Goal: Task Accomplishment & Management: Complete application form

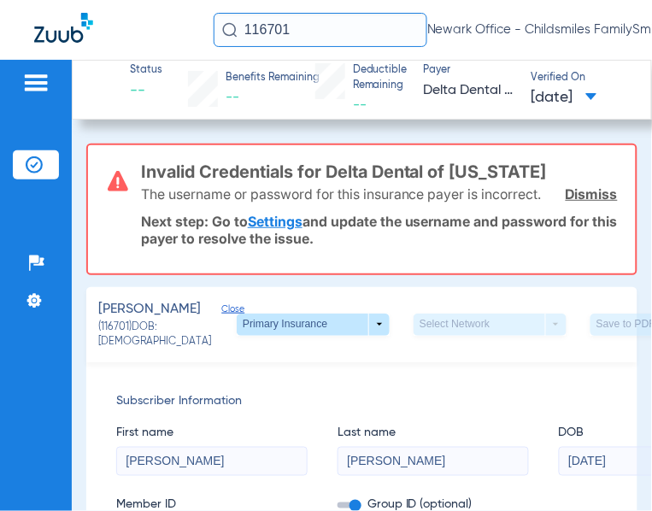
drag, startPoint x: 262, startPoint y: 37, endPoint x: 211, endPoint y: 39, distance: 51.3
click at [211, 39] on div "116701 Newark Office - Childsmiles FamilySmiles - ChildSmiles [GEOGRAPHIC_DATA]…" at bounding box center [326, 30] width 652 height 60
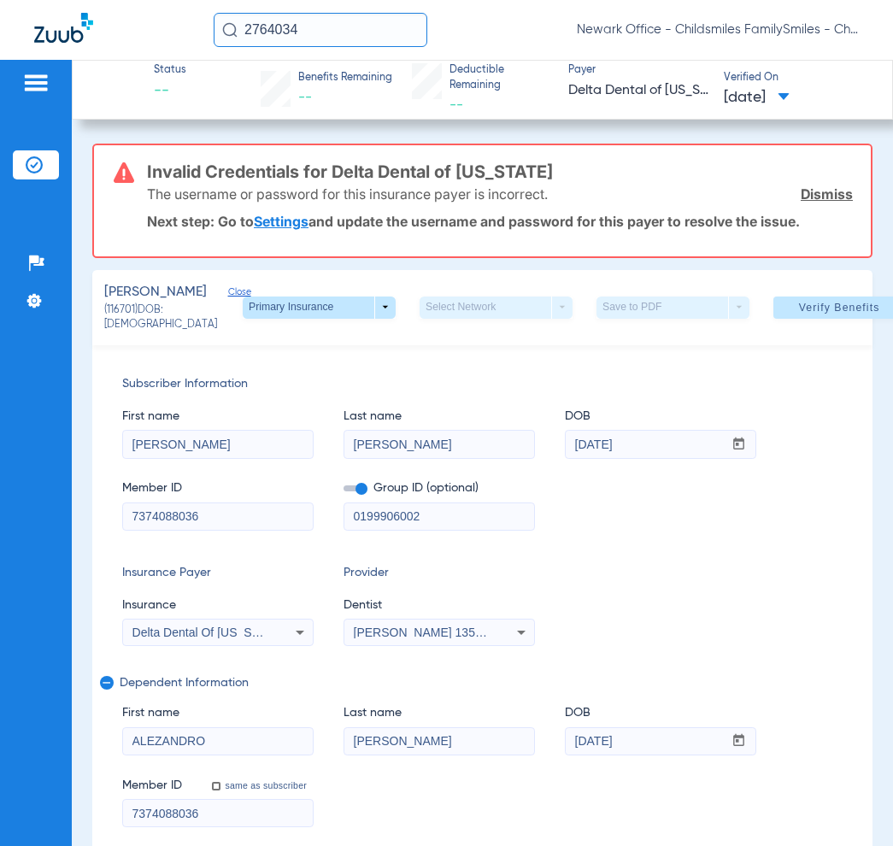
click at [348, 44] on input "2764034" at bounding box center [321, 30] width 214 height 34
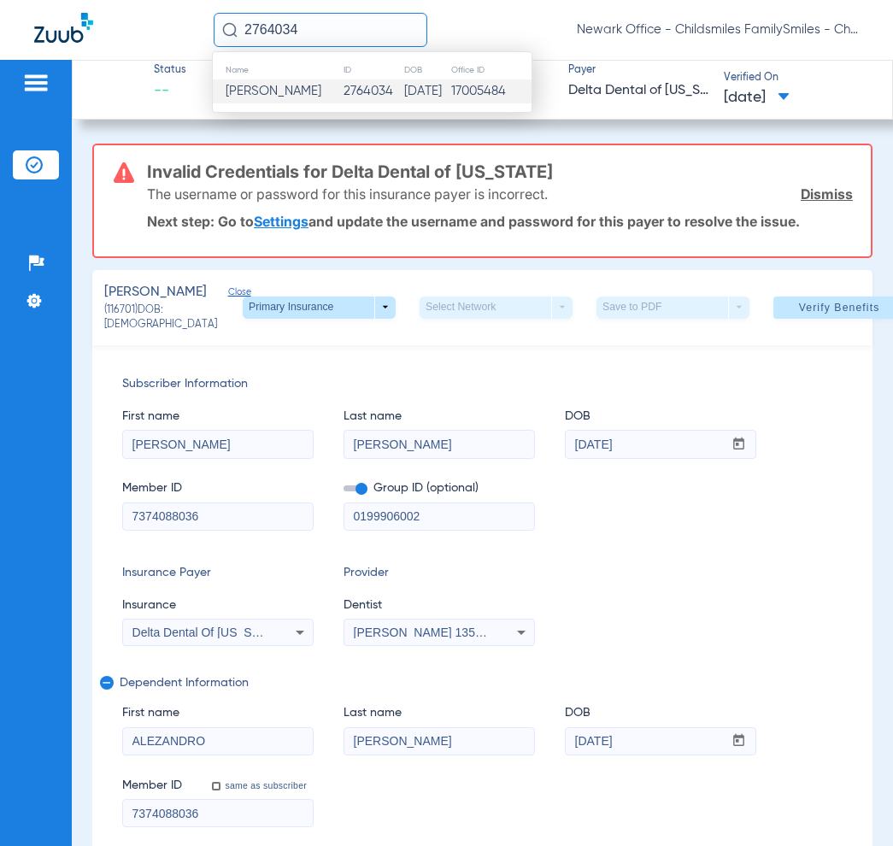
type input "2764034"
click at [343, 98] on td "2764034" at bounding box center [373, 91] width 61 height 24
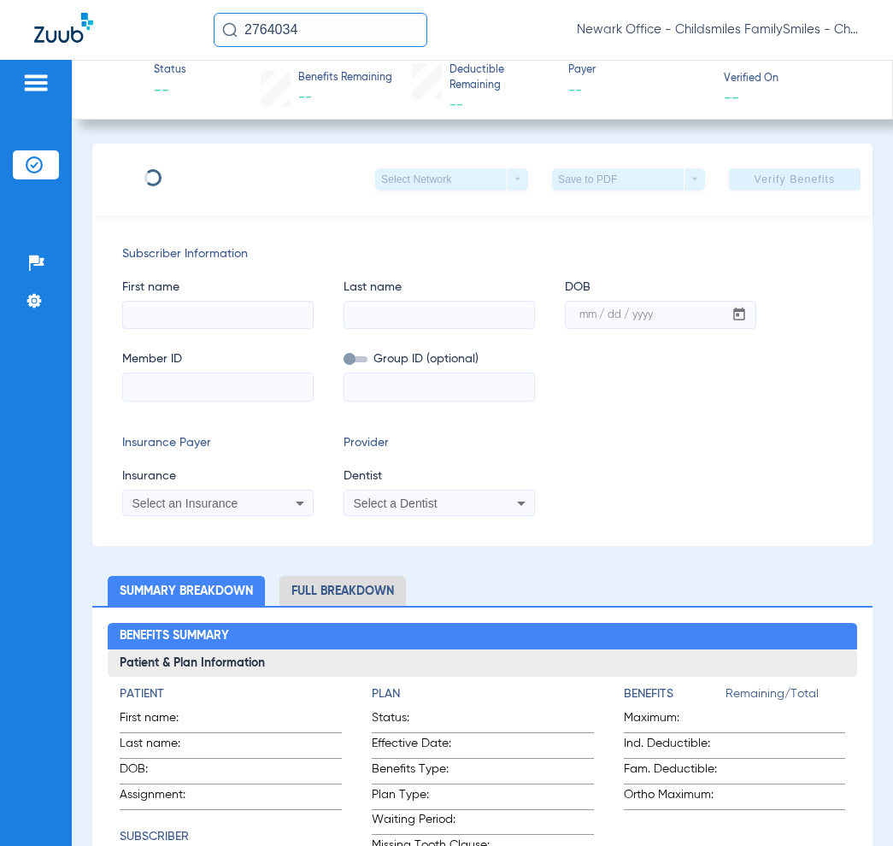
type input "Luis"
type input "Oliviera"
type input "07/10/1973"
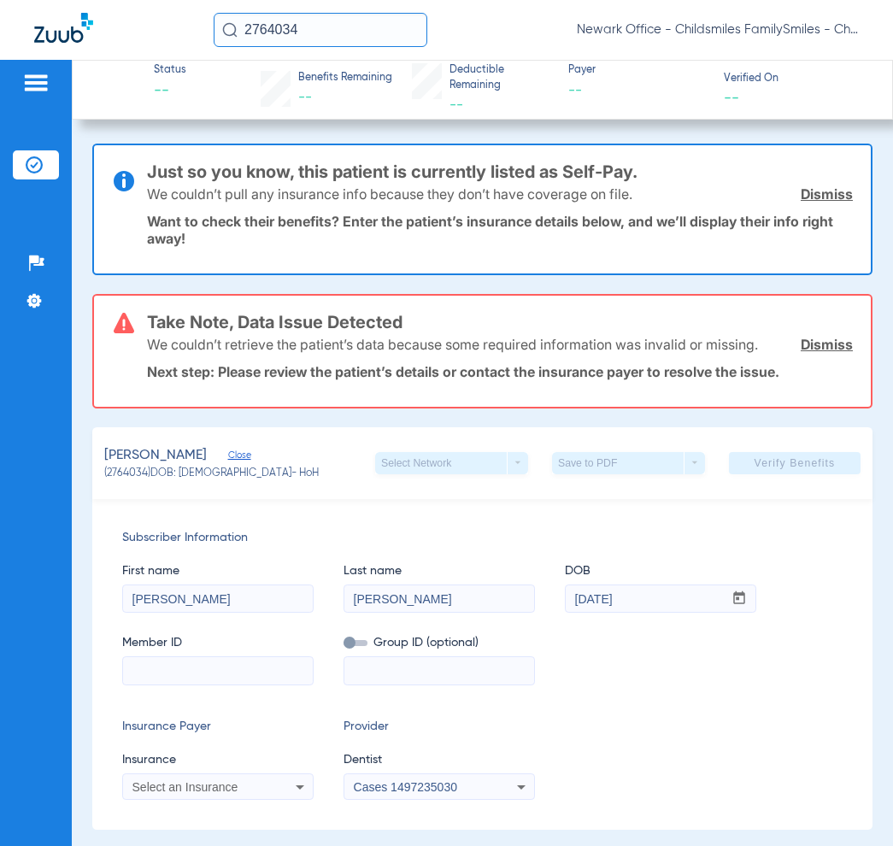
drag, startPoint x: 440, startPoint y: 590, endPoint x: 312, endPoint y: 611, distance: 130.0
click at [312, 611] on div "First name Luis Last name Oliviera DOB mm / dd / yyyy 07/10/1973 Member ID Grou…" at bounding box center [482, 616] width 720 height 138
type input "JANGADA DE OLIVEIRA"
click at [182, 676] on input at bounding box center [218, 670] width 190 height 27
paste input "3HZN14976960"
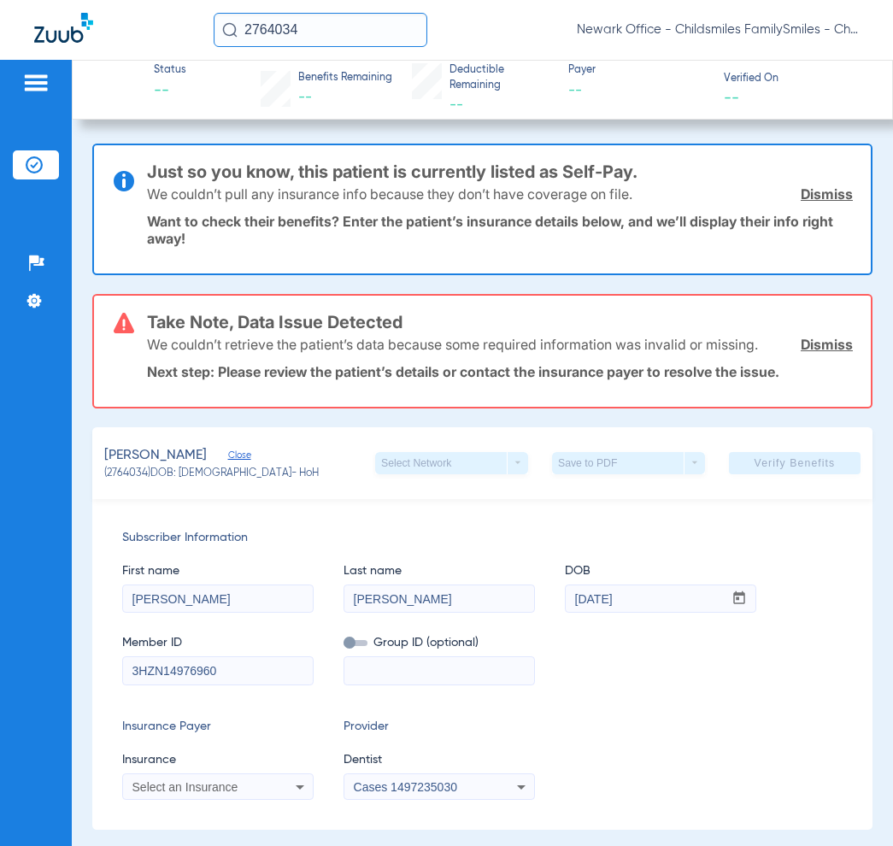
type input "3HZN14976960"
paste input "04-85973"
click at [370, 673] on input "04-85973" at bounding box center [439, 670] width 190 height 27
type input "0485973"
click at [201, 789] on span "Select an Insurance" at bounding box center [185, 787] width 106 height 14
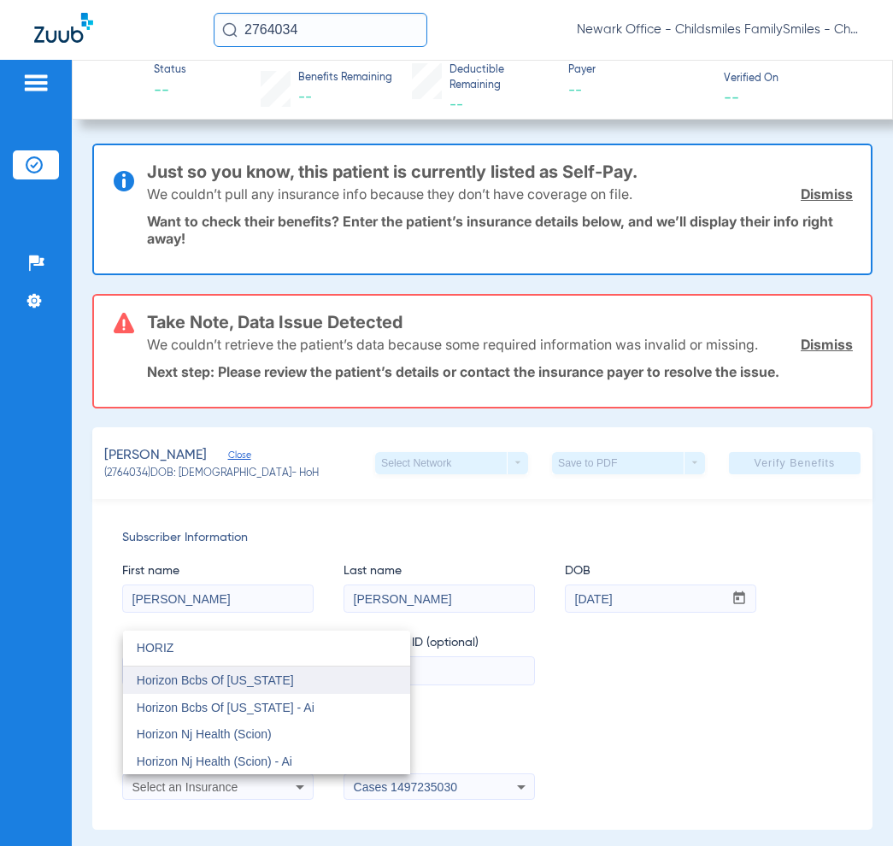
type input "HORIZ"
click at [179, 680] on span "Horizon Bcbs Of [US_STATE]" at bounding box center [215, 680] width 157 height 14
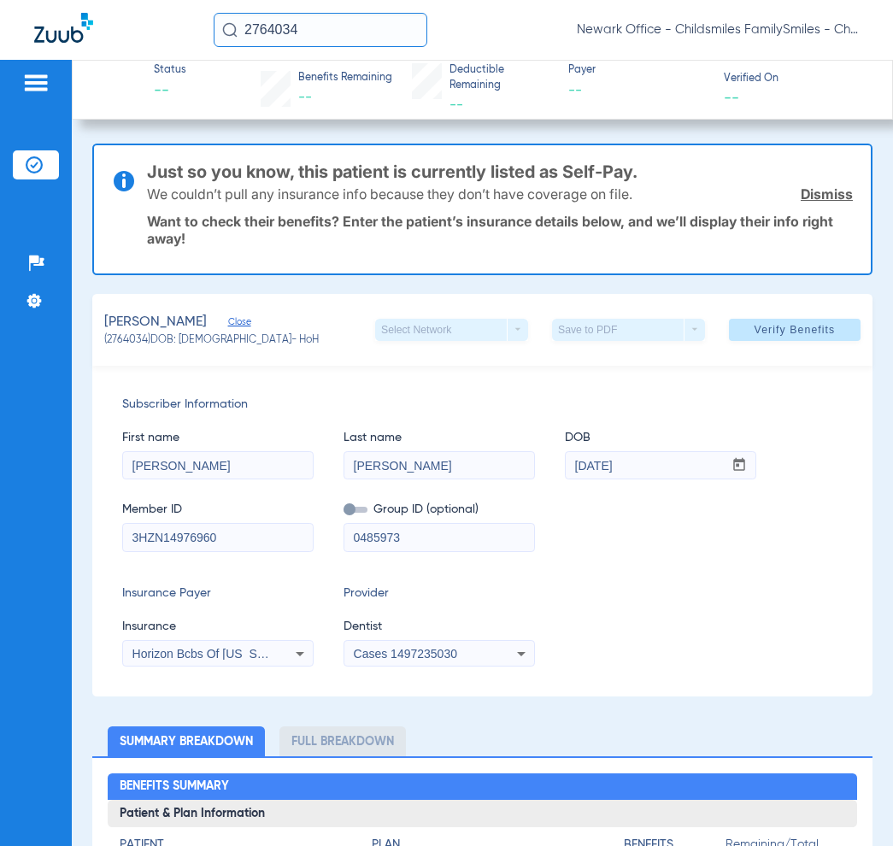
click at [421, 648] on span "Cases 1497235030" at bounding box center [405, 654] width 103 height 14
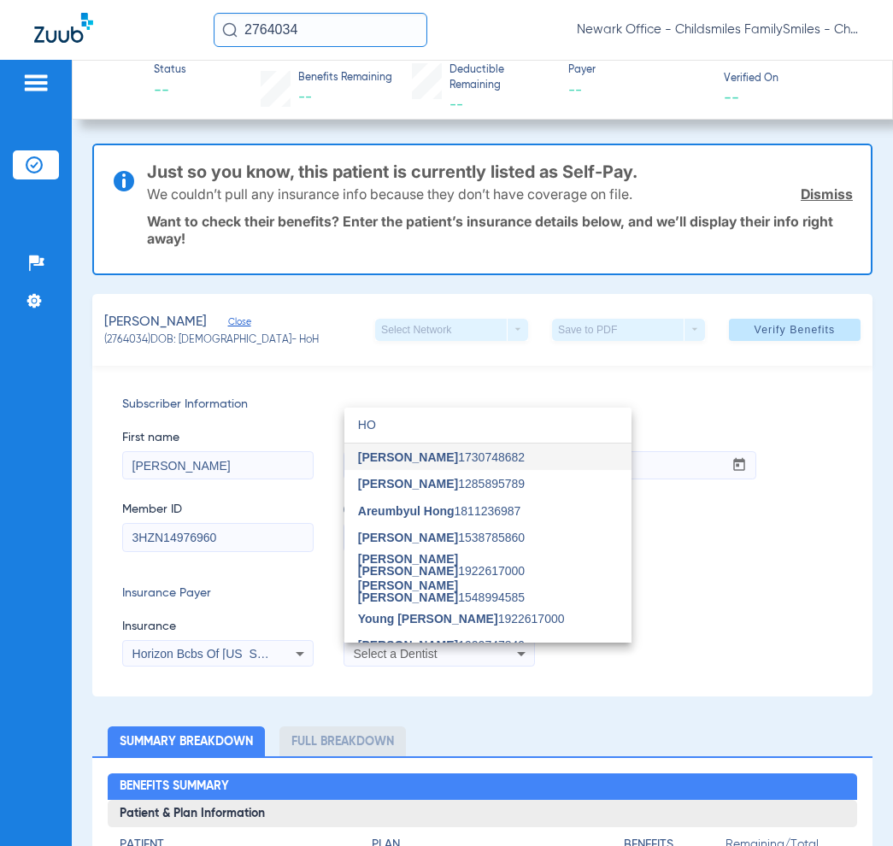
type input "H"
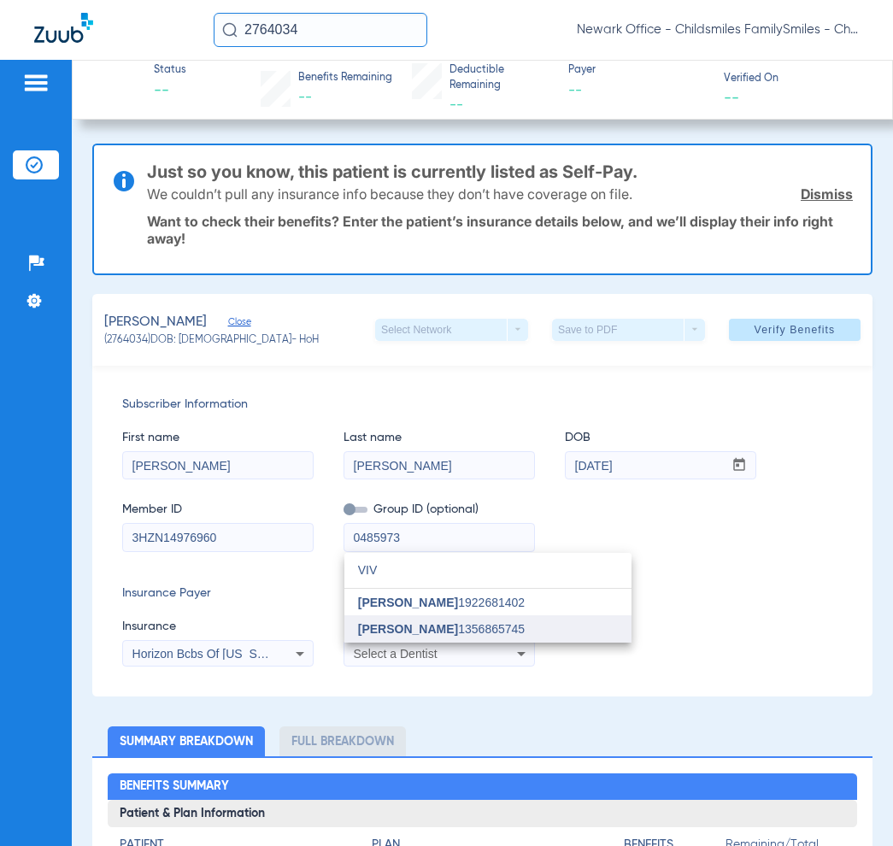
type input "VIV"
click at [413, 641] on mat-option "Vivian Kim 1356865745" at bounding box center [487, 628] width 287 height 27
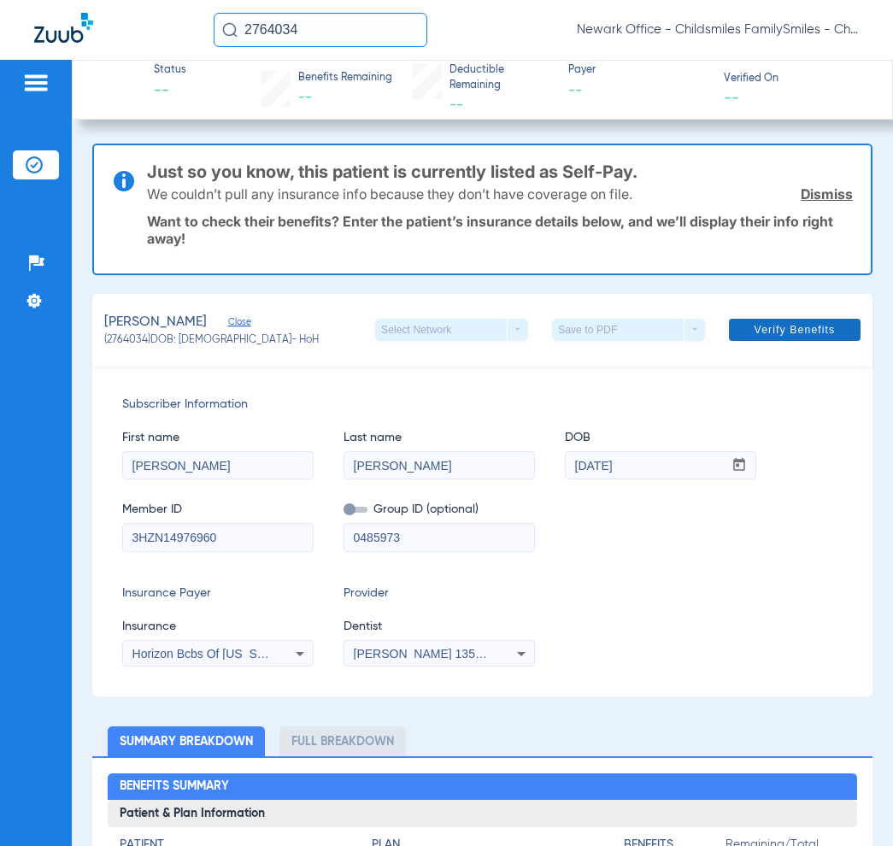
click at [787, 333] on span "Verify Benefits" at bounding box center [795, 330] width 81 height 14
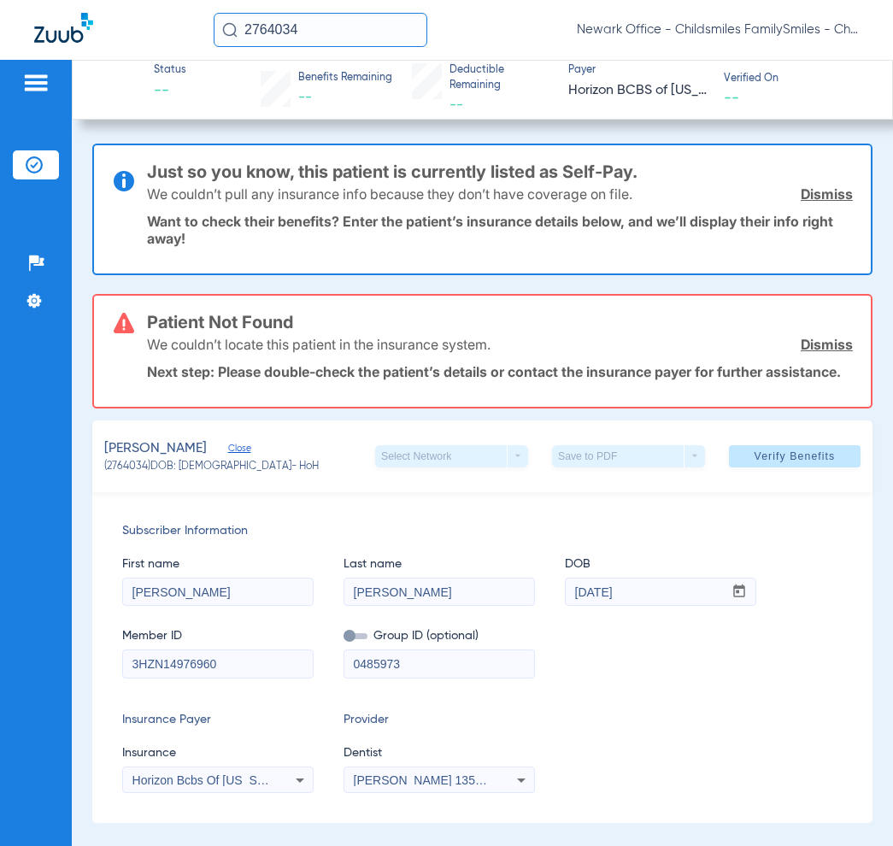
drag, startPoint x: 291, startPoint y: 21, endPoint x: 191, endPoint y: 30, distance: 100.4
click at [191, 30] on div "2764034 Newark Office - Childsmiles FamilySmiles - ChildSmiles PA - Newark Gene…" at bounding box center [446, 30] width 893 height 60
drag, startPoint x: 297, startPoint y: 32, endPoint x: 205, endPoint y: 32, distance: 92.3
click at [205, 32] on div "2764034 Newark Office - Childsmiles FamilySmiles - ChildSmiles PA - Newark Gene…" at bounding box center [446, 30] width 893 height 60
paste input "93881"
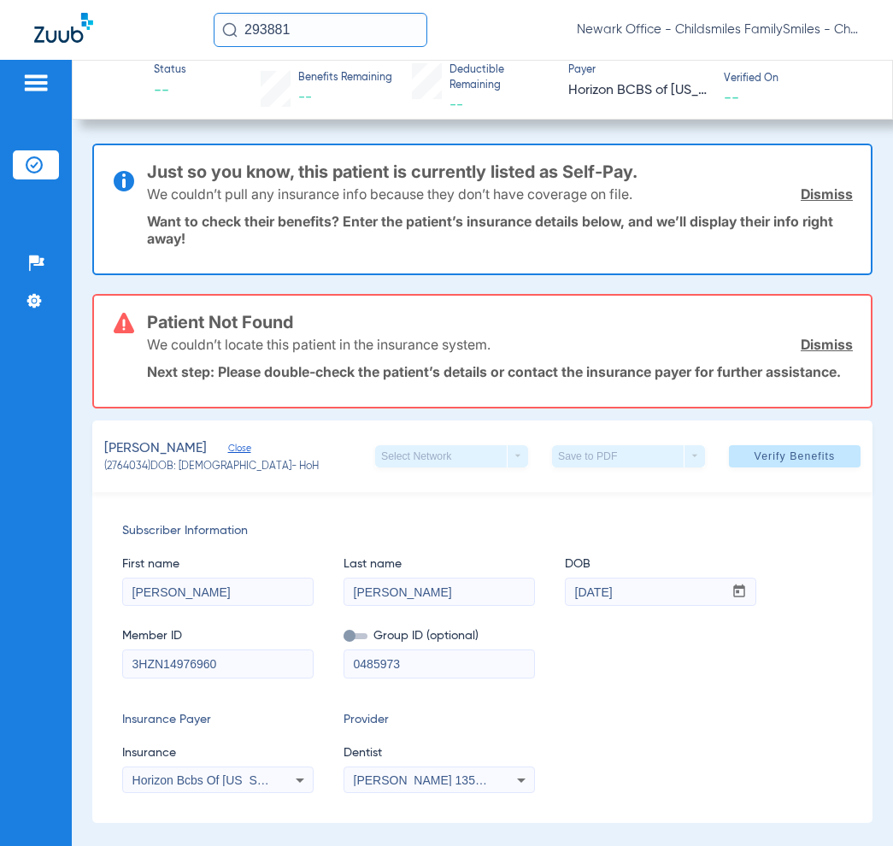
click at [302, 27] on input "293881" at bounding box center [321, 30] width 214 height 34
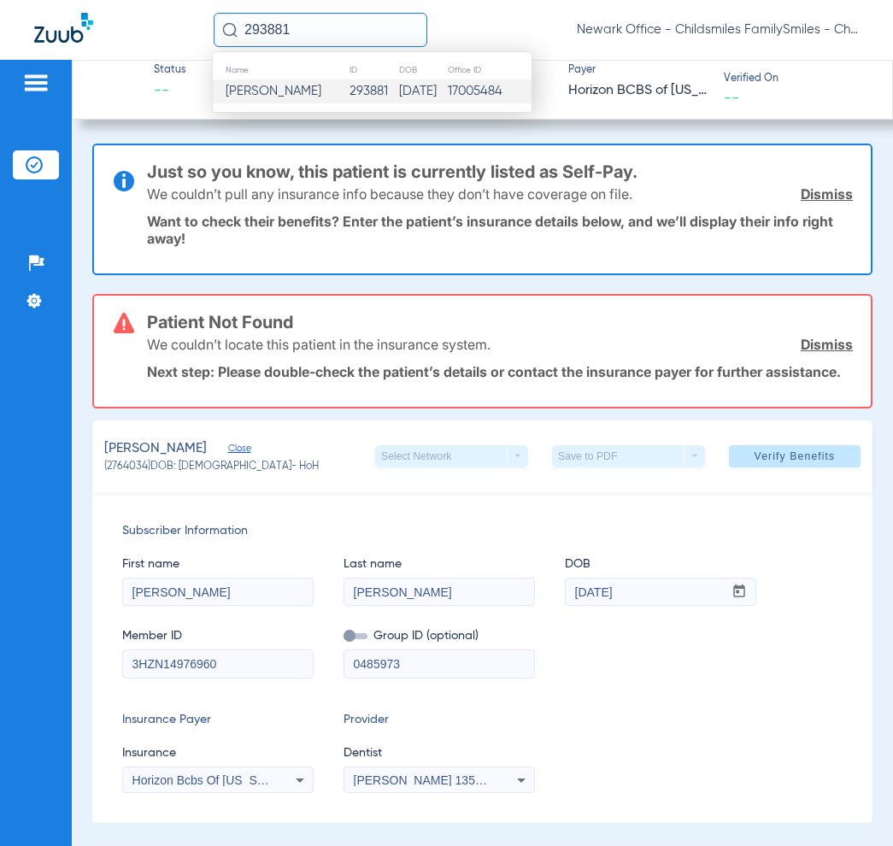
type input "293881"
click at [398, 79] on td "06/17/2014" at bounding box center [422, 91] width 49 height 24
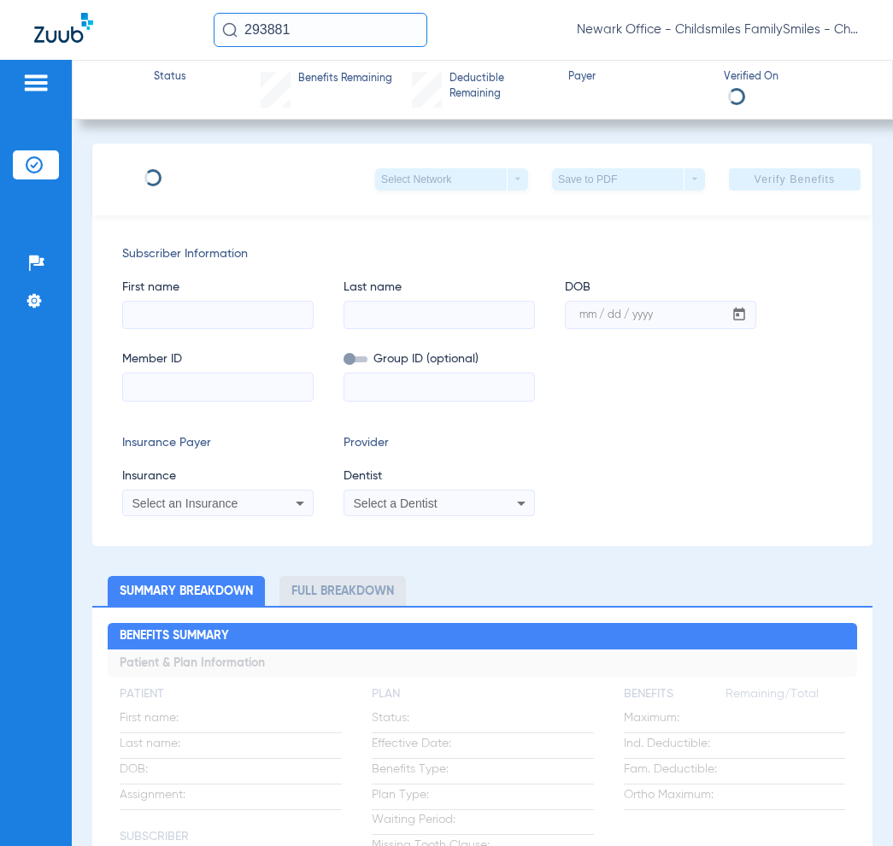
type input "LAMONT"
type input "DANIELS"
type input "01/01/1974"
type input "U01924700"
type input "3344292"
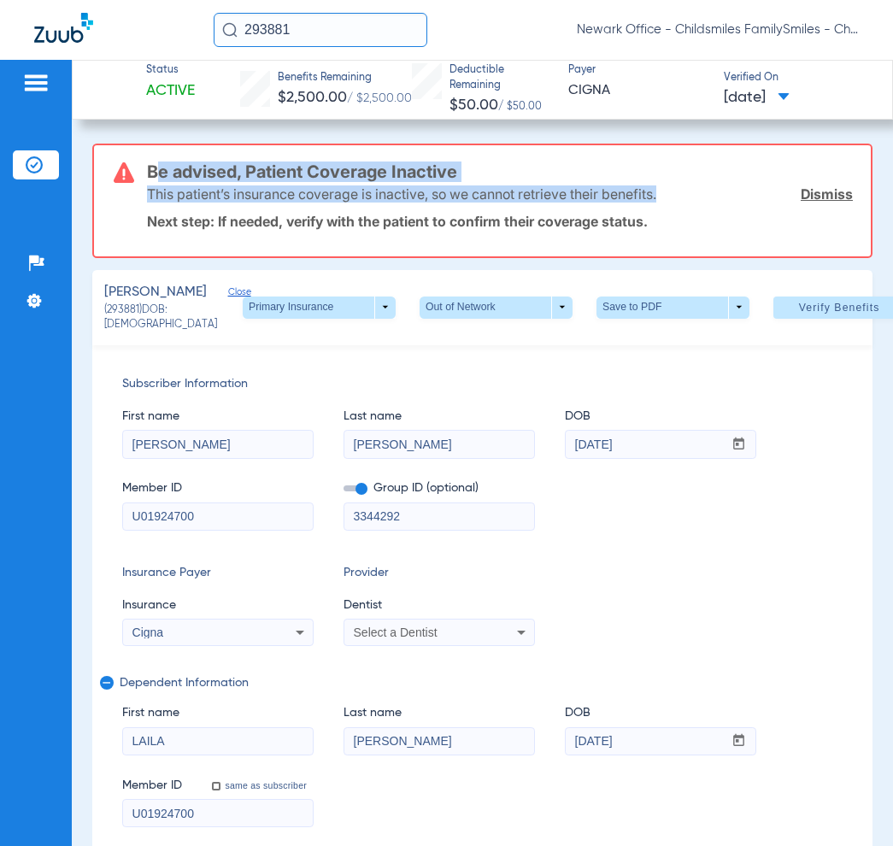
drag, startPoint x: 147, startPoint y: 167, endPoint x: 658, endPoint y: 194, distance: 511.8
click at [661, 194] on div "Be advised, Patient Coverage Inactive This patient’s insurance coverage is inac…" at bounding box center [500, 200] width 706 height 111
copy div "Be advised, Patient Coverage Inactive This patient’s insurance coverage is inac…"
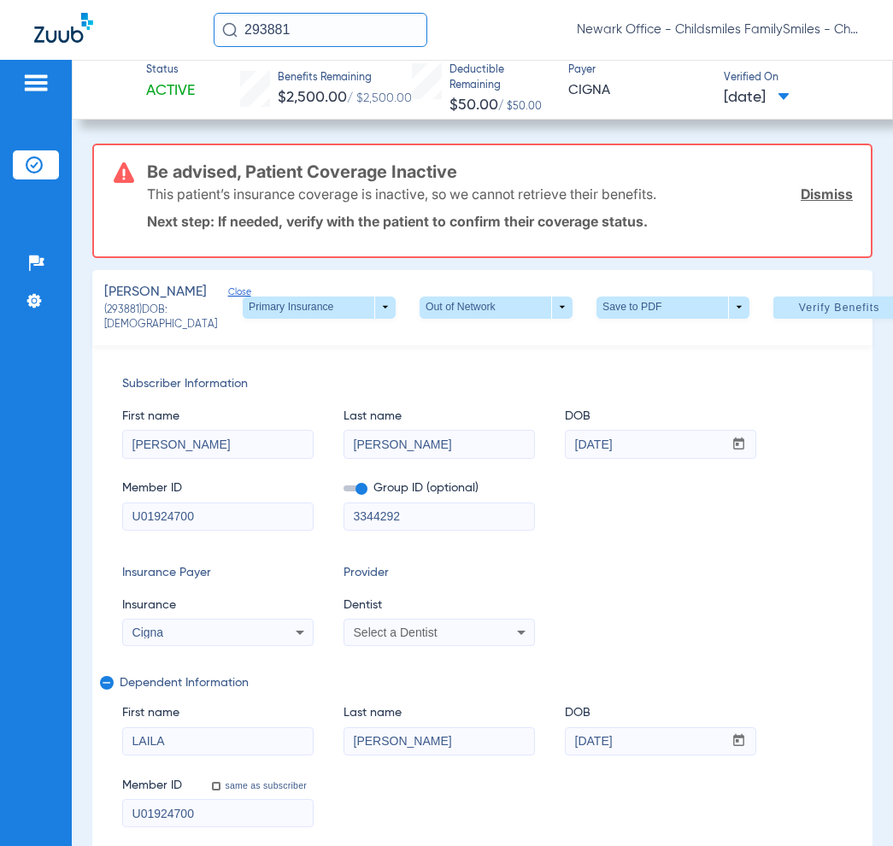
drag, startPoint x: 308, startPoint y: 32, endPoint x: 223, endPoint y: 28, distance: 84.7
click at [223, 28] on div "293881" at bounding box center [321, 30] width 214 height 34
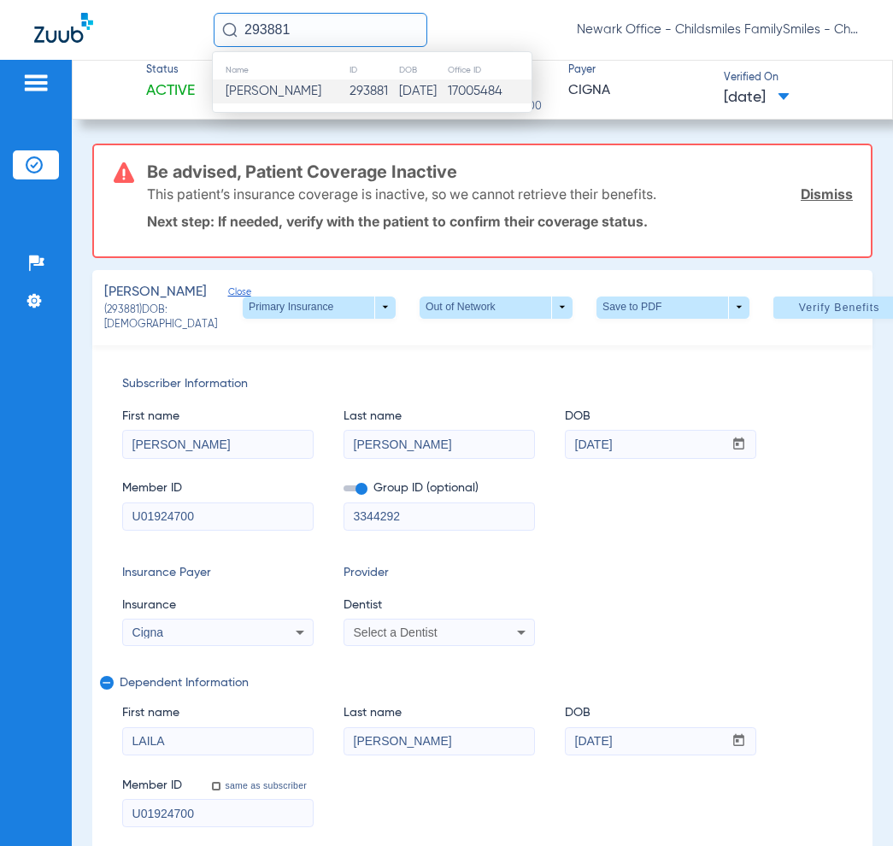
paste input "7702"
type input "77021"
click at [315, 97] on span "Paulin Tchieuku" at bounding box center [274, 91] width 96 height 13
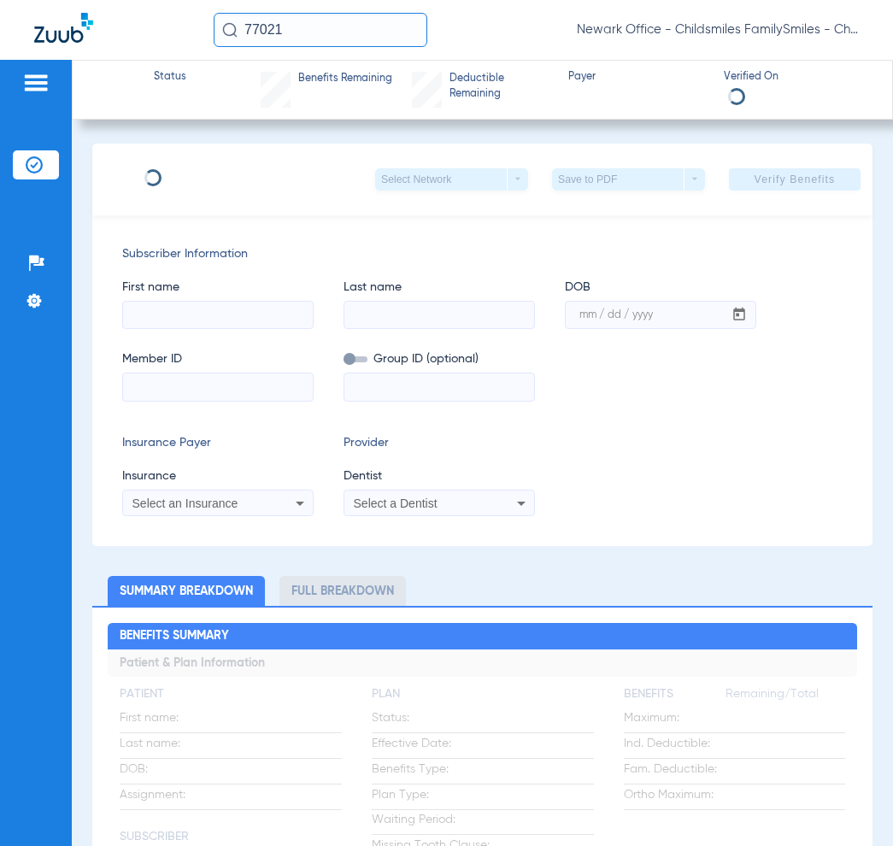
type input "PAULIN"
type input "TCHIEUKU"
type input "06/21/1977"
type input "08061918830"
type input "204410000037600000"
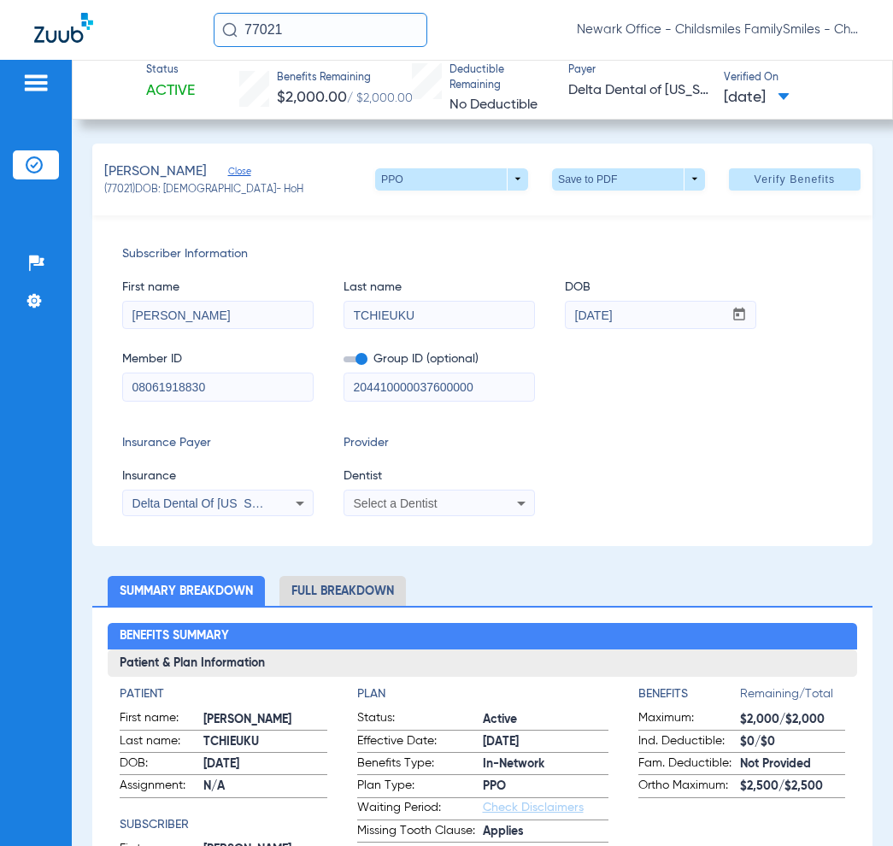
click at [417, 502] on span "Select a Dentist" at bounding box center [396, 504] width 84 height 14
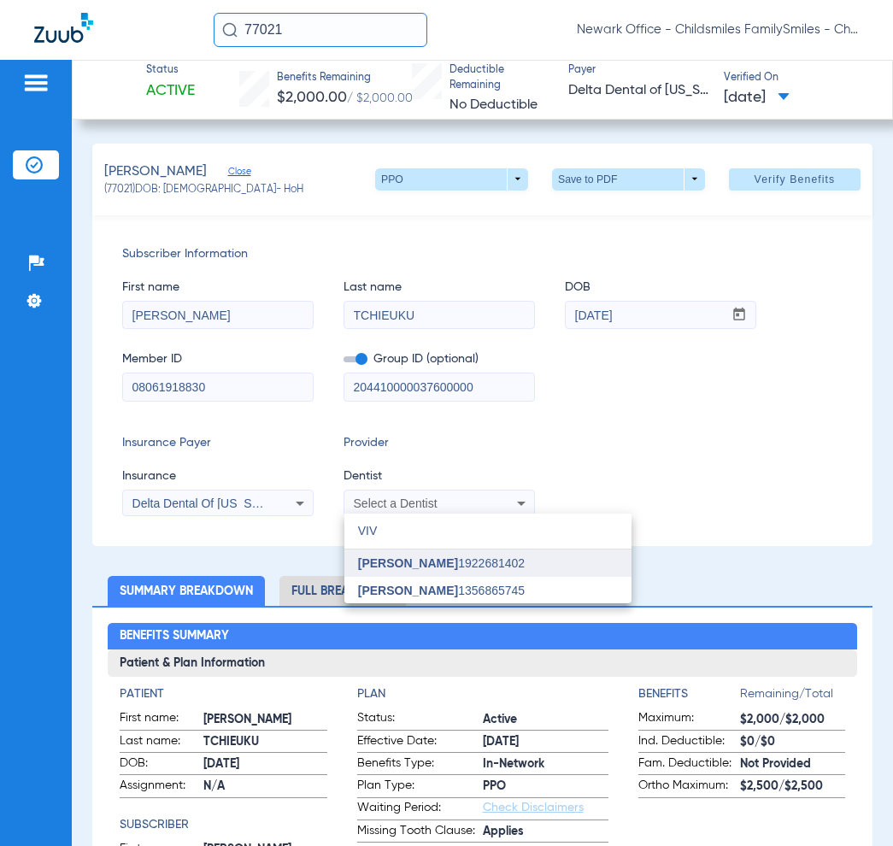
type input "VIV"
click at [400, 575] on mat-option "Vivian Mai 1922681402" at bounding box center [487, 563] width 287 height 27
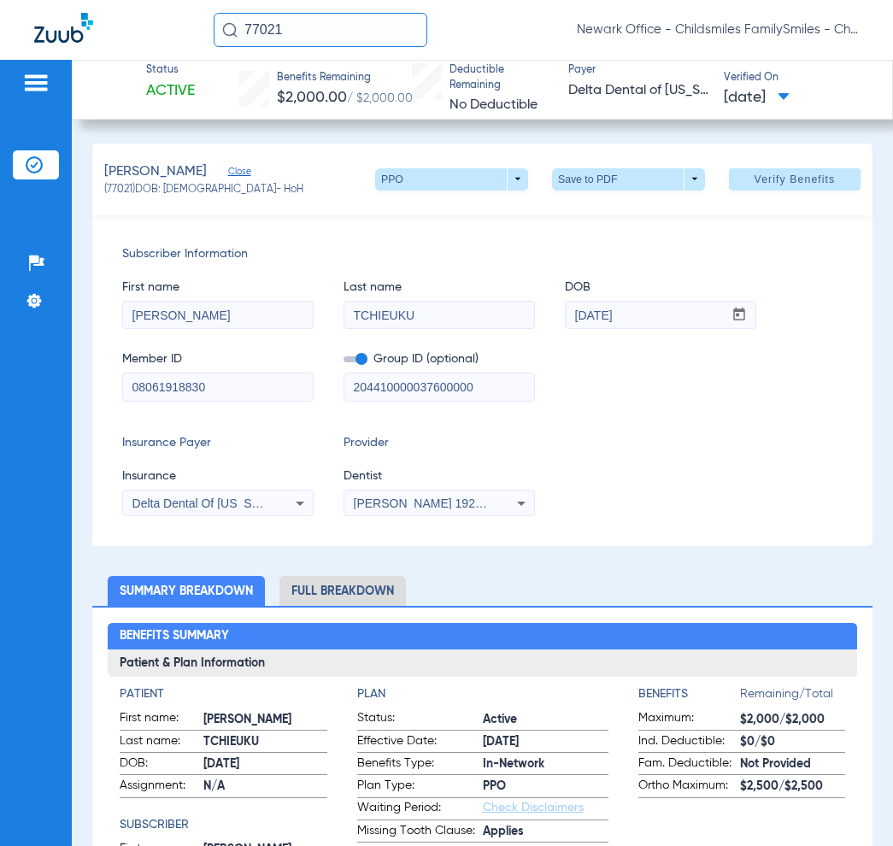
click at [438, 509] on span "Vivian Mai 1922681402" at bounding box center [438, 504] width 168 height 14
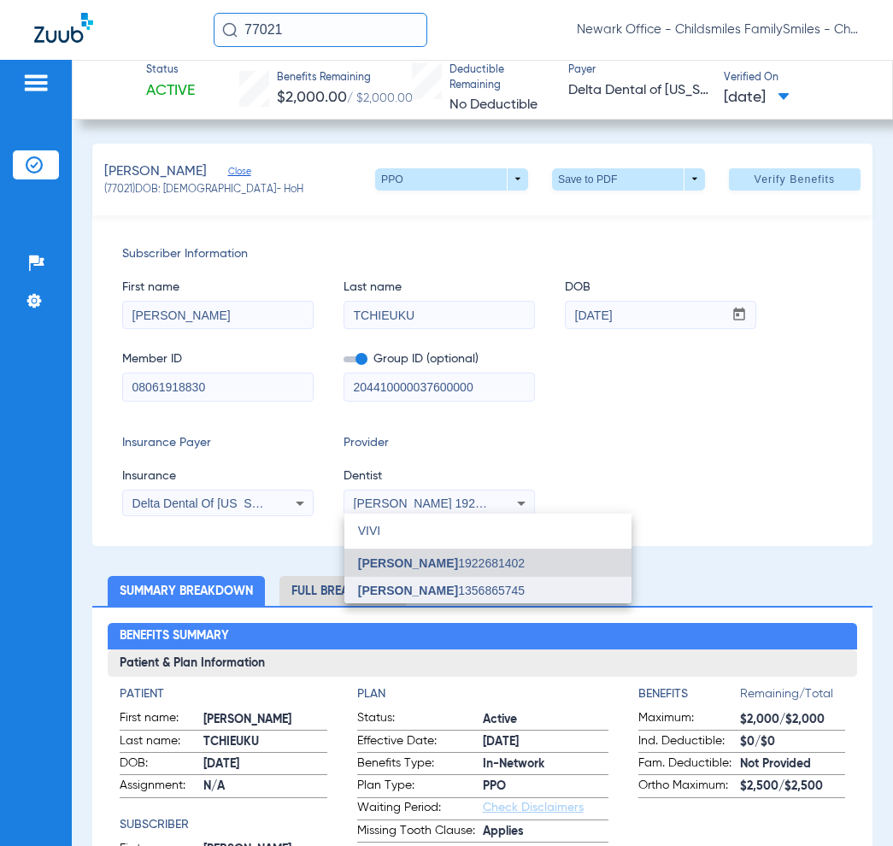
type input "VIVI"
click at [443, 581] on mat-option "Vivian Kim 1356865745" at bounding box center [487, 590] width 287 height 27
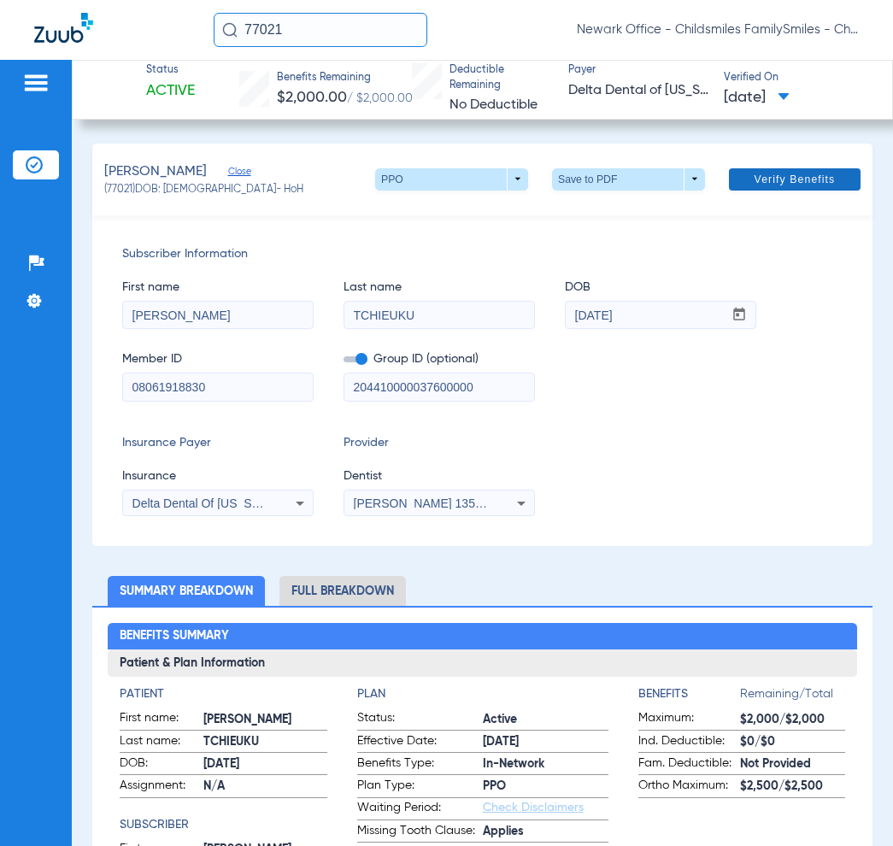
click at [775, 185] on span "Verify Benefits" at bounding box center [795, 180] width 81 height 14
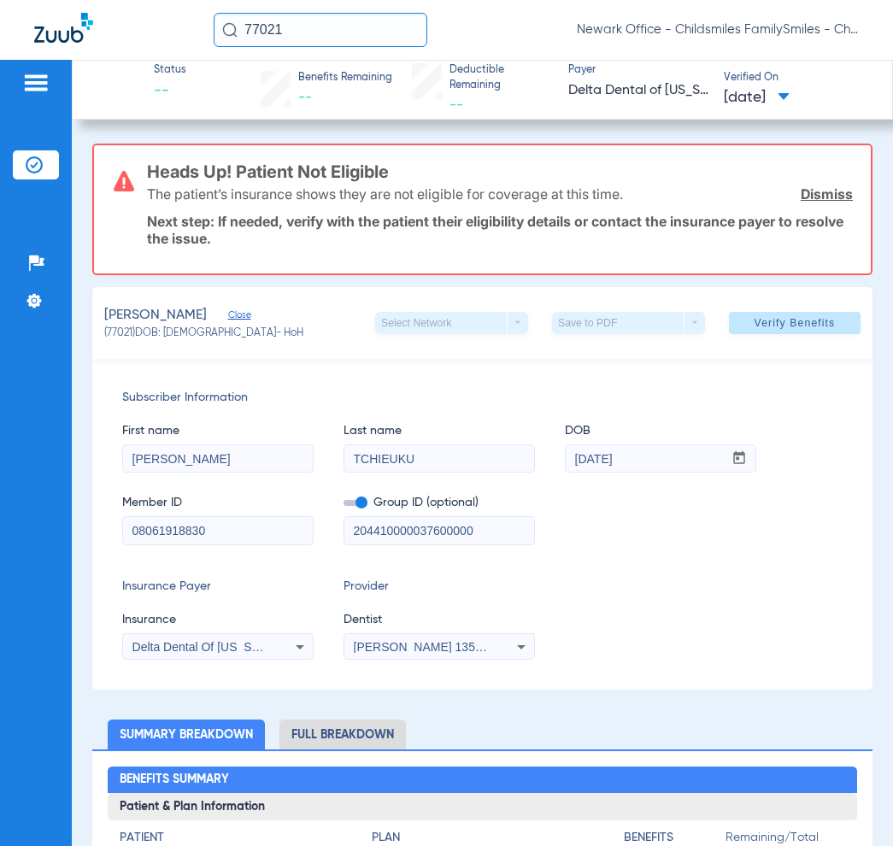
drag, startPoint x: 335, startPoint y: 37, endPoint x: 186, endPoint y: 34, distance: 148.7
click at [186, 34] on div "77021 Newark Office - Childsmiles FamilySmiles - ChildSmiles PA - Newark Genera…" at bounding box center [446, 30] width 893 height 60
paste input "1201"
click at [300, 30] on input "120121" at bounding box center [321, 30] width 214 height 34
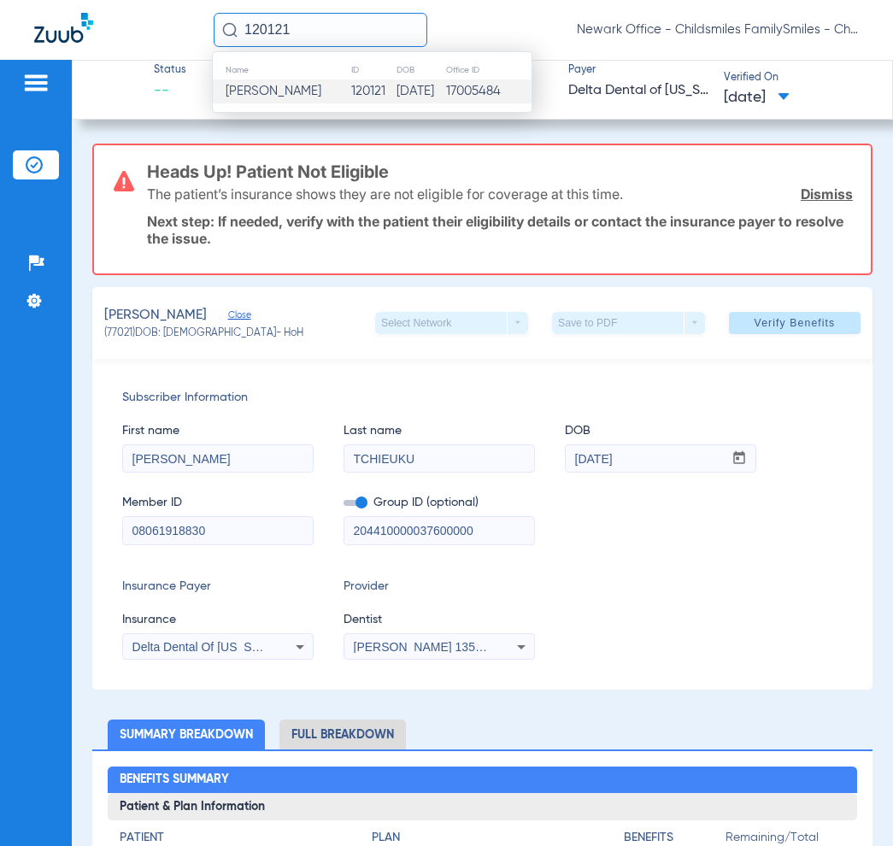
type input "120121"
click at [309, 91] on span "Aminata Conteh" at bounding box center [274, 91] width 96 height 13
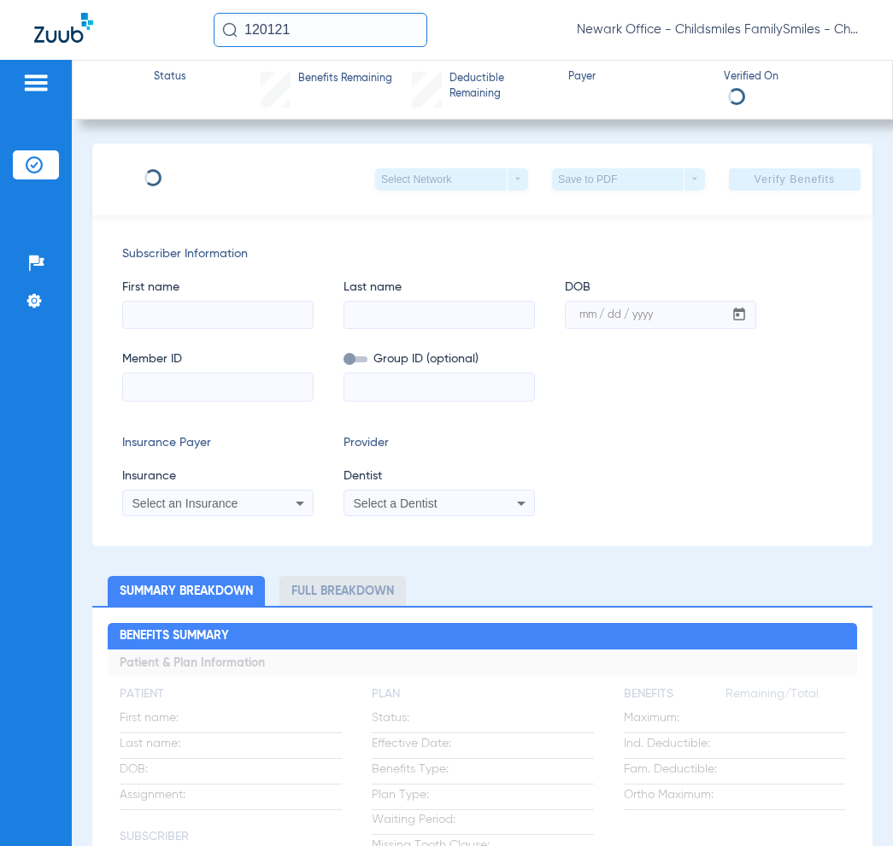
type input "AMINATA"
type input "CONTEH"
type input "02/07/1988"
type input "930694806"
type input "1639276"
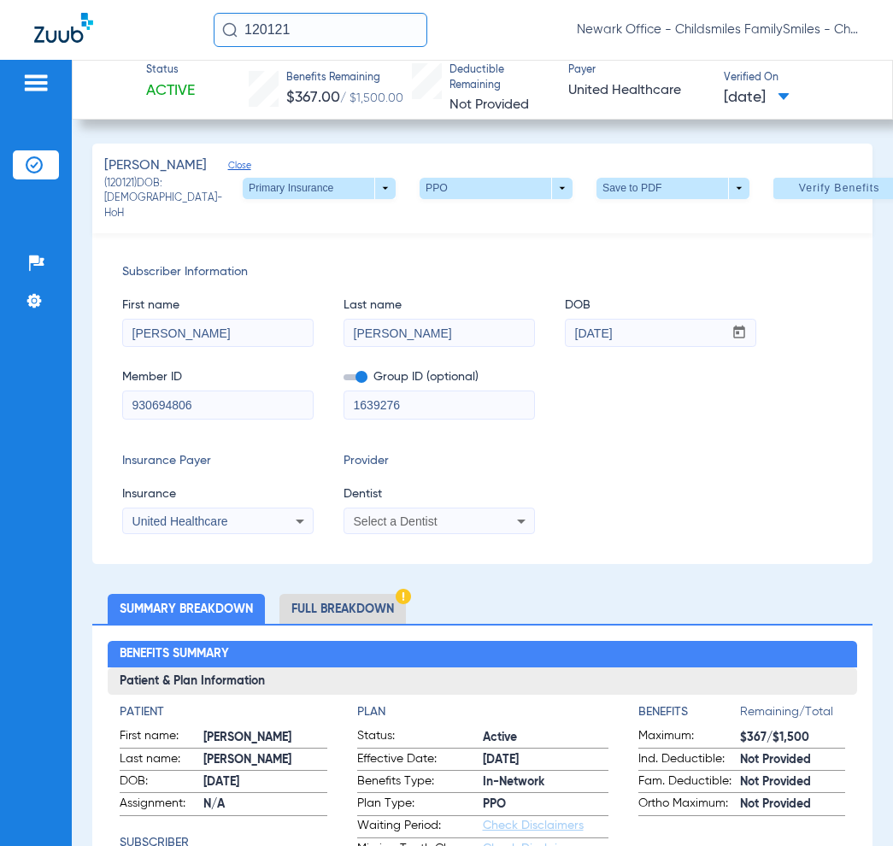
drag, startPoint x: 249, startPoint y: 417, endPoint x: -33, endPoint y: 408, distance: 282.2
click at [0, 408] on html "120121 Newark Office - Childsmiles FamilySmiles - ChildSmiles PA - Newark Gener…" at bounding box center [446, 423] width 893 height 846
paste input "3HZN79946150"
type input "3HZN79946150"
drag, startPoint x: 414, startPoint y: 413, endPoint x: 326, endPoint y: 419, distance: 89.1
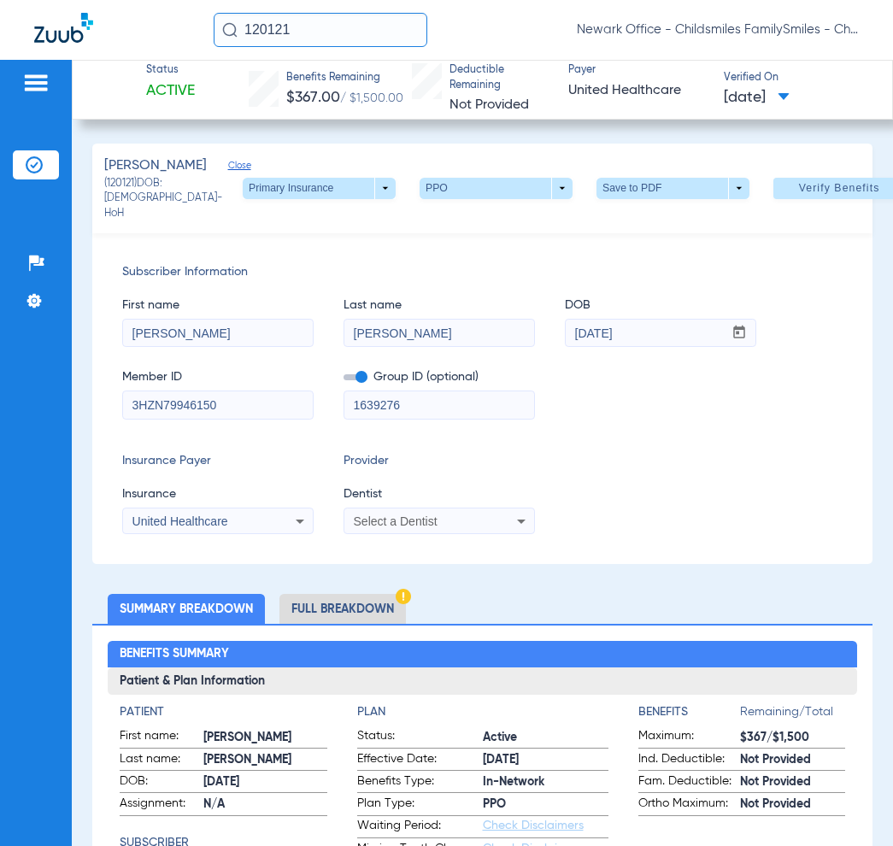
click at [326, 419] on div "Member ID 3HZN79946150 Group ID (optional) 1639276" at bounding box center [482, 386] width 720 height 66
paste input "01-NG0001"
click at [369, 414] on input "01-NG0001" at bounding box center [439, 404] width 190 height 27
type input "01NG0001"
click at [215, 528] on span "United Healthcare" at bounding box center [180, 521] width 96 height 14
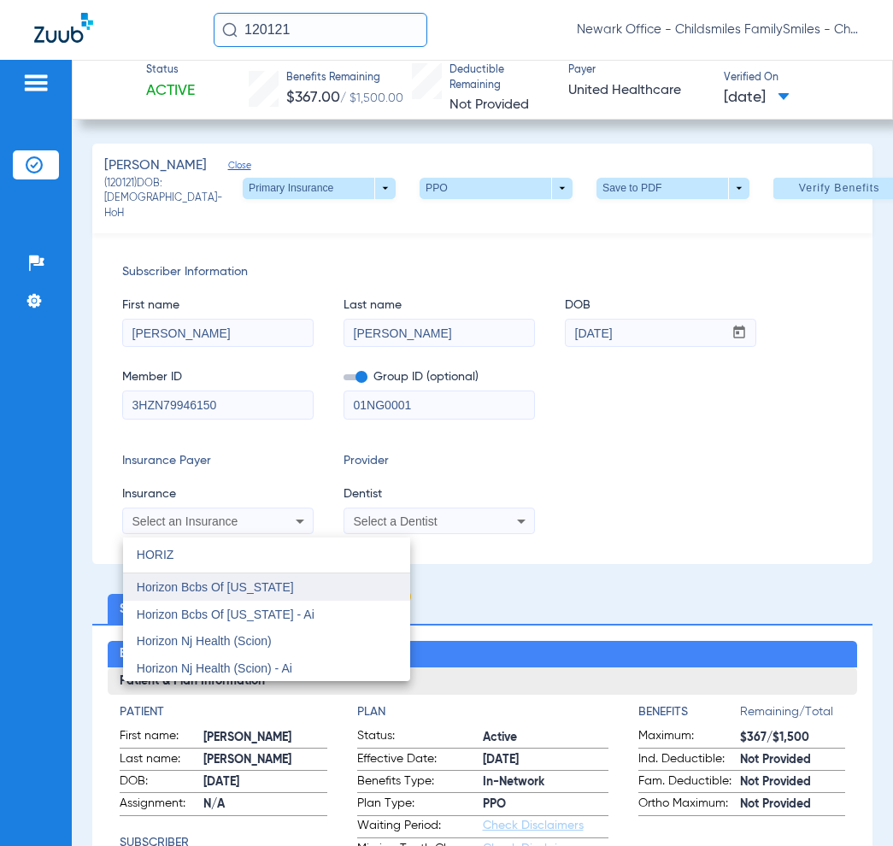
type input "HORIZ"
click at [215, 587] on span "Horizon Bcbs Of [US_STATE]" at bounding box center [215, 587] width 157 height 14
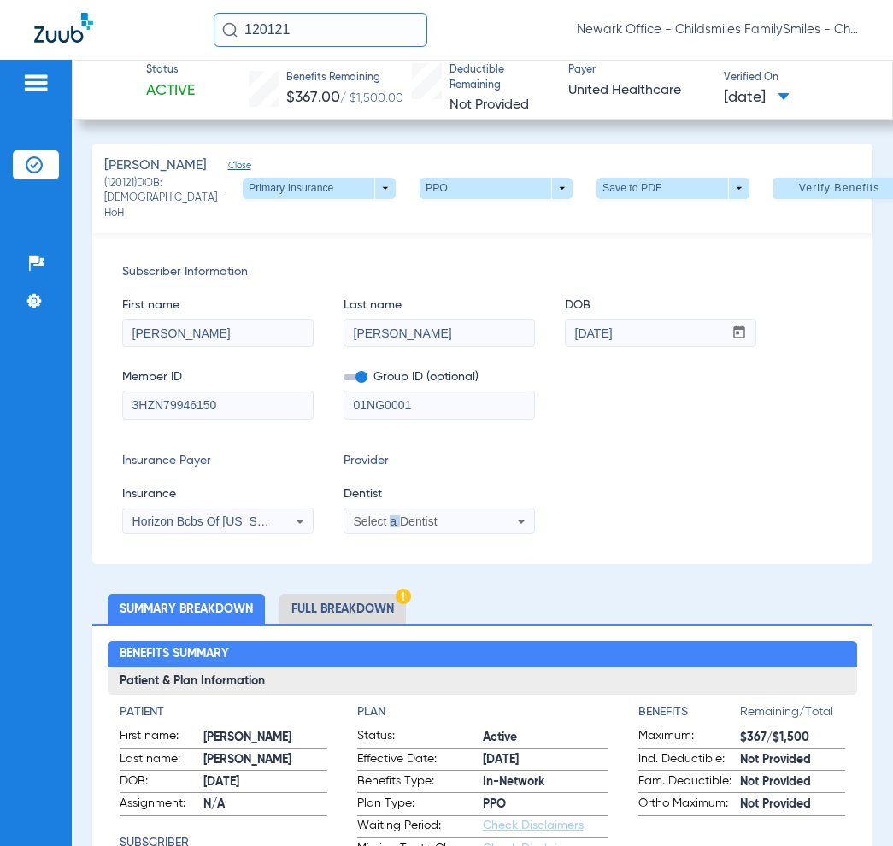
click at [403, 532] on div "Subscriber Information First name AMINATA Last name CONTEH DOB mm / dd / yyyy 0…" at bounding box center [482, 398] width 780 height 331
click at [404, 528] on span "Select a Dentist" at bounding box center [396, 521] width 84 height 14
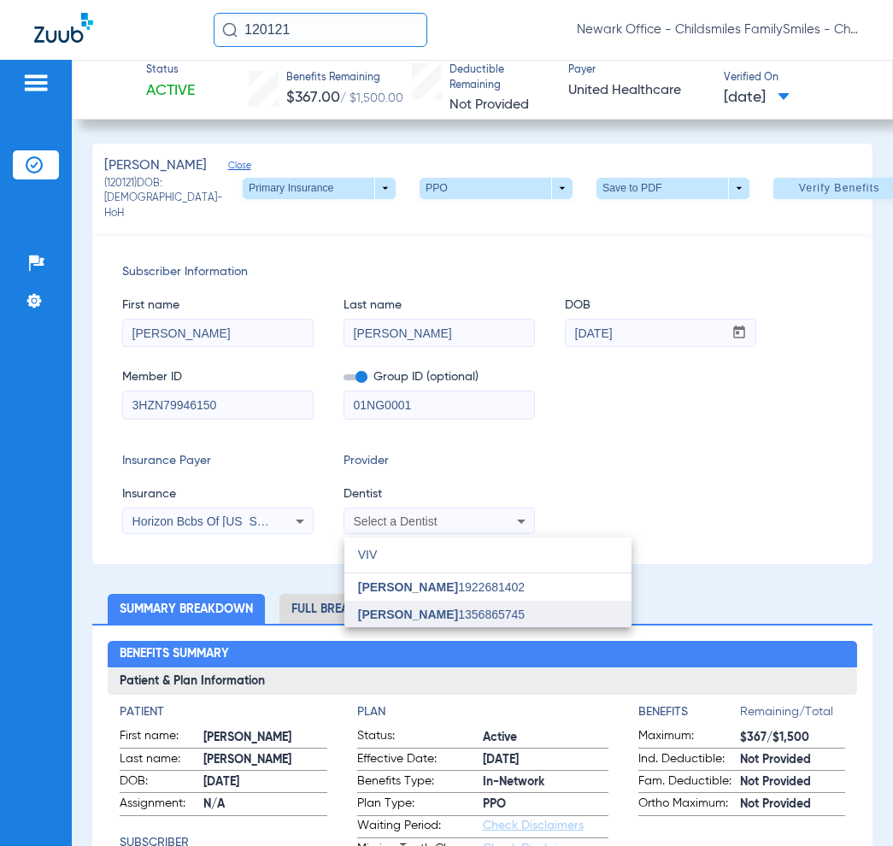
type input "VIV"
click at [373, 609] on span "Vivian Kim" at bounding box center [408, 615] width 100 height 14
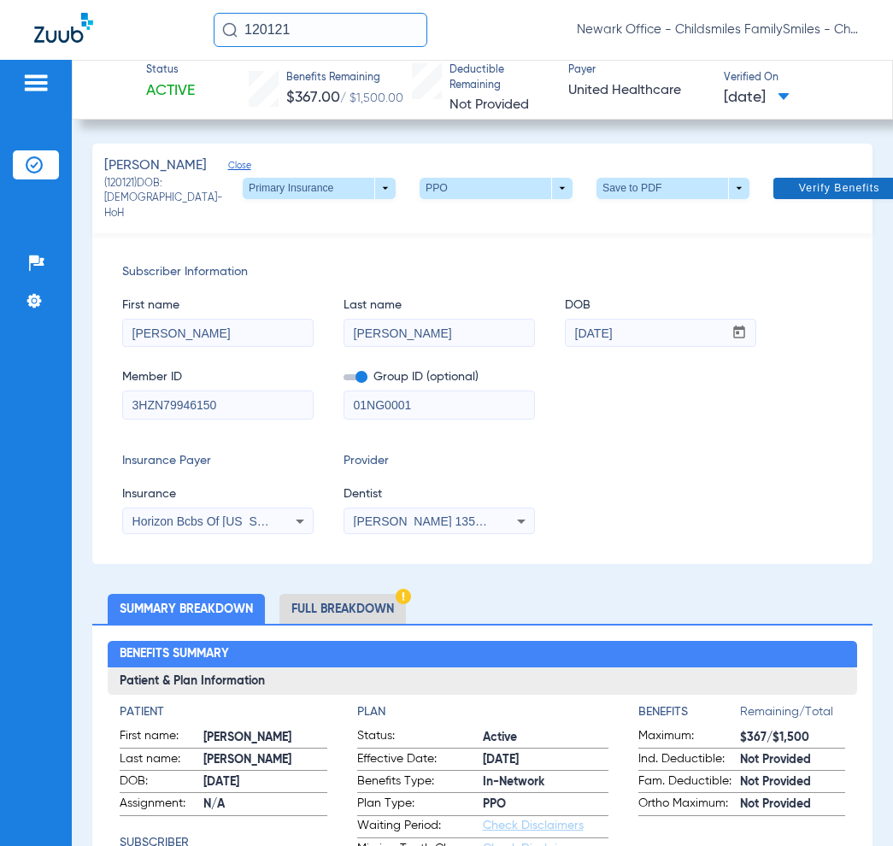
click at [802, 195] on span "Verify Benefits" at bounding box center [839, 188] width 81 height 14
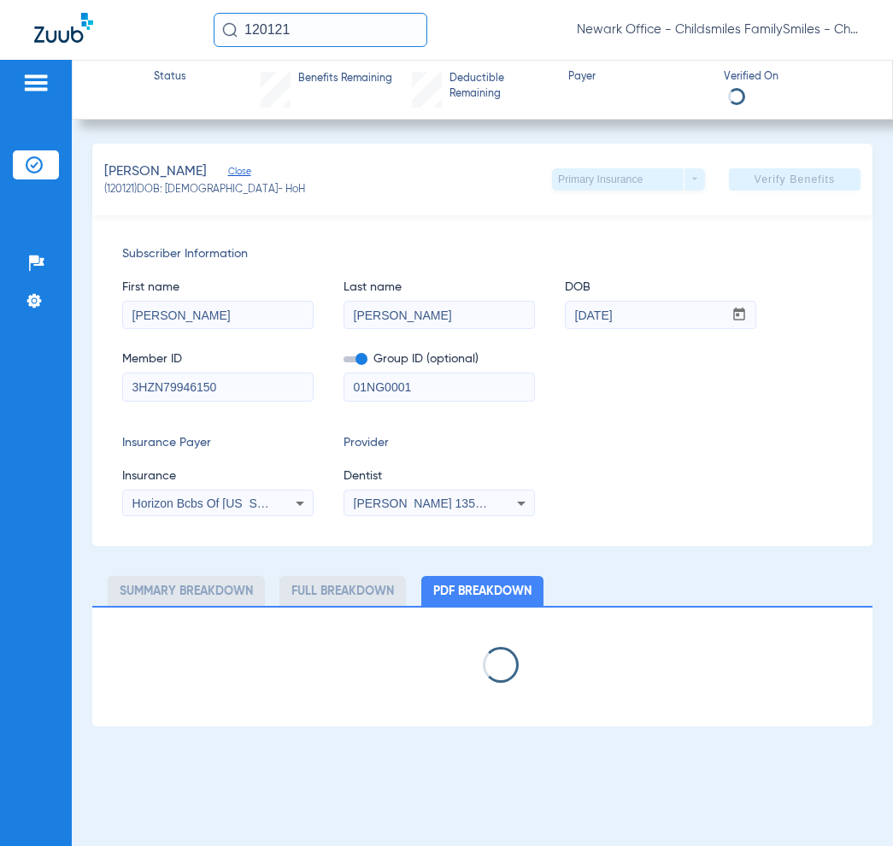
select select "page-width"
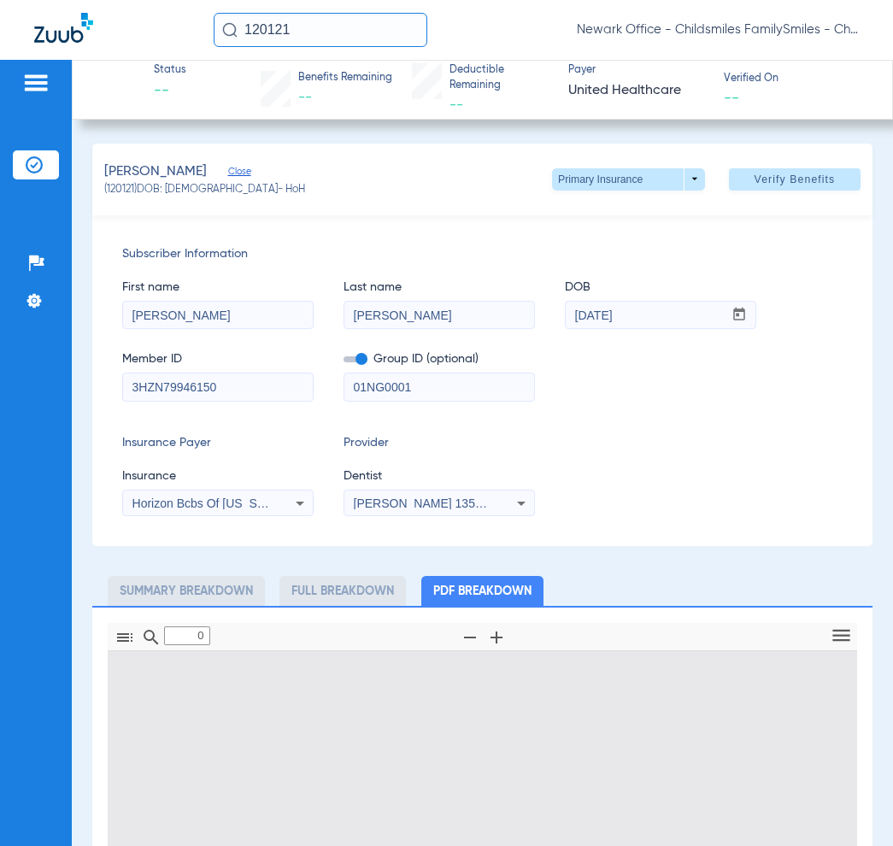
type input "1"
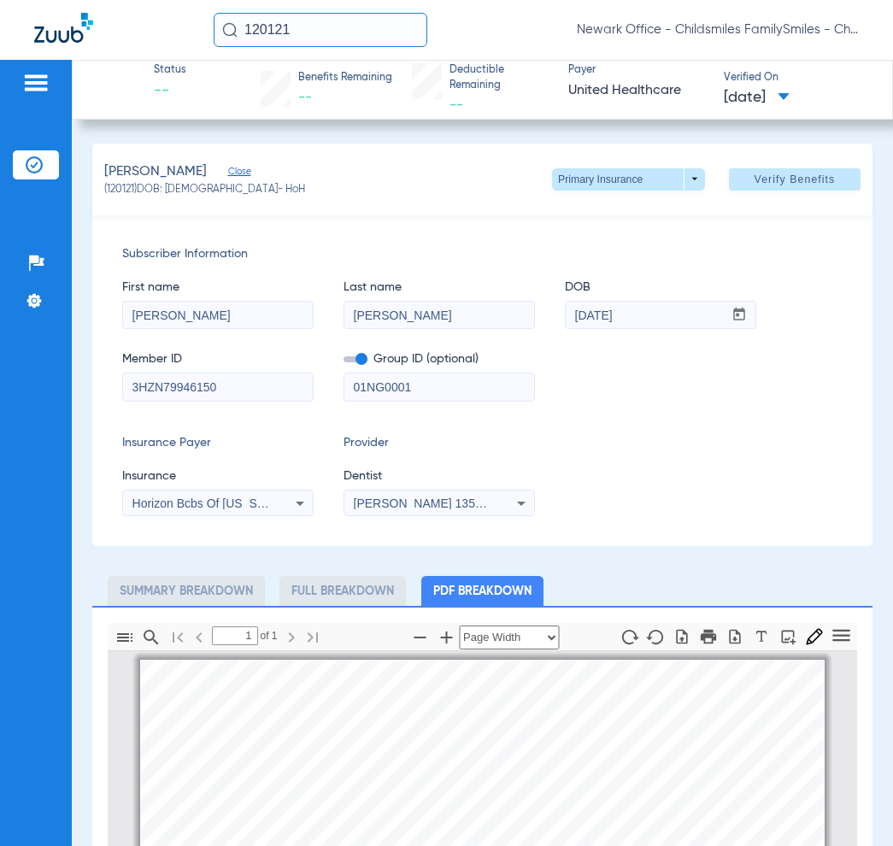
drag, startPoint x: 287, startPoint y: 41, endPoint x: 250, endPoint y: 37, distance: 37.0
click at [250, 37] on input "120121" at bounding box center [321, 30] width 214 height 34
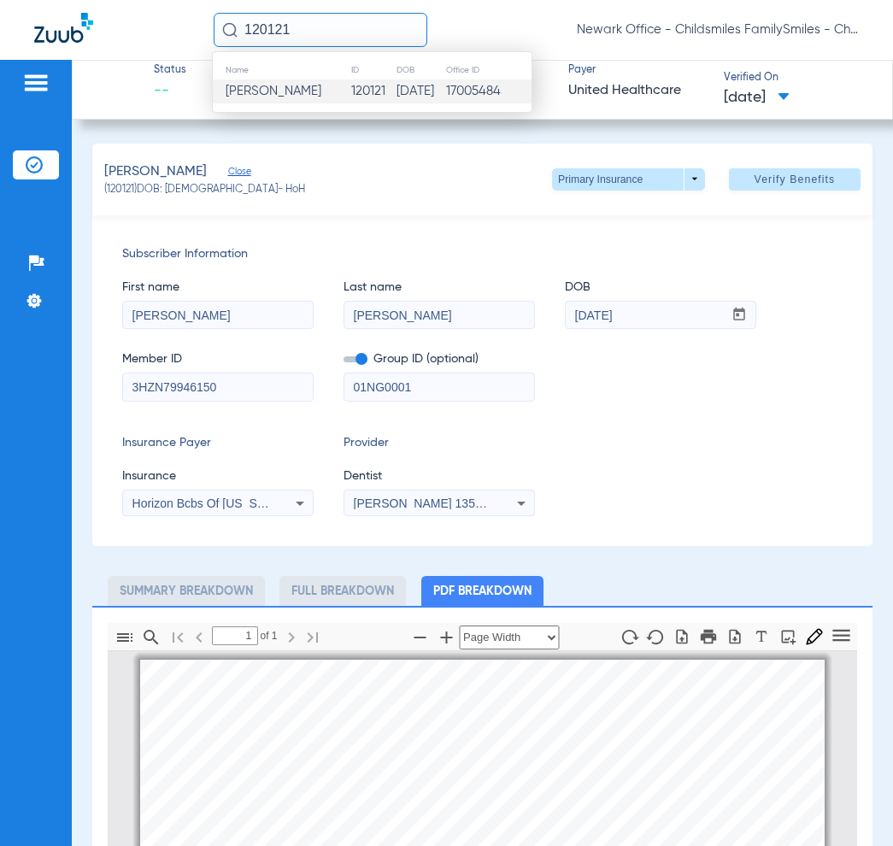
drag, startPoint x: 214, startPoint y: 390, endPoint x: 103, endPoint y: 389, distance: 111.1
click at [103, 389] on div "Subscriber Information First name AMINATA Last name CONTEH DOB mm / dd / yyyy 0…" at bounding box center [482, 380] width 780 height 331
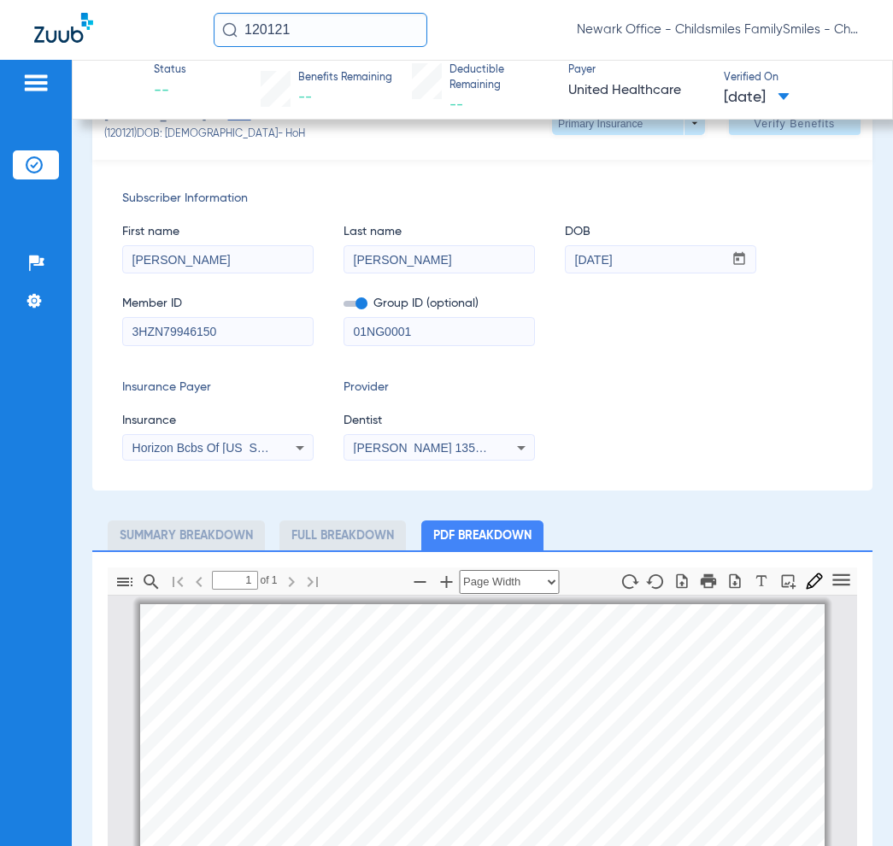
scroll to position [107, 0]
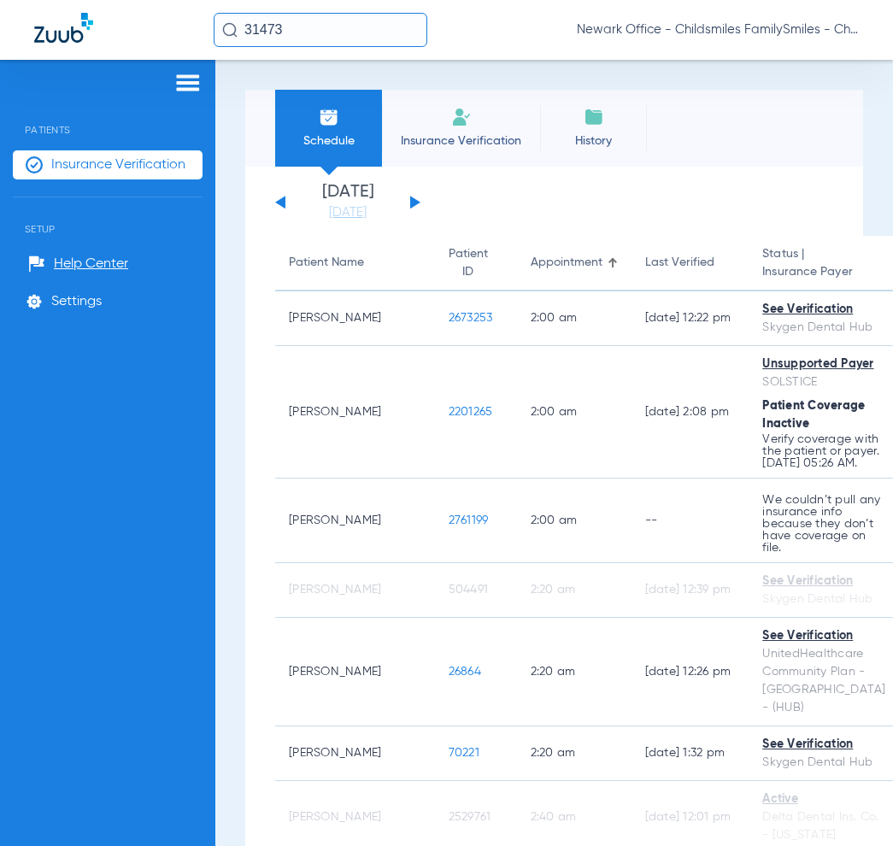
scroll to position [9060, 0]
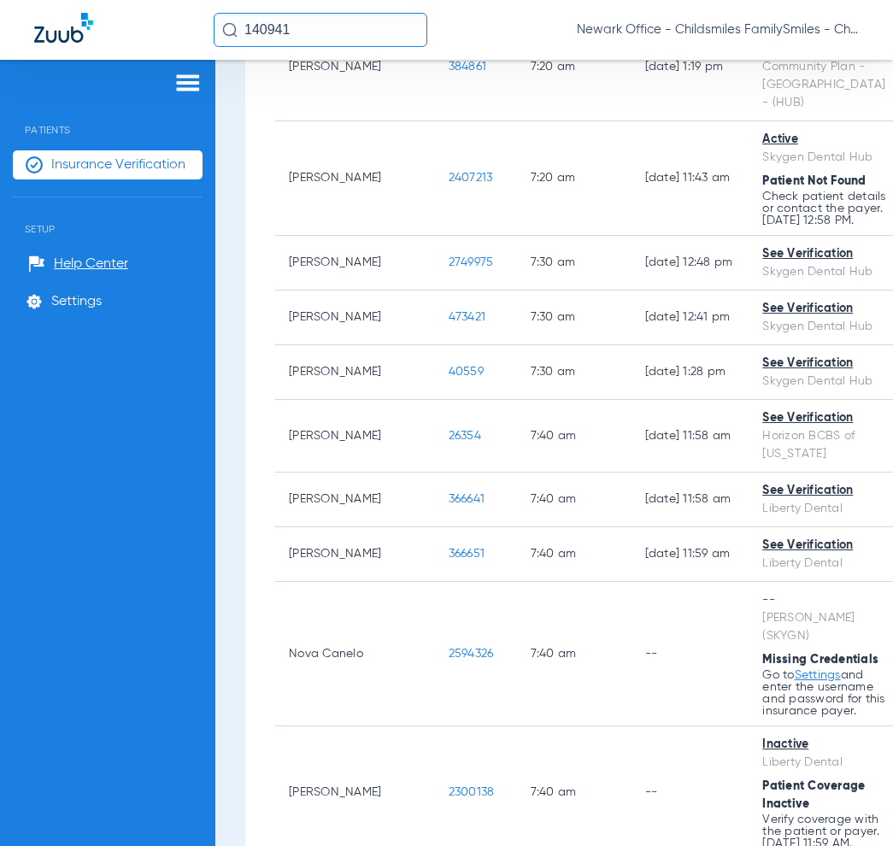
click at [336, 27] on input "140941" at bounding box center [321, 30] width 214 height 34
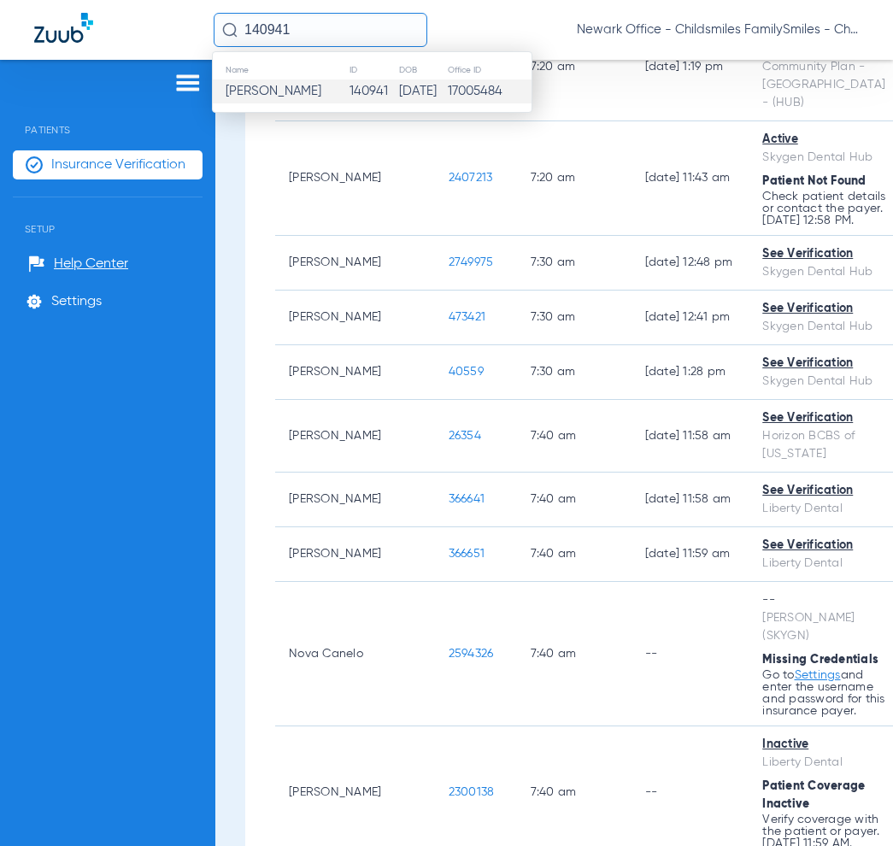
type input "140941"
click at [309, 91] on span "Daphne Tchieuku" at bounding box center [274, 91] width 96 height 13
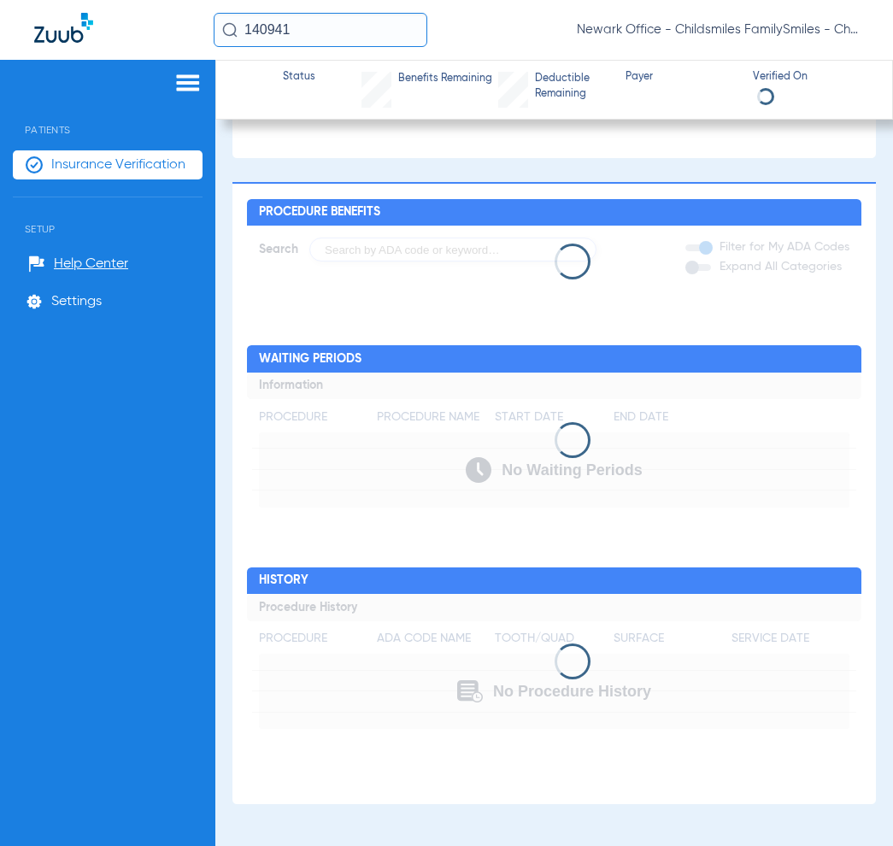
scroll to position [742, 0]
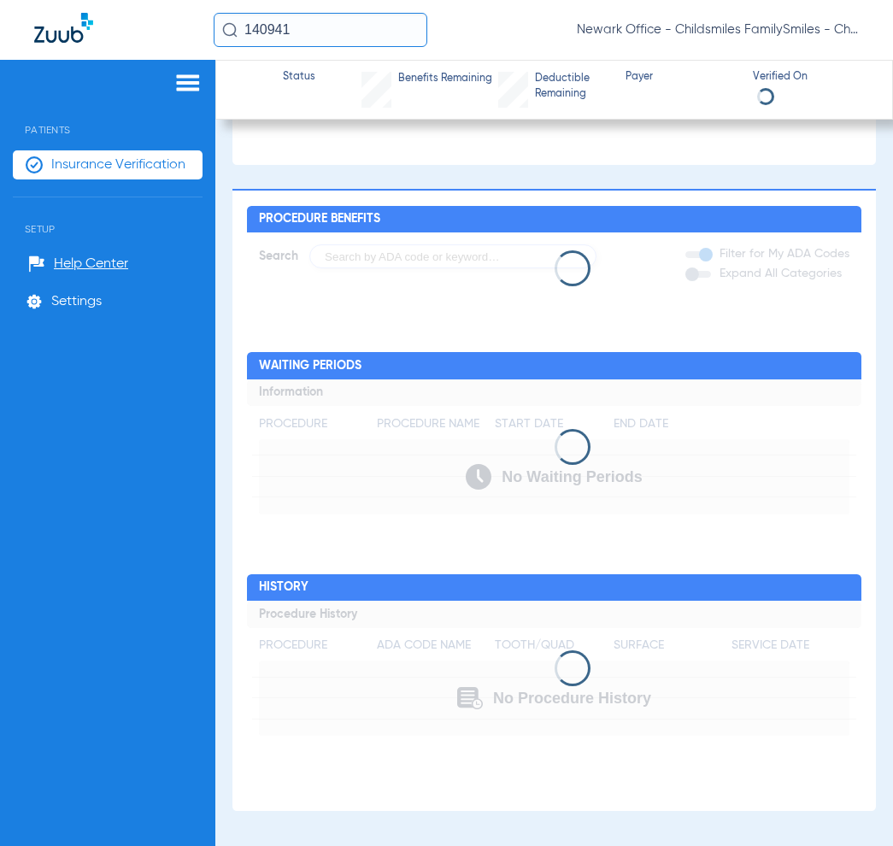
type input "PAULIN"
type input "TCHIEUKU"
type input "06/21/1977"
type input "219657731"
type input "204410000037600000"
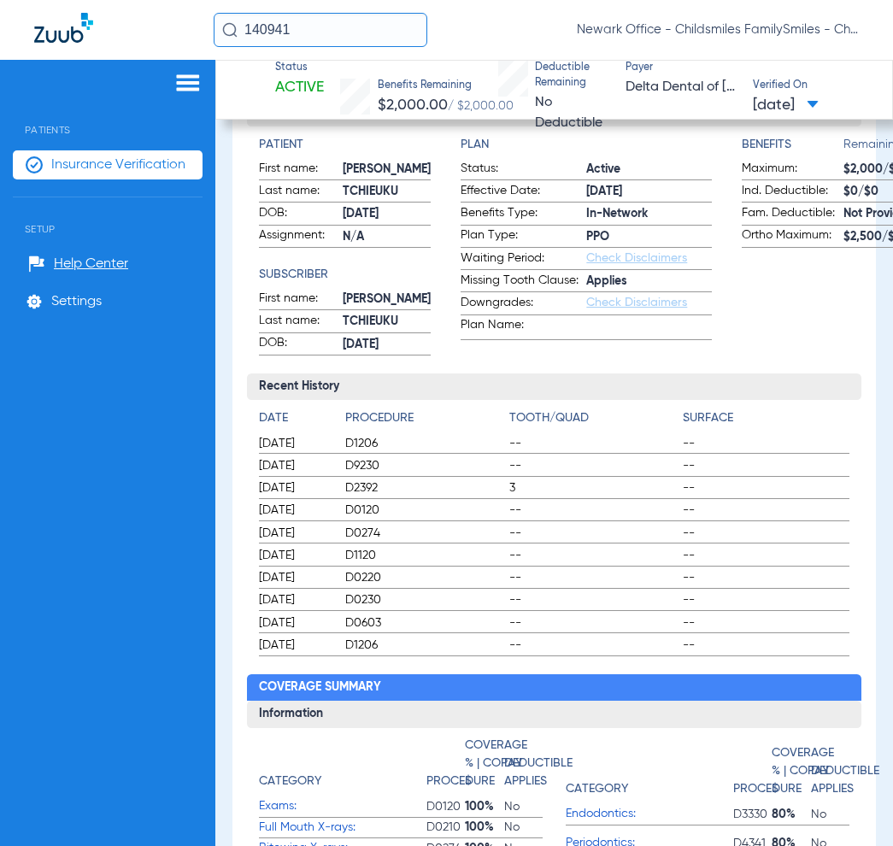
scroll to position [0, 0]
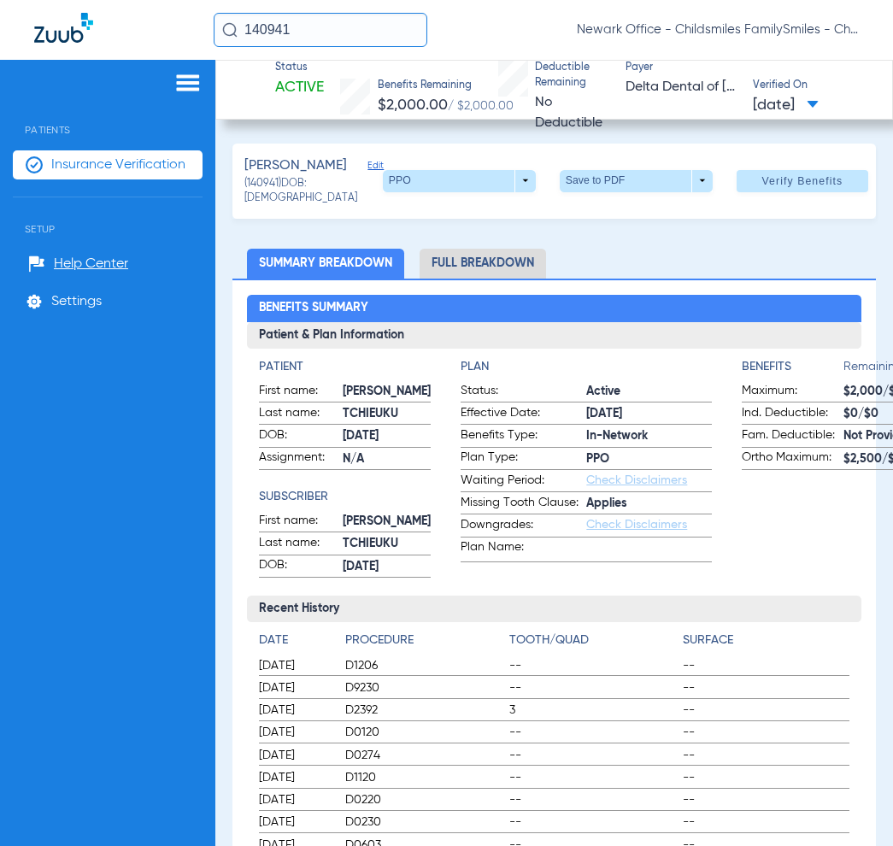
click at [367, 168] on span "Edit" at bounding box center [374, 168] width 15 height 16
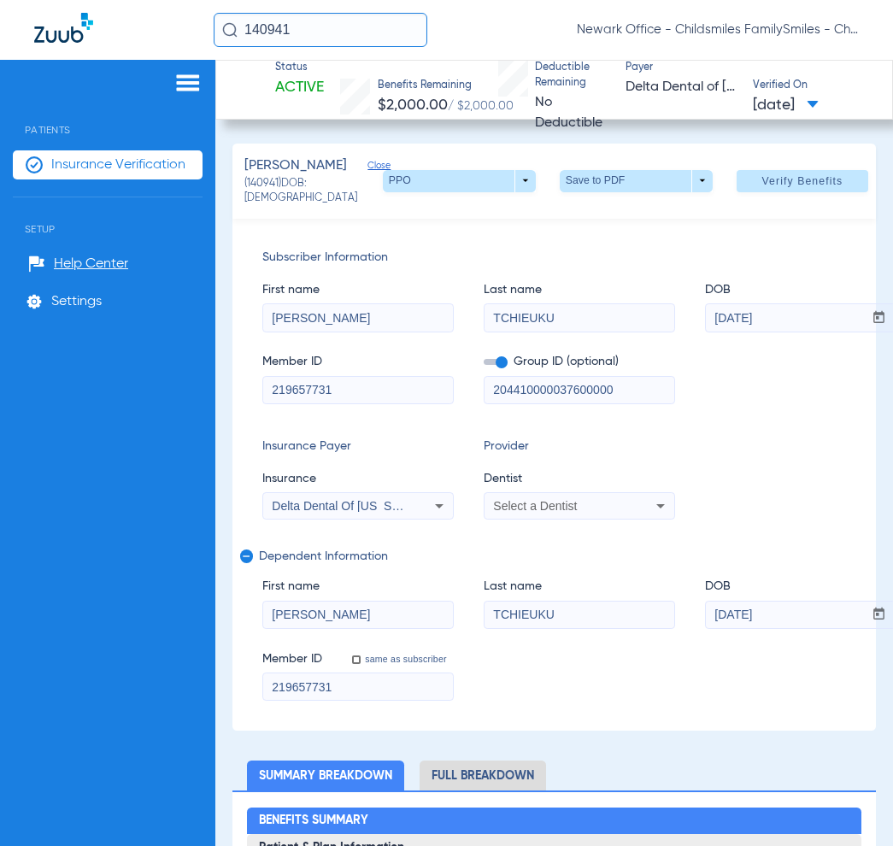
click at [528, 513] on span "Select a Dentist" at bounding box center [535, 506] width 84 height 14
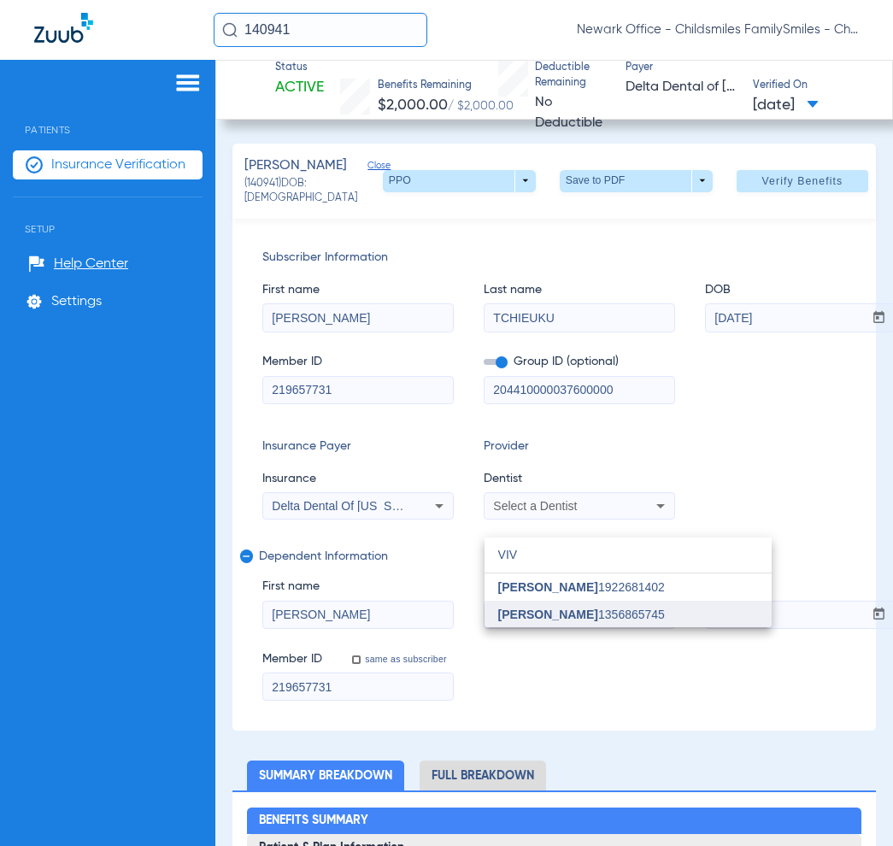
type input "VIV"
click at [541, 608] on span "Vivian Kim" at bounding box center [548, 615] width 100 height 14
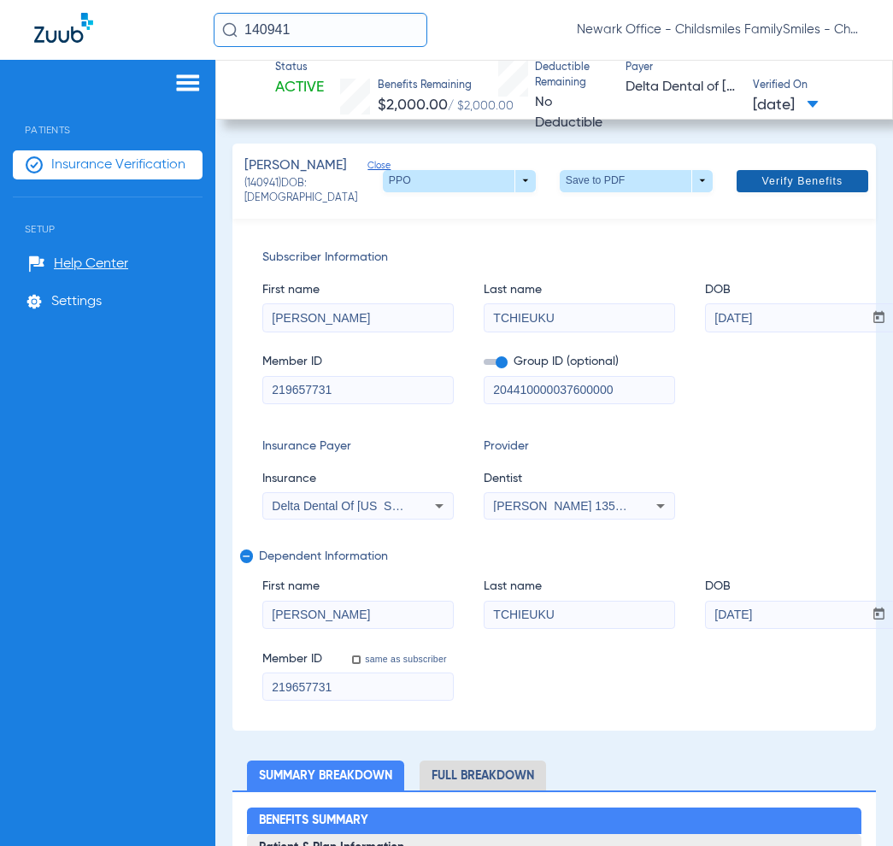
click at [761, 188] on span "Verify Benefits" at bounding box center [801, 181] width 81 height 14
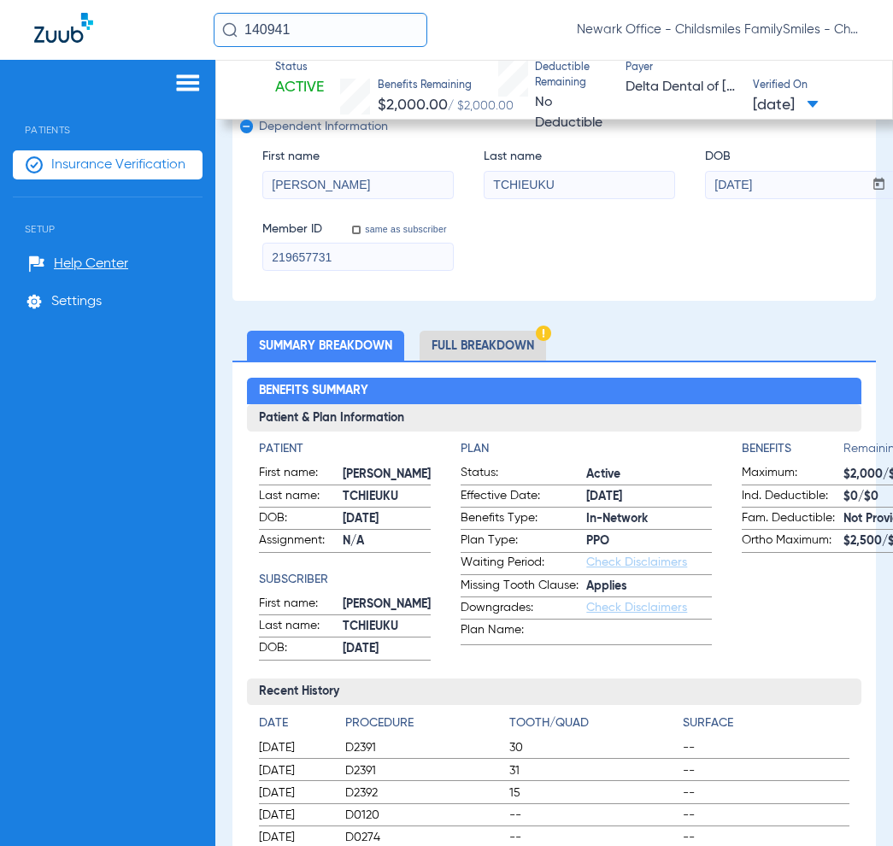
scroll to position [107, 0]
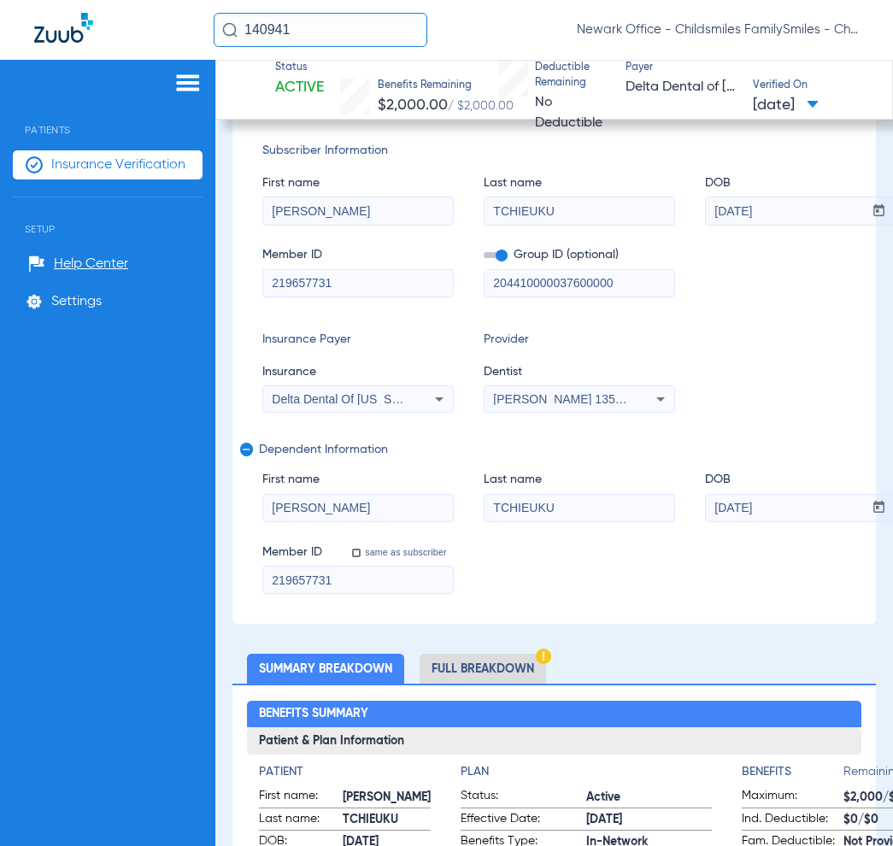
drag, startPoint x: 317, startPoint y: 18, endPoint x: 195, endPoint y: 26, distance: 122.5
click at [195, 26] on div "140941 Newark Office - Childsmiles FamilySmiles - ChildSmiles PA - Newark Gener…" at bounding box center [446, 30] width 893 height 60
paste input "2509713"
click at [319, 27] on input "2509713" at bounding box center [321, 30] width 214 height 34
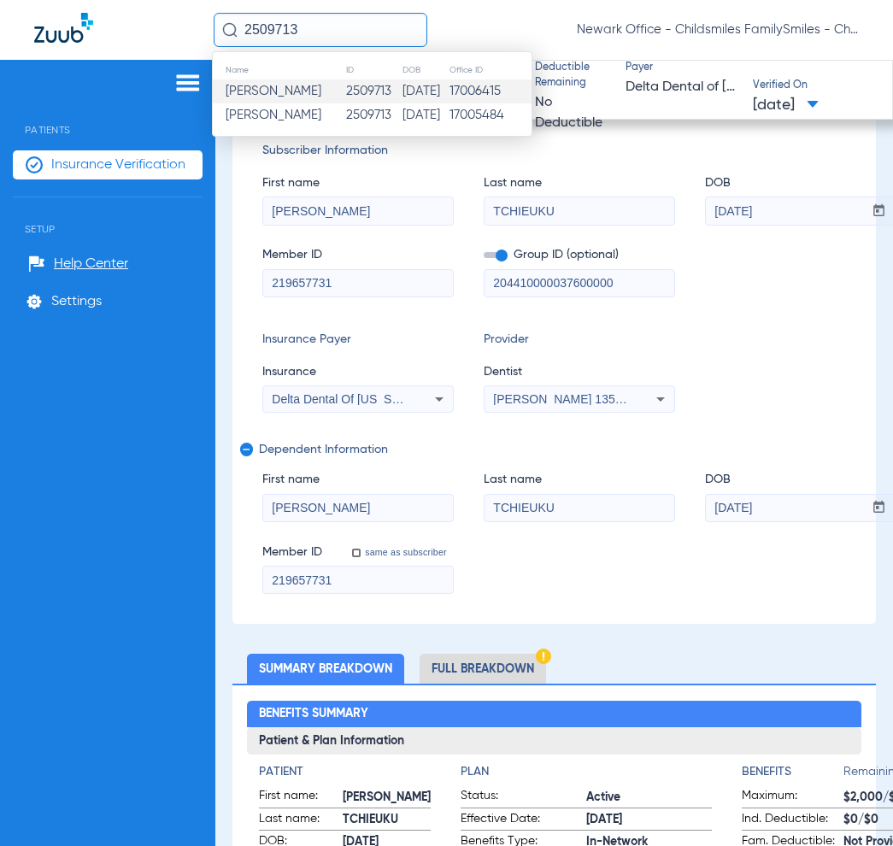
type input "2509713"
click at [314, 92] on td "Sharman Nalls" at bounding box center [279, 91] width 132 height 24
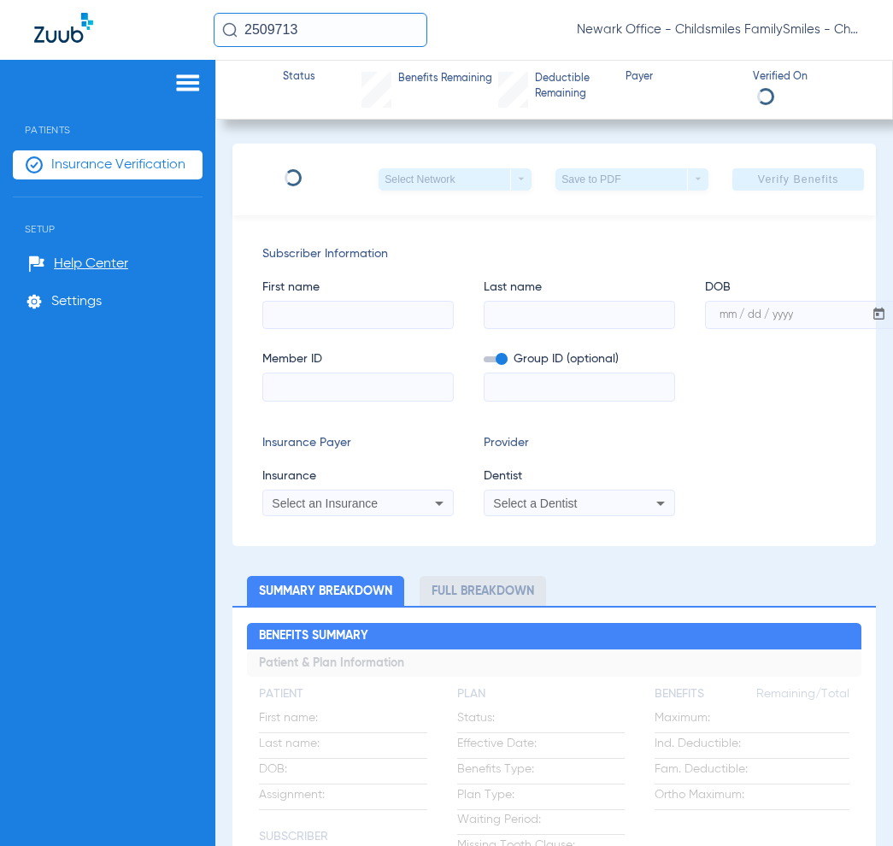
type input "SHARMAN"
type input "NALLS"
type input "10/18/1994"
type input "7132163842"
type input "981750983"
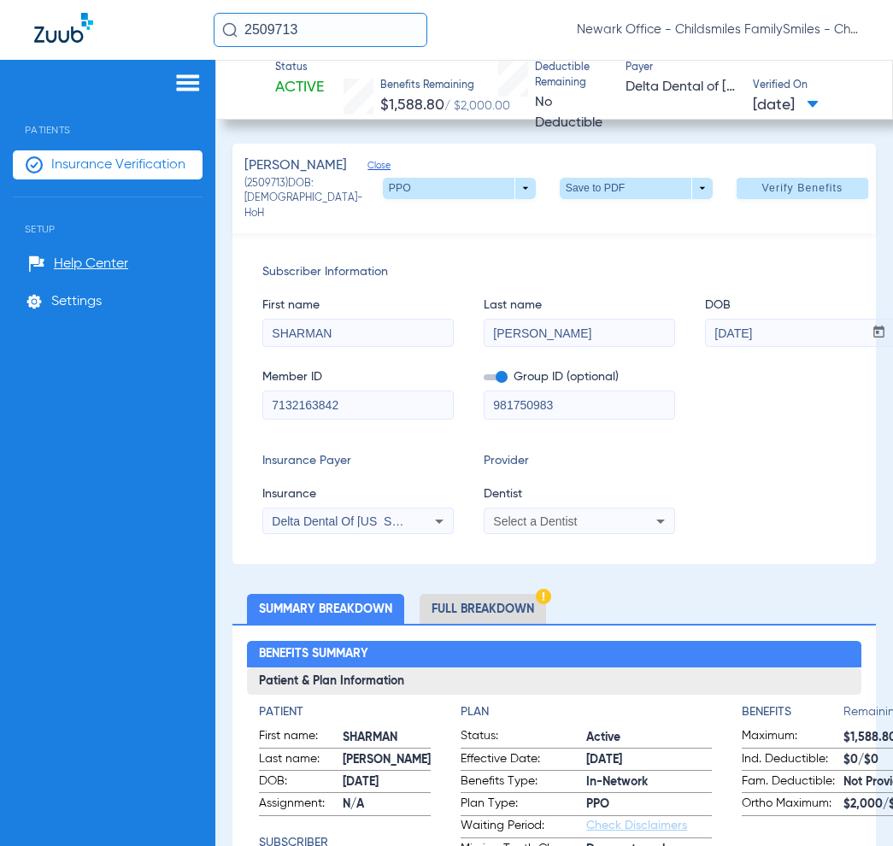
scroll to position [107, 0]
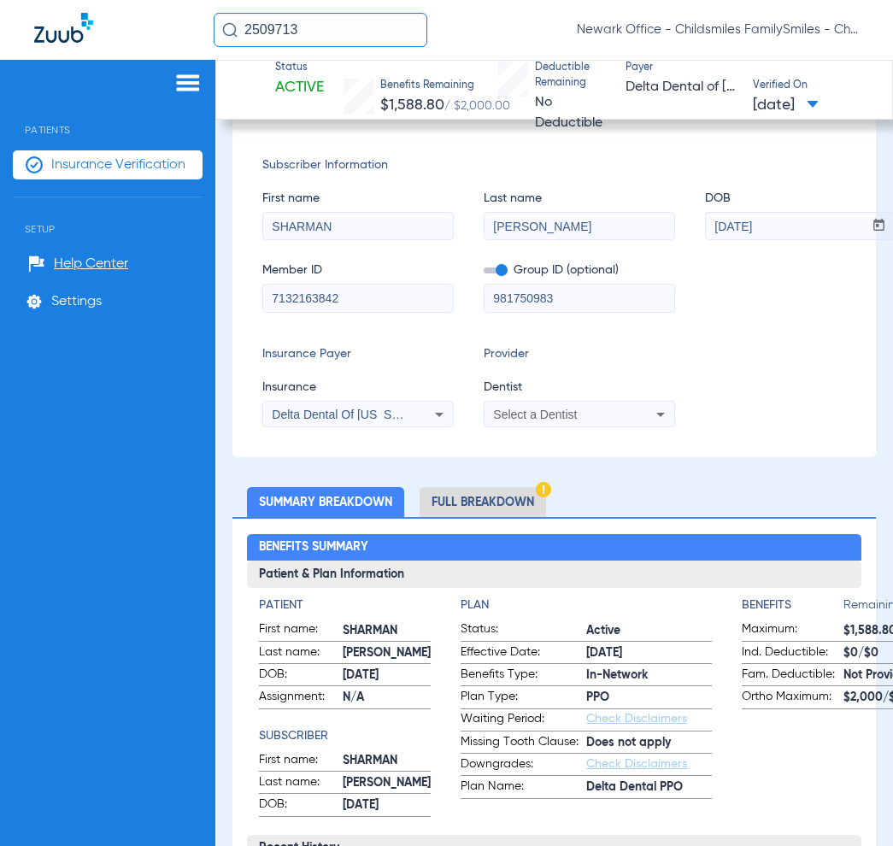
click at [558, 420] on span "Select a Dentist" at bounding box center [535, 415] width 84 height 14
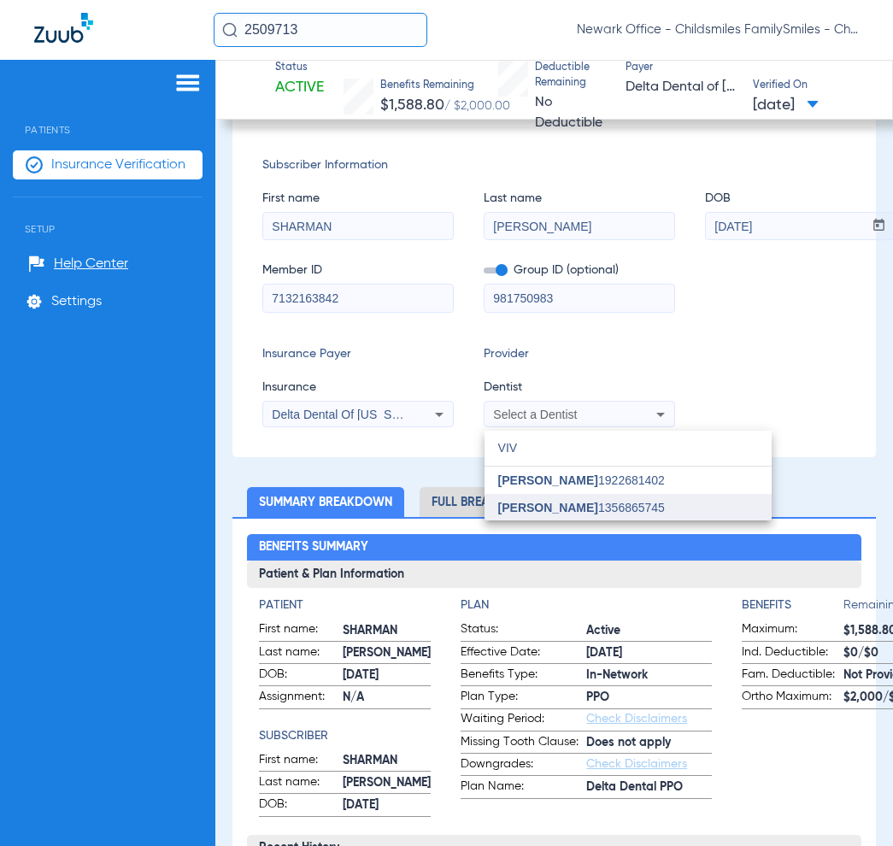
type input "VIV"
click at [566, 514] on mat-option "Vivian Kim 1356865745" at bounding box center [628, 507] width 287 height 27
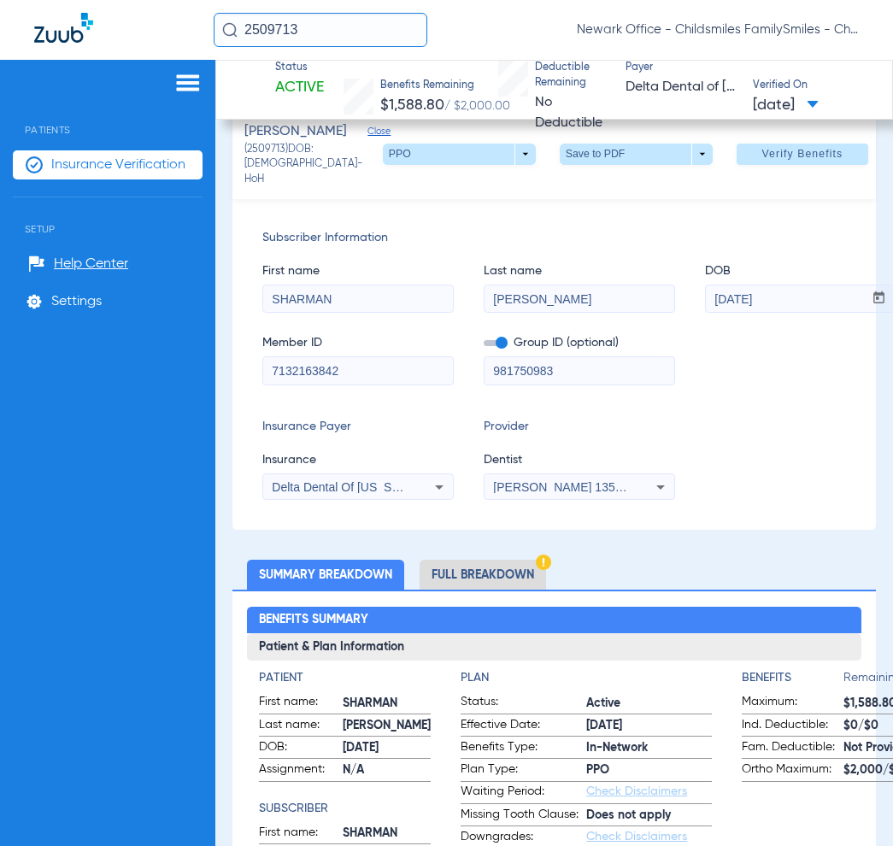
scroll to position [0, 0]
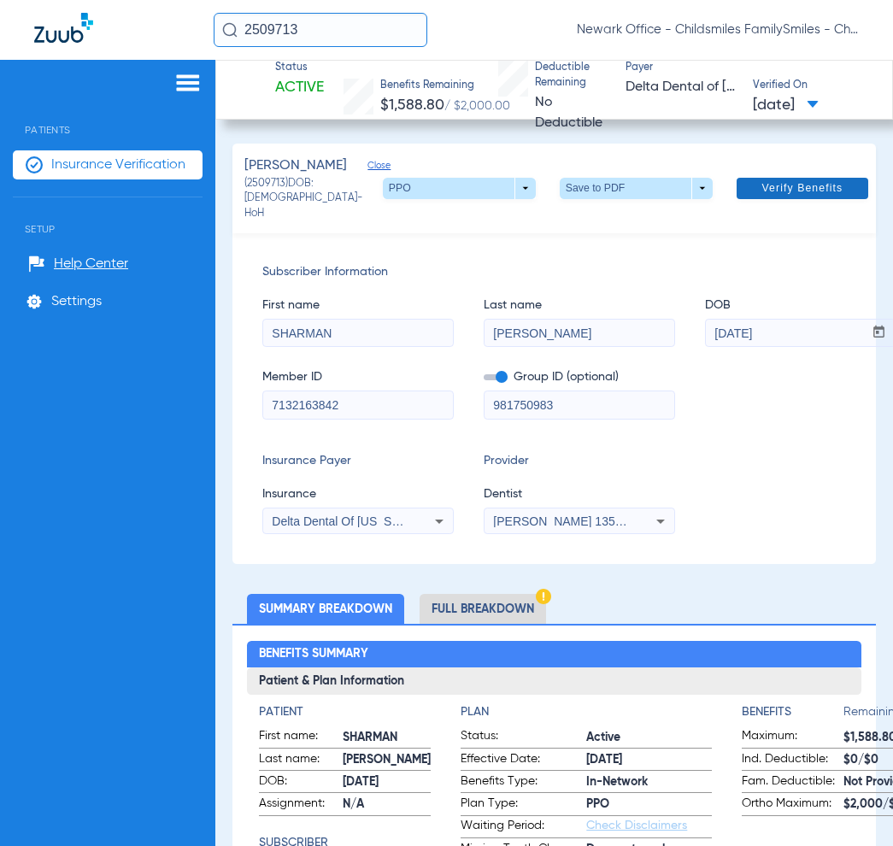
click at [770, 203] on span at bounding box center [803, 188] width 132 height 41
click at [615, 197] on span at bounding box center [635, 188] width 41 height 41
click at [608, 220] on span "Save to PDF" at bounding box center [623, 225] width 68 height 12
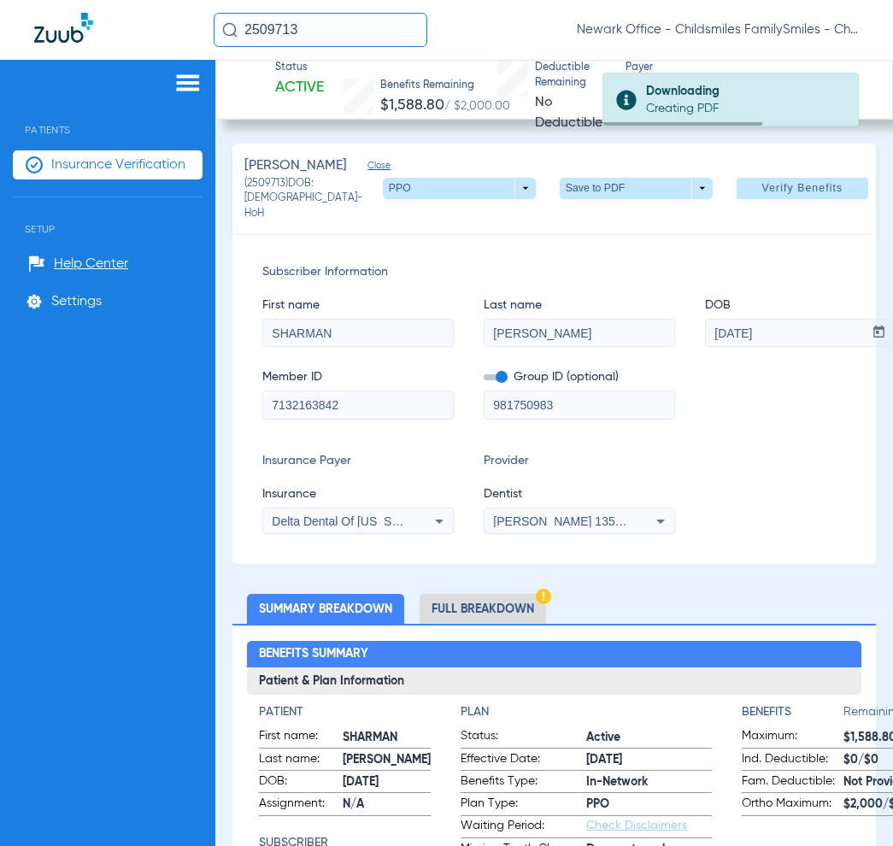
click at [485, 608] on li "Full Breakdown" at bounding box center [483, 609] width 126 height 30
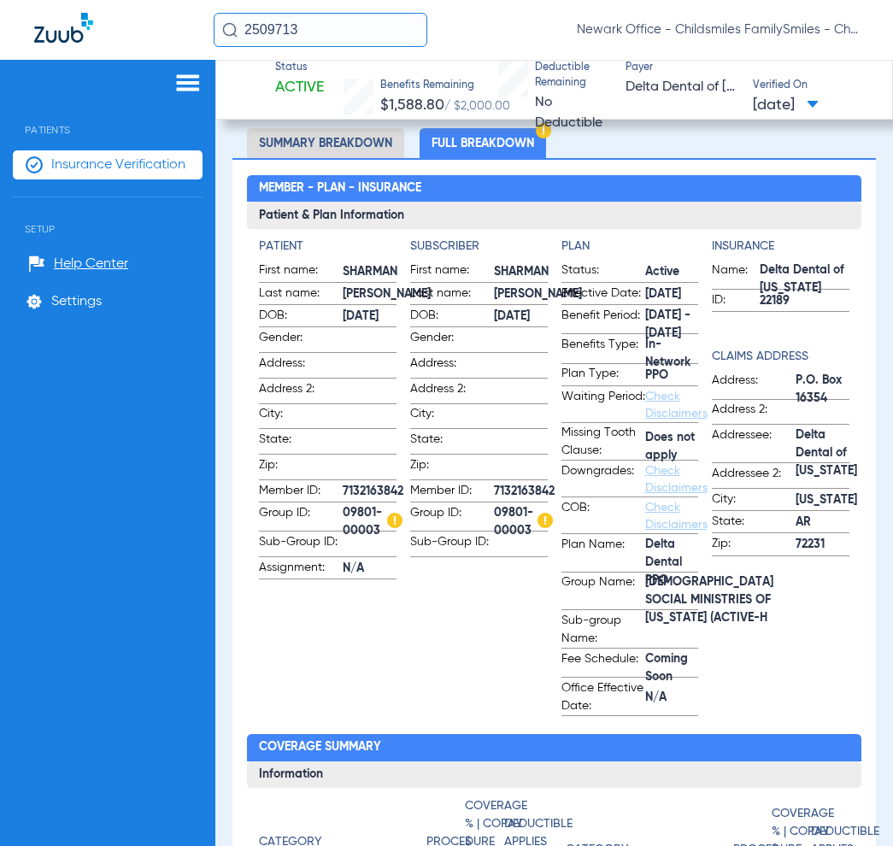
scroll to position [427, 0]
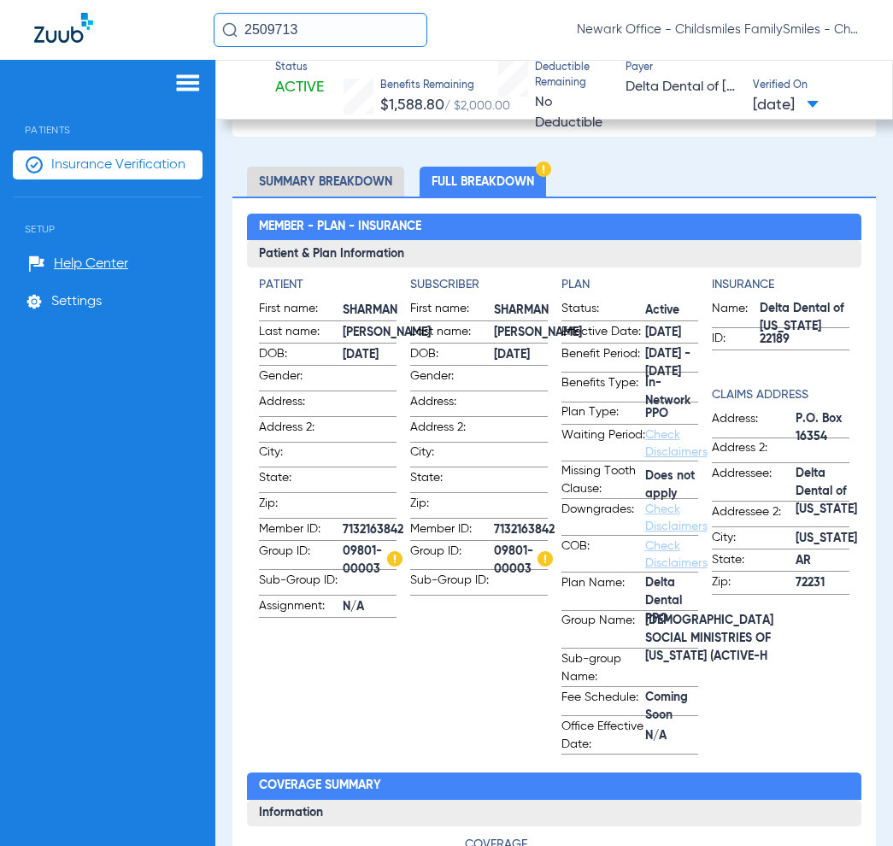
drag, startPoint x: 343, startPoint y: 532, endPoint x: 403, endPoint y: 534, distance: 59.9
click at [403, 534] on span "7132163842" at bounding box center [373, 530] width 61 height 18
copy span "7132163842"
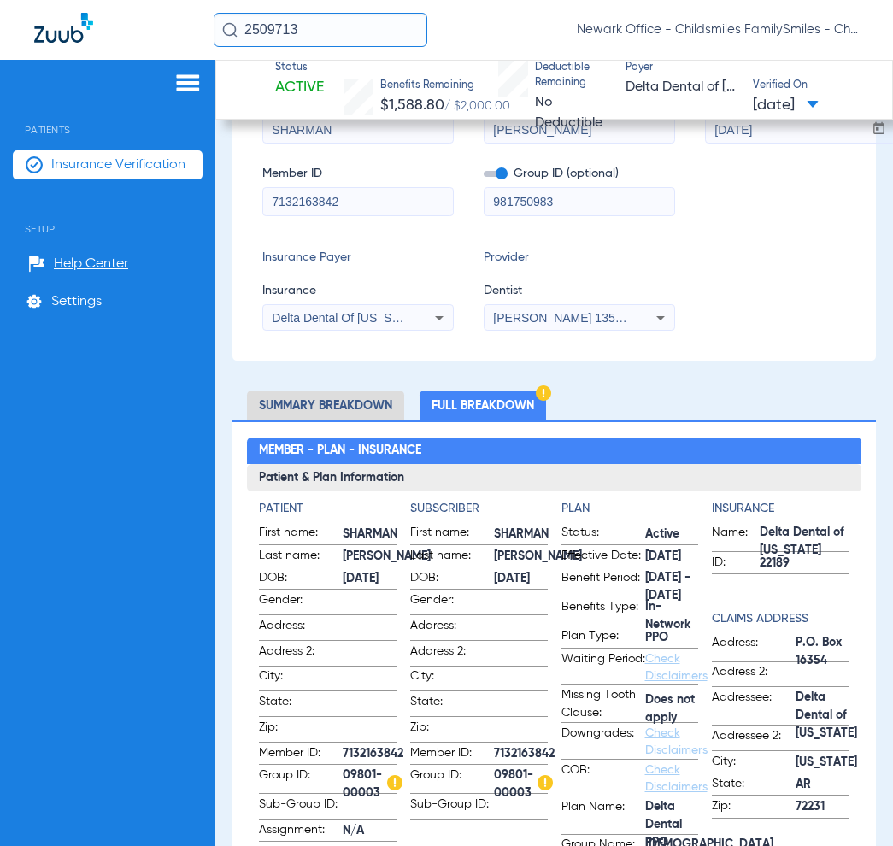
scroll to position [214, 0]
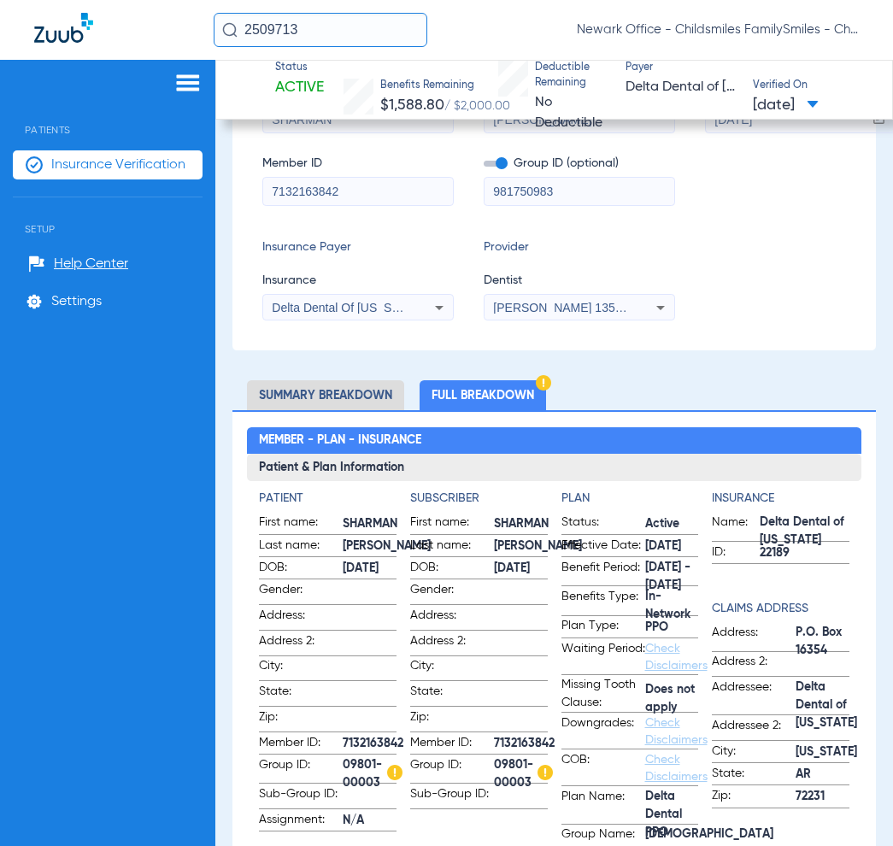
copy span "7132163842"
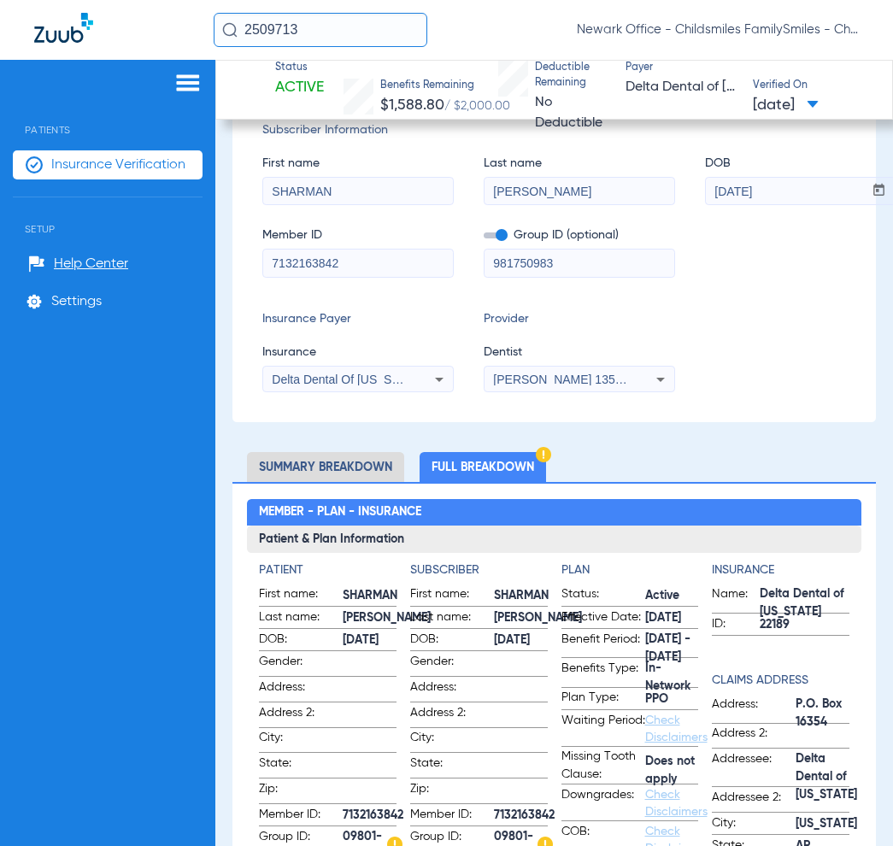
scroll to position [107, 0]
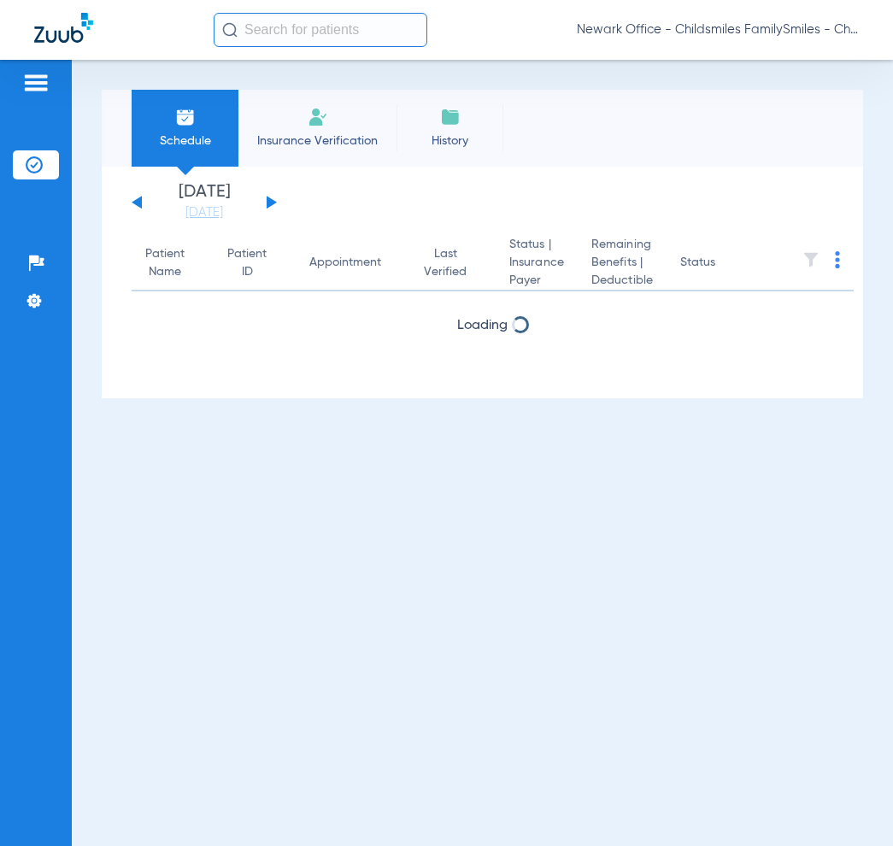
paste input "2440466"
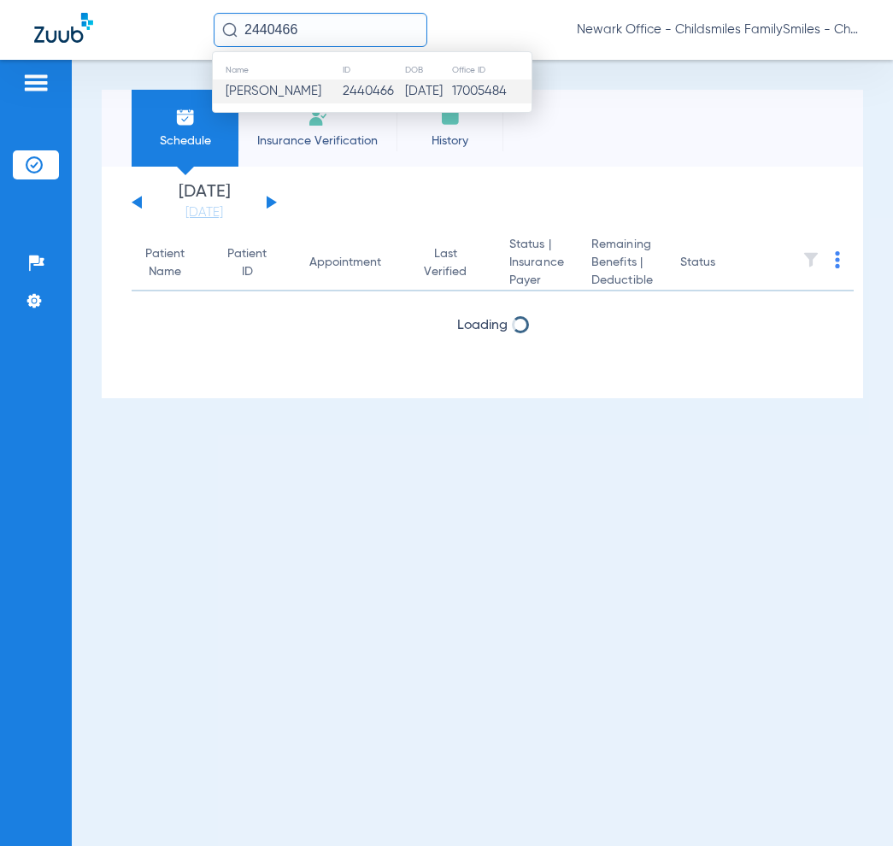
type input "2440466"
click at [329, 82] on td "[PERSON_NAME]" at bounding box center [277, 91] width 129 height 24
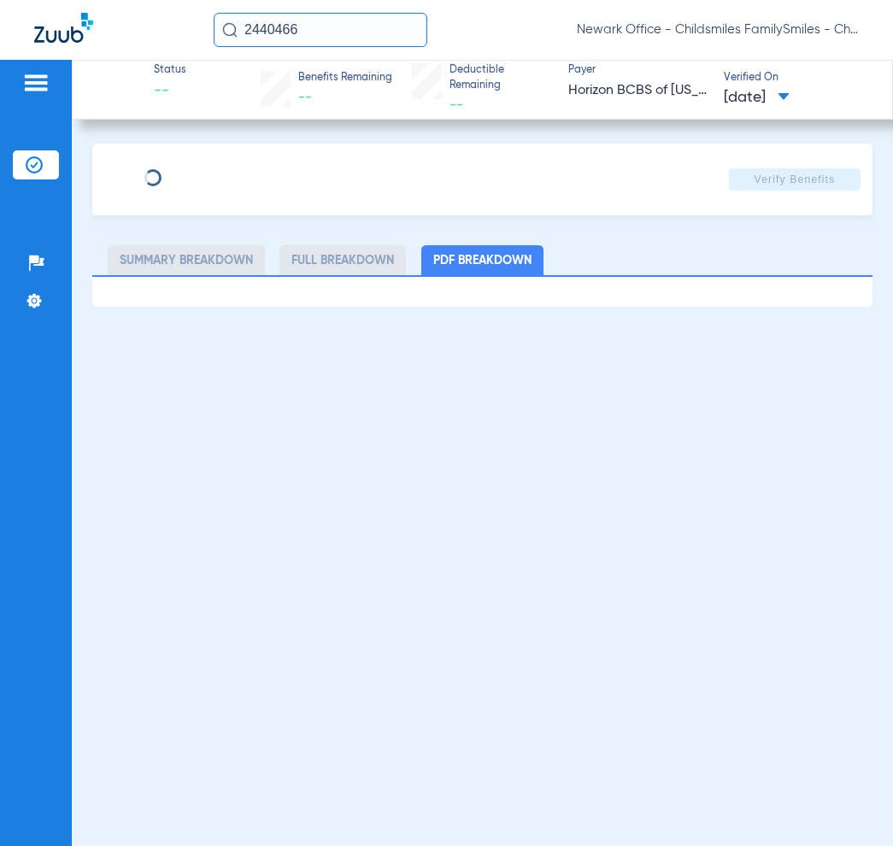
type input "[PERSON_NAME]"
type input "[DATE]"
type input "3HZN20689850"
type input "100DN0010"
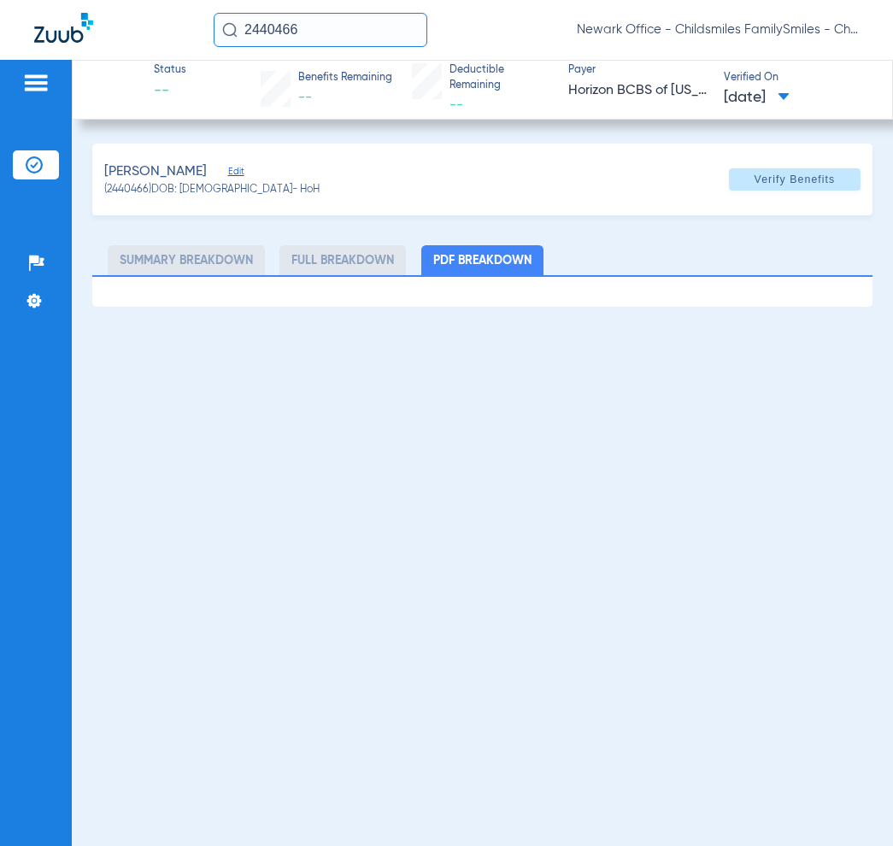
click at [241, 175] on span "Edit" at bounding box center [235, 174] width 15 height 16
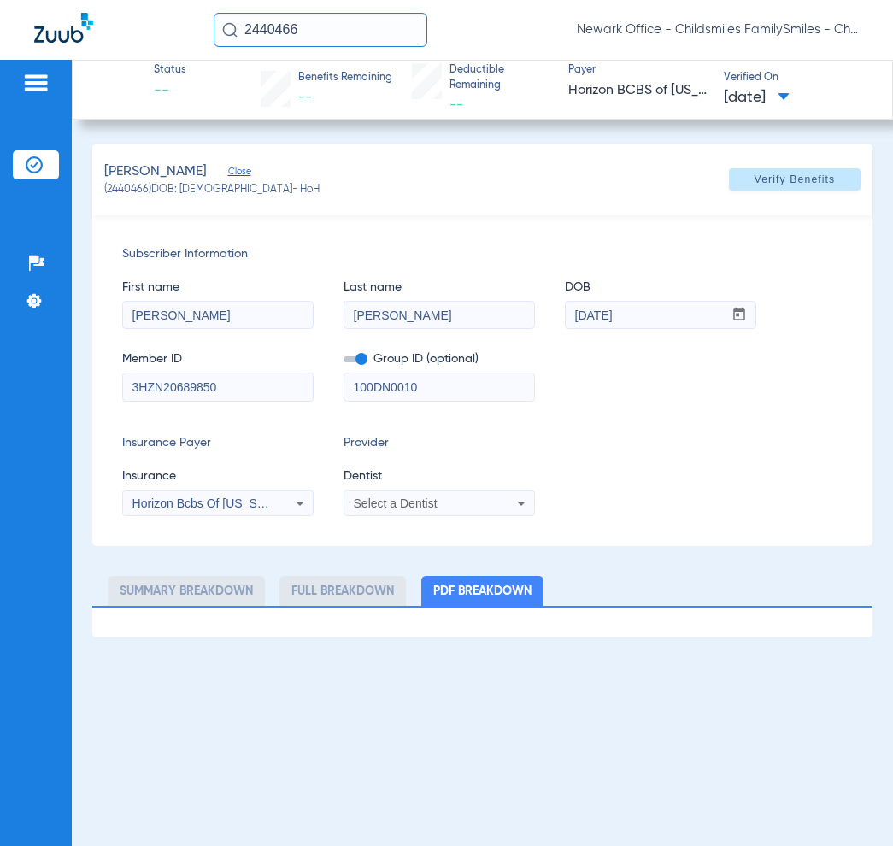
click at [414, 510] on div "Select a Dentist" at bounding box center [439, 503] width 190 height 21
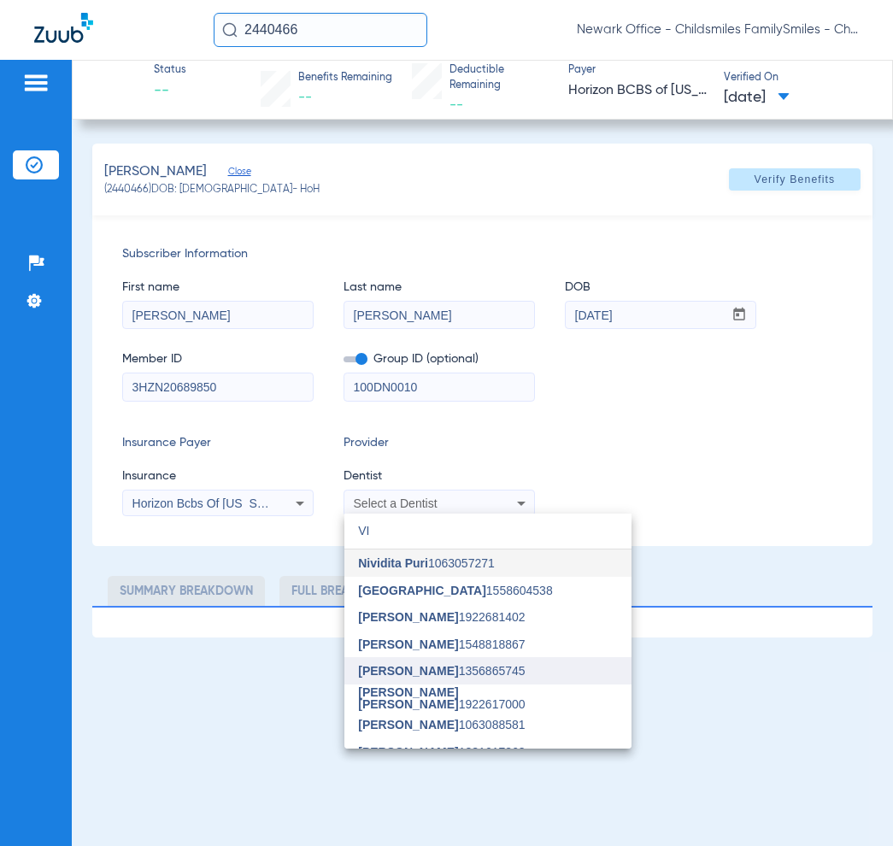
type input "VI"
click at [443, 676] on span "[PERSON_NAME] 1356865745" at bounding box center [441, 671] width 167 height 12
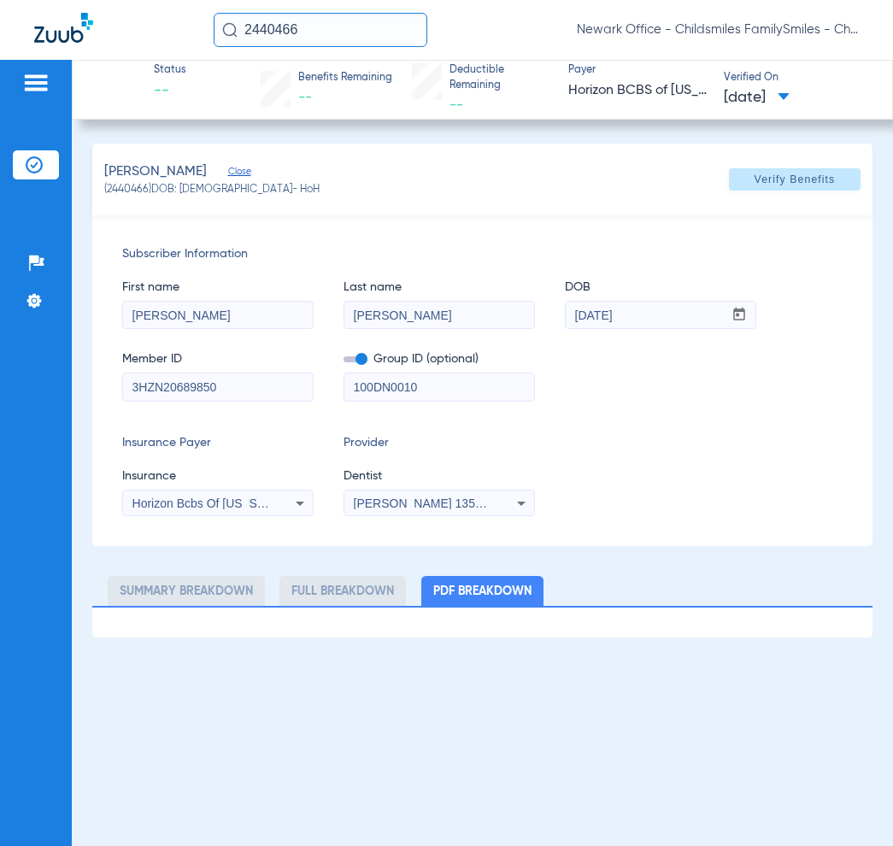
click at [792, 156] on div "[PERSON_NAME] Close (2440466) DOB: [DEMOGRAPHIC_DATA] - HoH Verify Benefits" at bounding box center [482, 180] width 780 height 72
click at [785, 178] on span "Verify Benefits" at bounding box center [795, 180] width 81 height 14
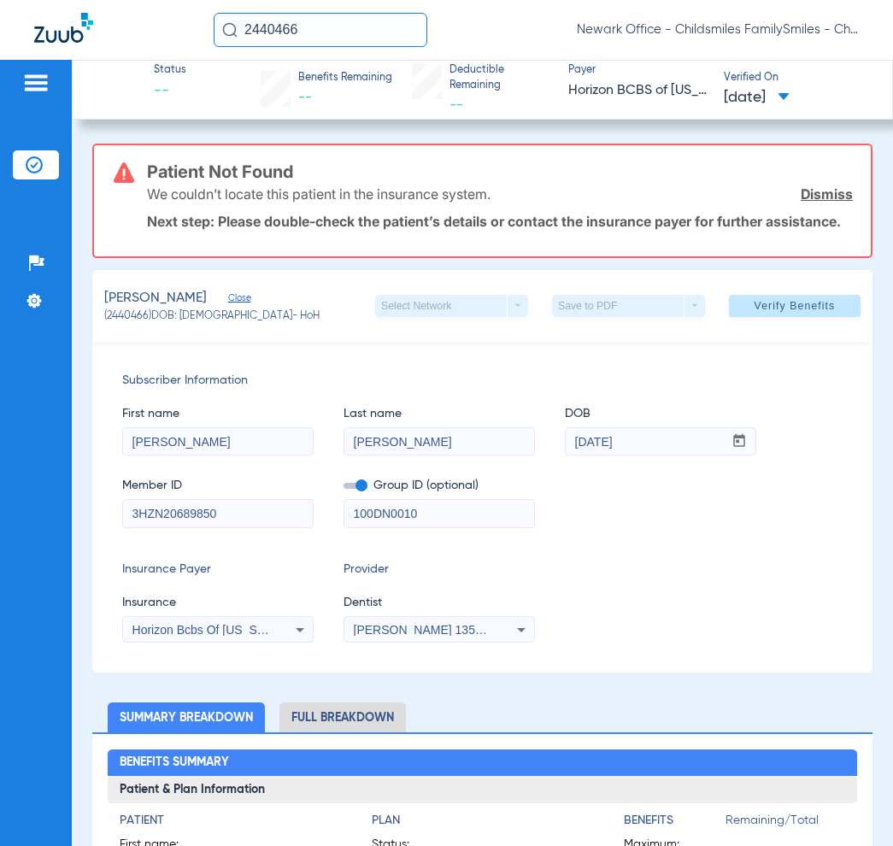
drag, startPoint x: 305, startPoint y: 30, endPoint x: 185, endPoint y: 37, distance: 119.8
click at [185, 37] on div "2440466 Newark Office - Childsmiles FamilySmiles - ChildSmiles PA - Newark Gene…" at bounding box center [446, 30] width 893 height 60
paste input "533219"
click at [340, 28] on input "2533219" at bounding box center [321, 30] width 214 height 34
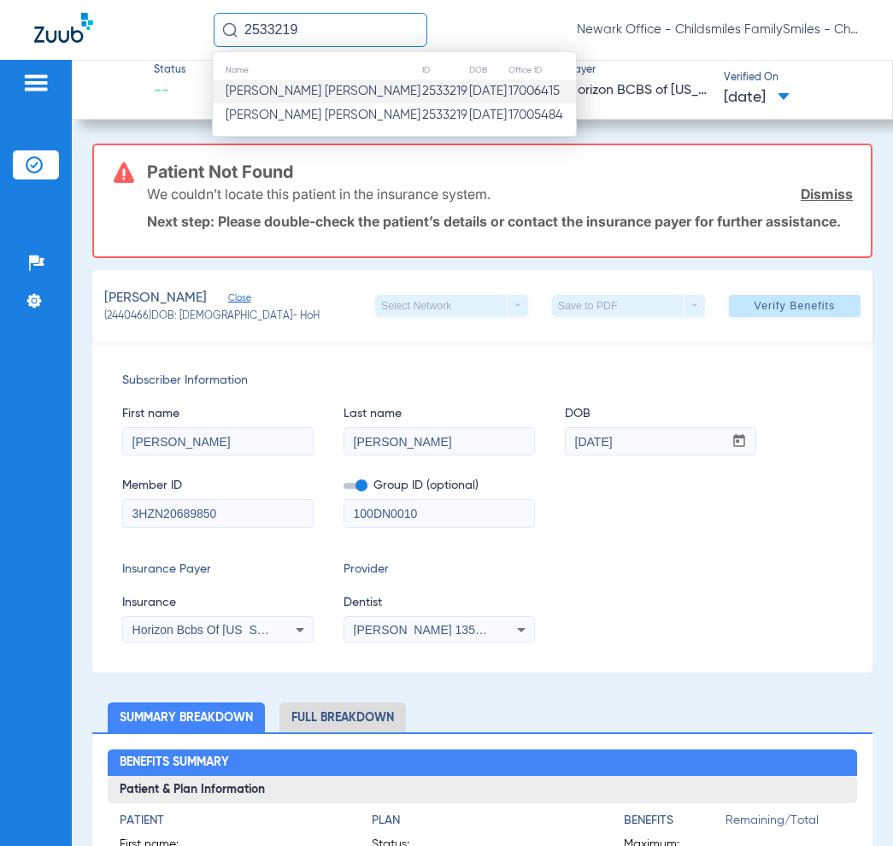
type input "2533219"
click at [314, 92] on span "Manuel Romero Cardenas" at bounding box center [323, 91] width 195 height 13
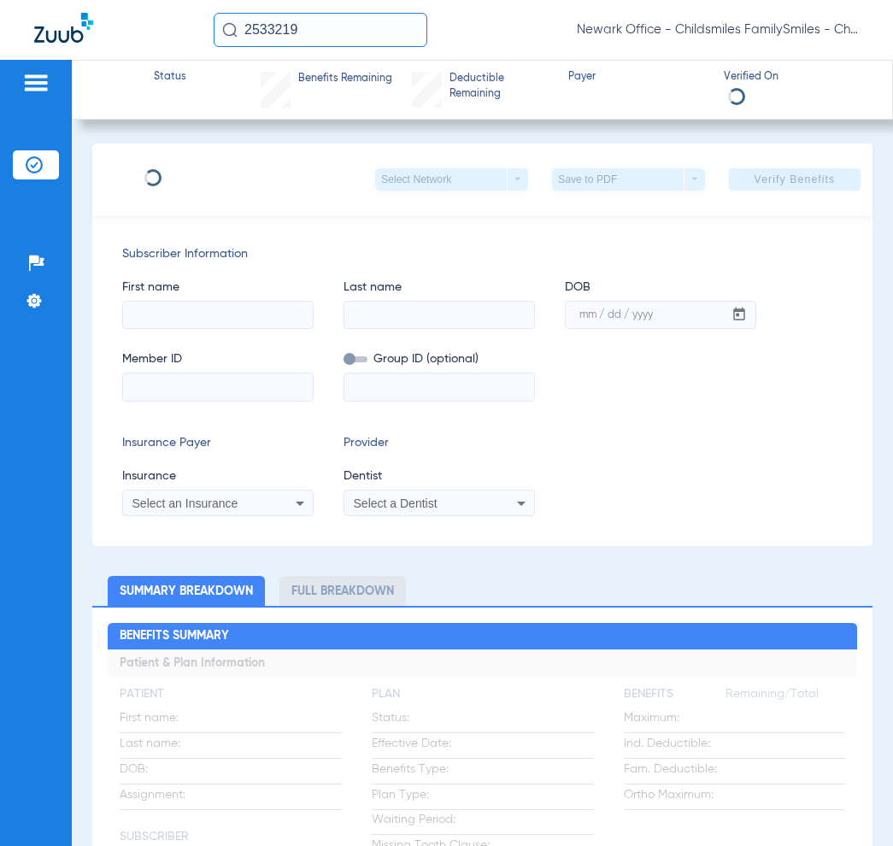
type input "MANUEL"
type input "ROMERO CARDENAS"
type input "12/08/1980"
type input "059776873"
type input "5364953"
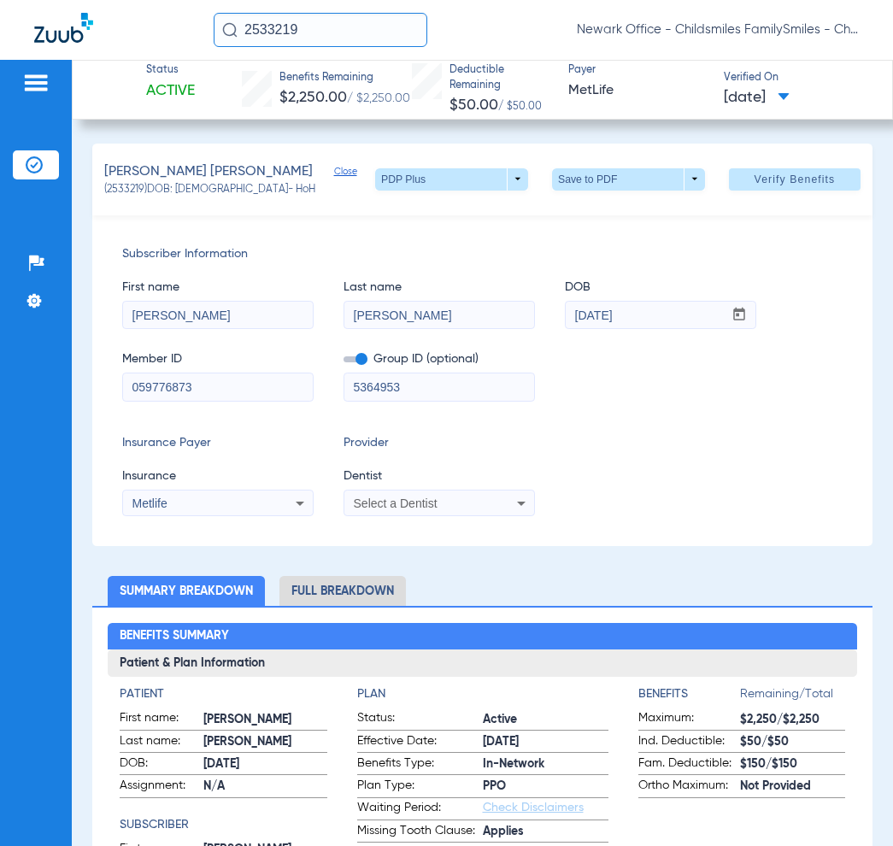
click at [397, 500] on span "Select a Dentist" at bounding box center [396, 504] width 84 height 14
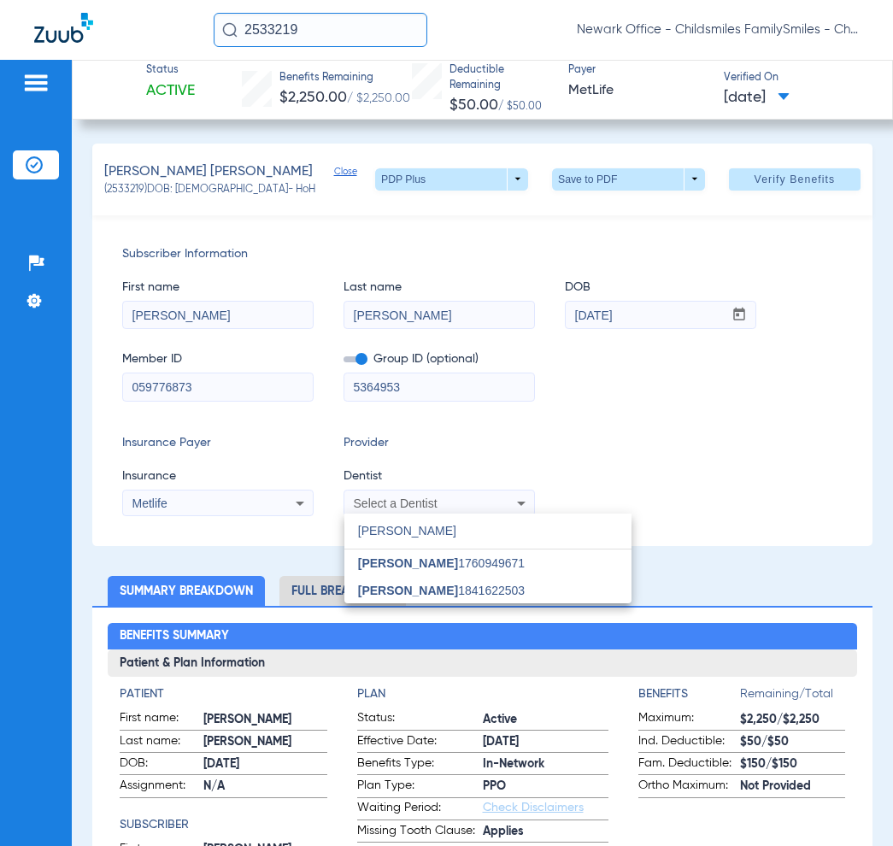
type input "J"
type input "VIV"
click at [423, 591] on span "[PERSON_NAME] 1356865745" at bounding box center [441, 591] width 167 height 12
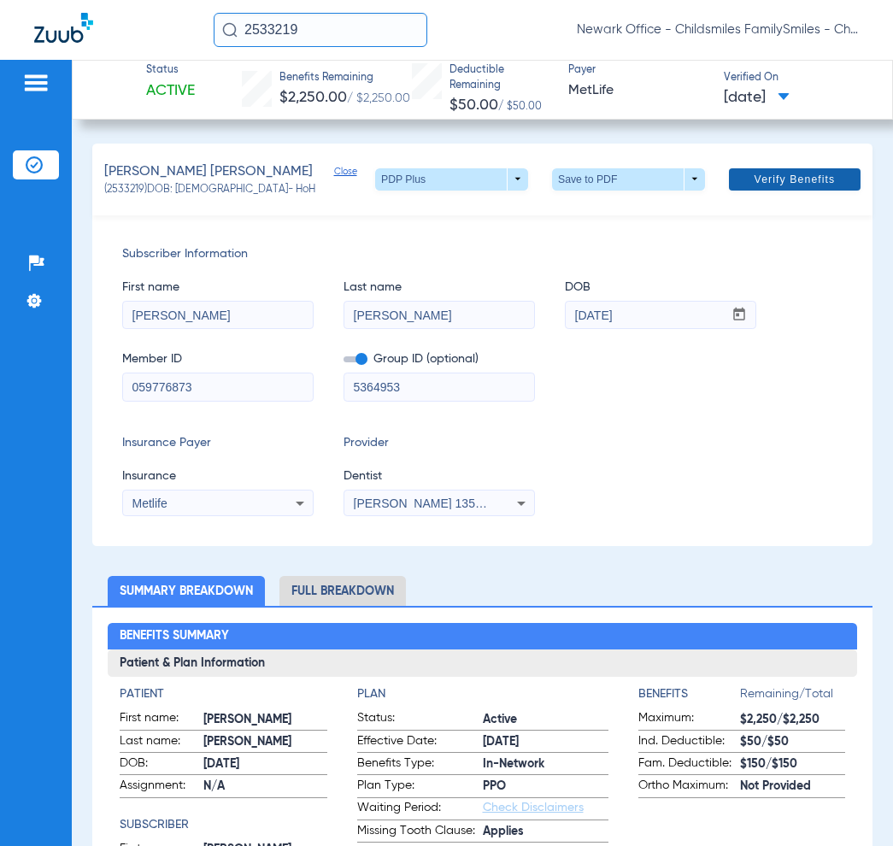
click at [731, 162] on span at bounding box center [795, 179] width 132 height 41
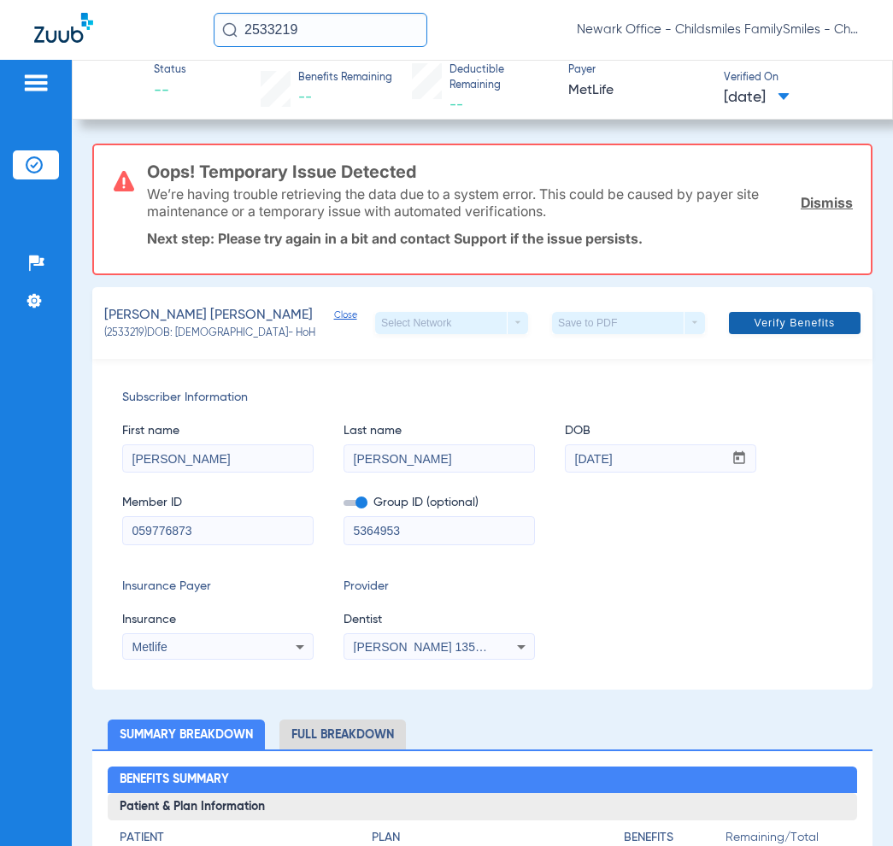
click at [771, 320] on span "Verify Benefits" at bounding box center [795, 323] width 81 height 14
drag, startPoint x: 315, startPoint y: 35, endPoint x: 227, endPoint y: 32, distance: 87.2
click at [227, 32] on div "2533219" at bounding box center [321, 30] width 214 height 34
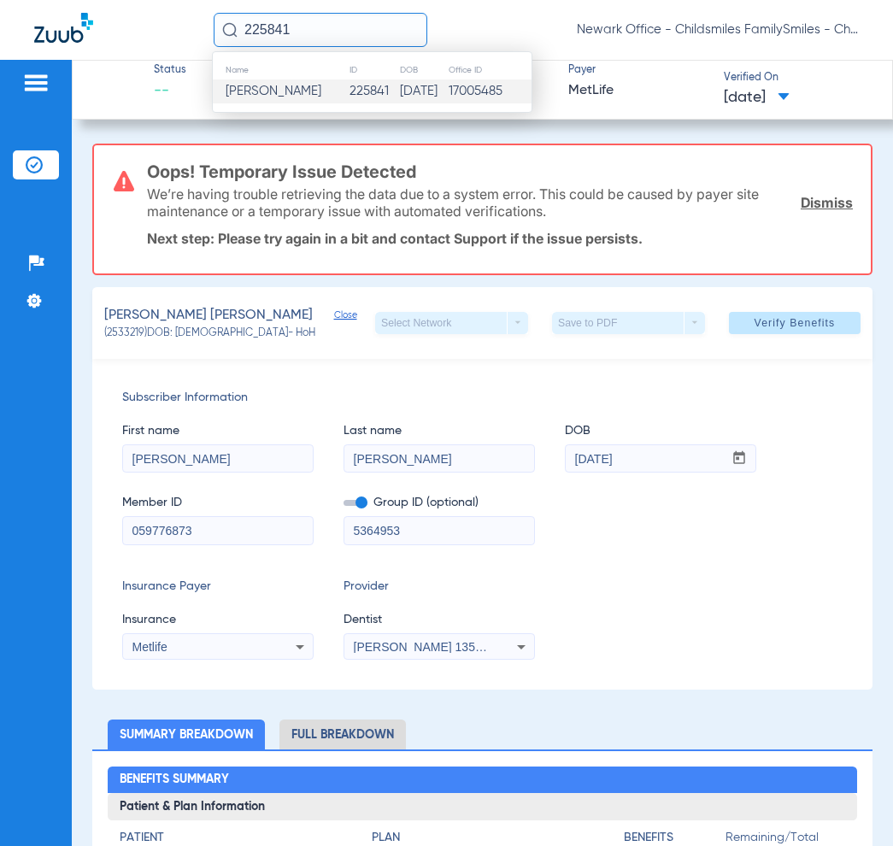
type input "225841"
click at [321, 90] on td "Emanie Holland" at bounding box center [281, 91] width 136 height 24
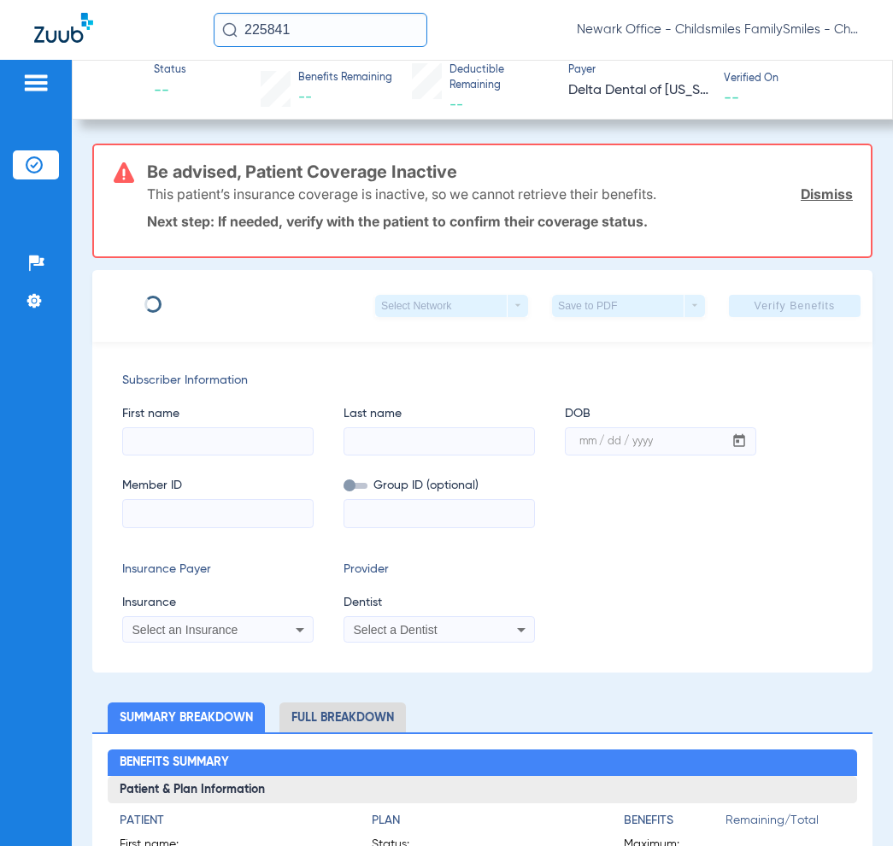
type input "JAMAL"
type input "HOLLAND"
type input "08/26/1978"
type input "927640160"
type input "0510540001"
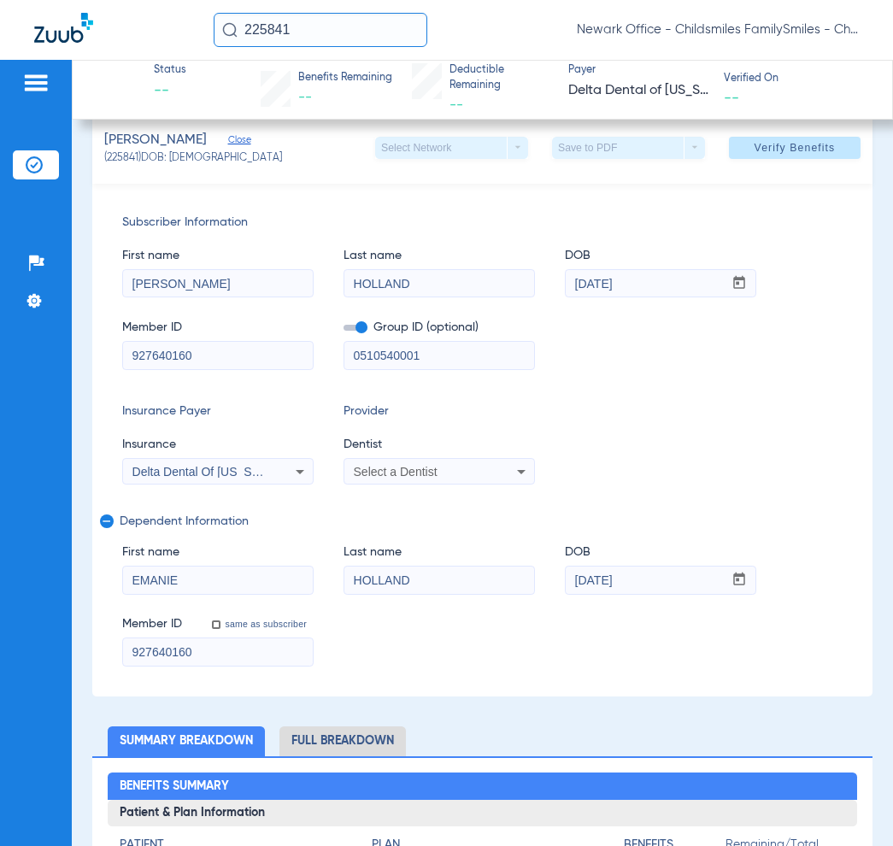
scroll to position [107, 0]
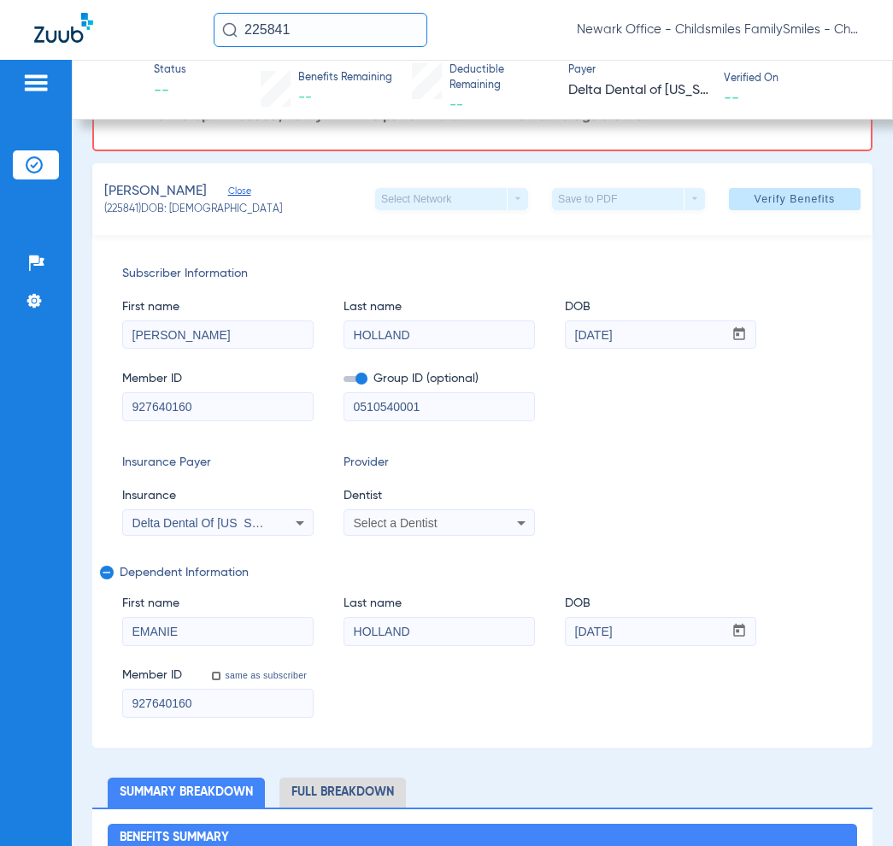
drag, startPoint x: 238, startPoint y: 404, endPoint x: 0, endPoint y: 409, distance: 237.6
click at [0, 409] on div "Patients Insurance Verification Setup Help Center Settings Status -- Benefits R…" at bounding box center [446, 483] width 893 height 846
paste input "1260812701"
type input "1260812701"
drag, startPoint x: 463, startPoint y: 394, endPoint x: 326, endPoint y: 410, distance: 137.7
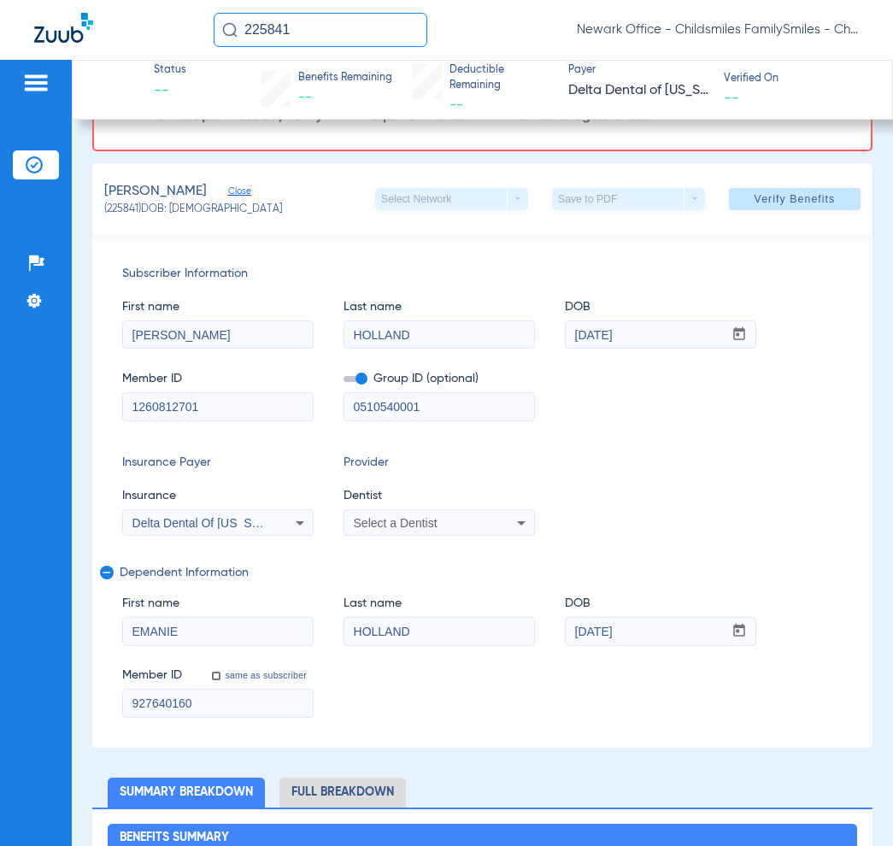
click at [326, 410] on div "Member ID 1260812701 Group ID (optional) 0510540001" at bounding box center [482, 388] width 720 height 66
click at [441, 403] on input "0510540001" at bounding box center [439, 406] width 190 height 27
drag, startPoint x: 437, startPoint y: 403, endPoint x: 322, endPoint y: 416, distance: 115.3
click at [325, 408] on div "Member ID 1260812701 Group ID (optional) 0510540001" at bounding box center [482, 388] width 720 height 66
paste input "10698"
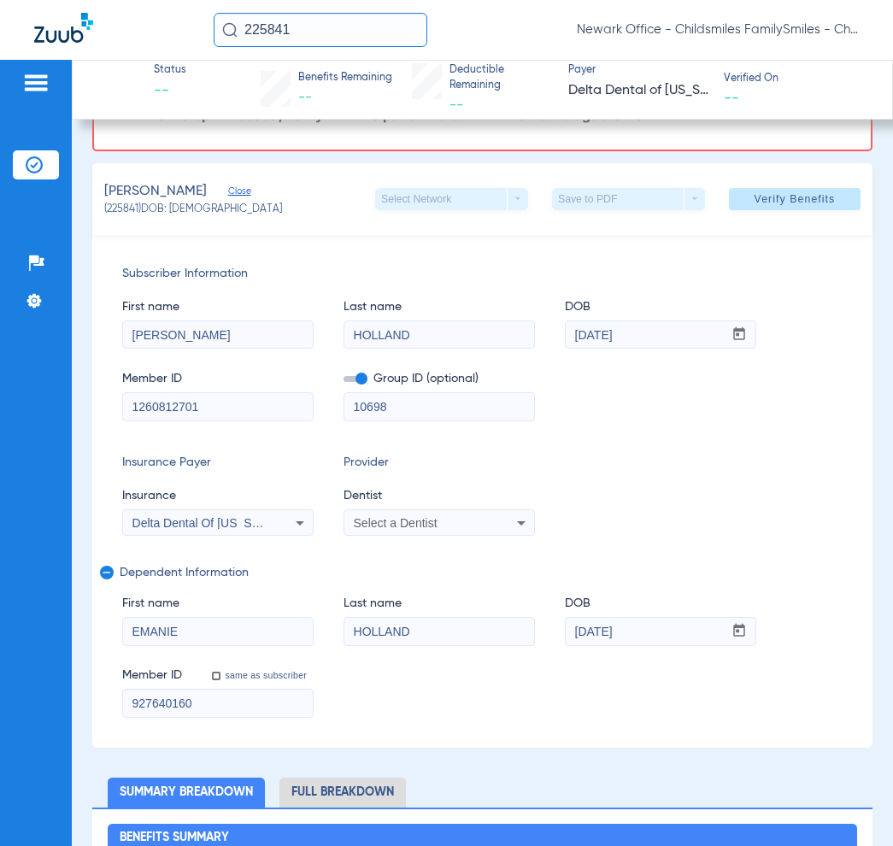
type input "10698"
click at [232, 520] on span "Delta Dental Of Minnesota" at bounding box center [208, 523] width 152 height 14
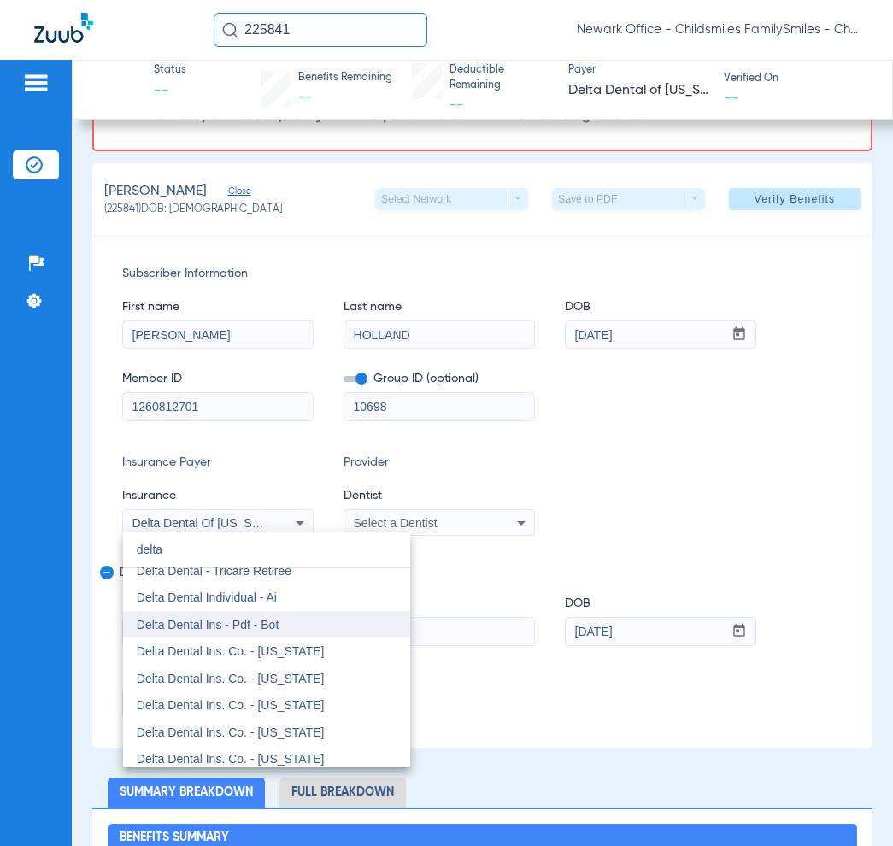
scroll to position [0, 0]
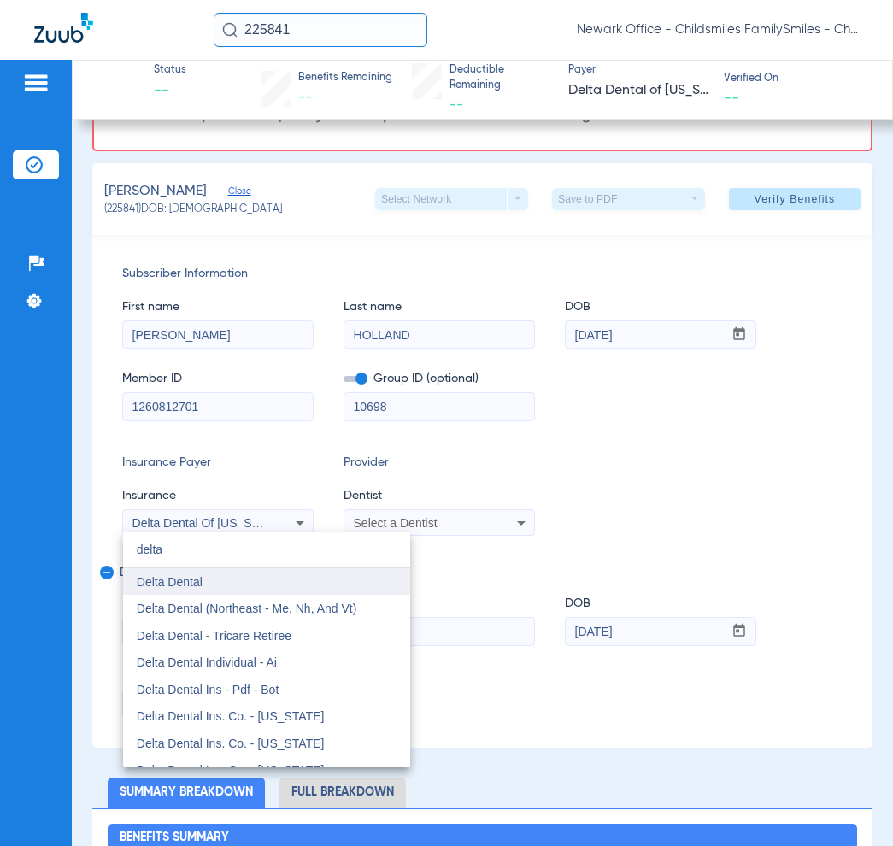
type input "delta"
click at [244, 588] on mat-option "Delta Dental" at bounding box center [266, 581] width 287 height 27
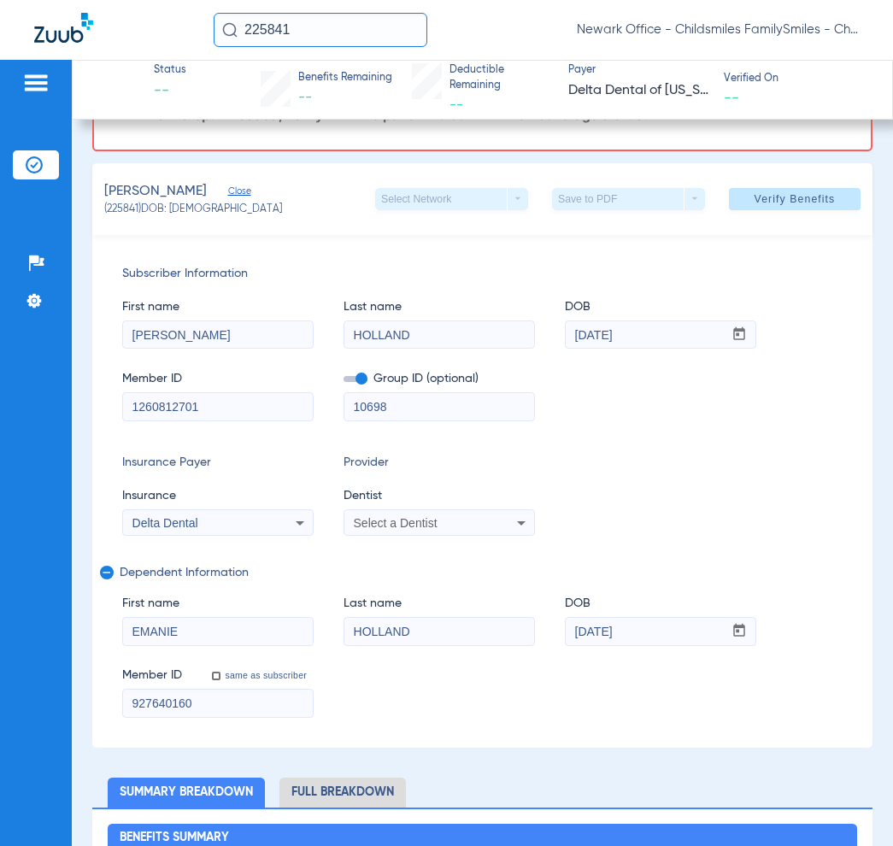
click at [438, 522] on div "Select a Dentist" at bounding box center [423, 523] width 138 height 12
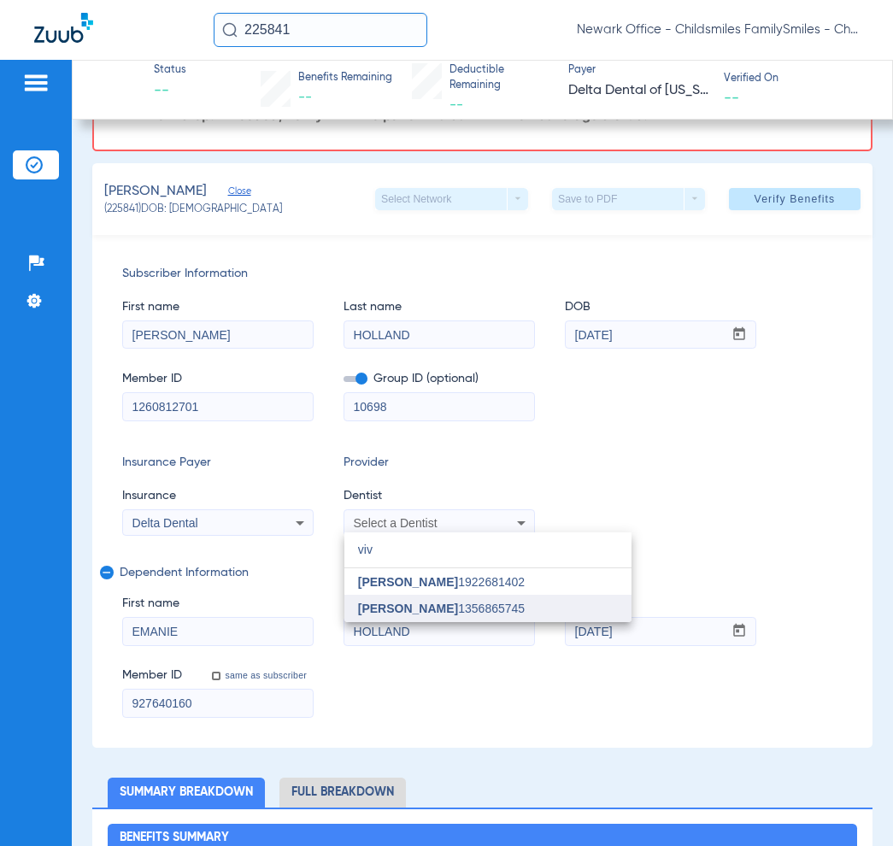
type input "viv"
click at [467, 609] on span "[PERSON_NAME] 1356865745" at bounding box center [441, 609] width 167 height 12
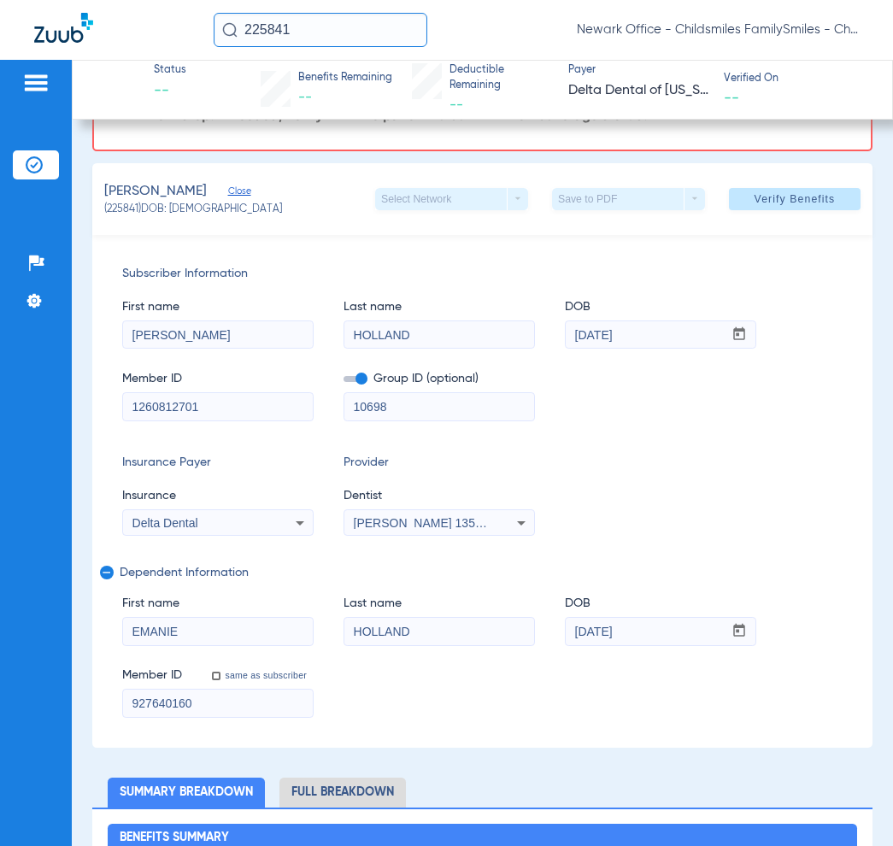
drag, startPoint x: 195, startPoint y: 407, endPoint x: 22, endPoint y: 390, distance: 173.5
click at [22, 390] on div "Patients Insurance Verification Setup Help Center Settings Status -- Benefits R…" at bounding box center [446, 483] width 893 height 846
paste input "0698"
type input "10698"
drag, startPoint x: 211, startPoint y: 701, endPoint x: -73, endPoint y: 697, distance: 283.8
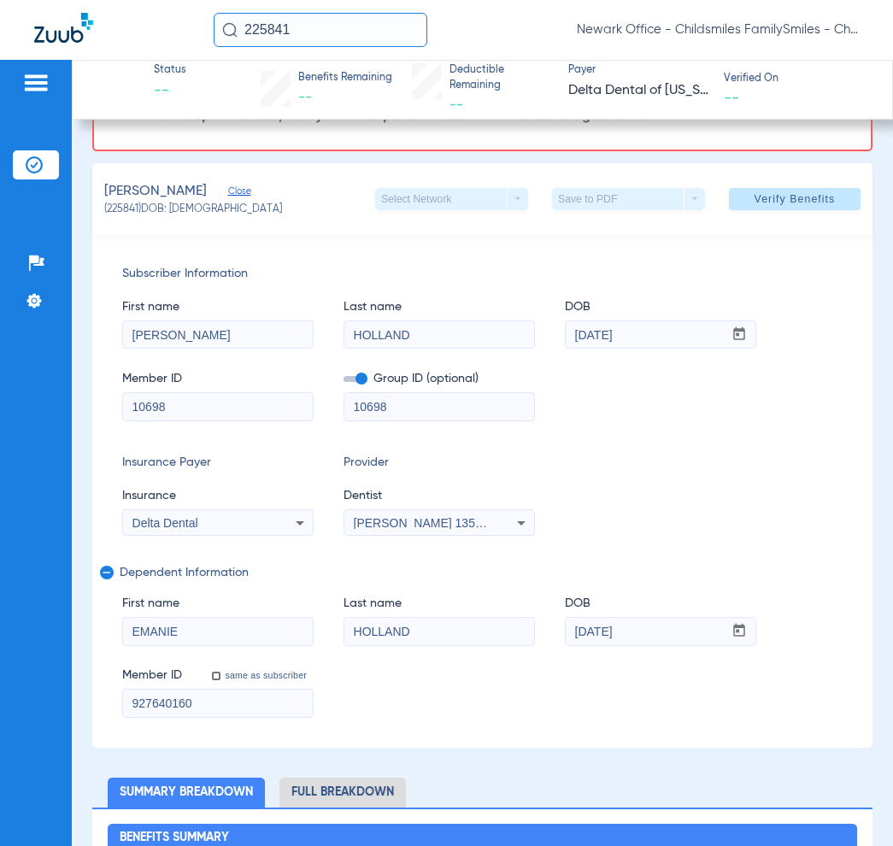
click at [0, 697] on html "225841 Newark Office - Childsmiles FamilySmiles - ChildSmiles PA - Newark Gener…" at bounding box center [446, 423] width 893 height 846
paste input "10698"
type input "1"
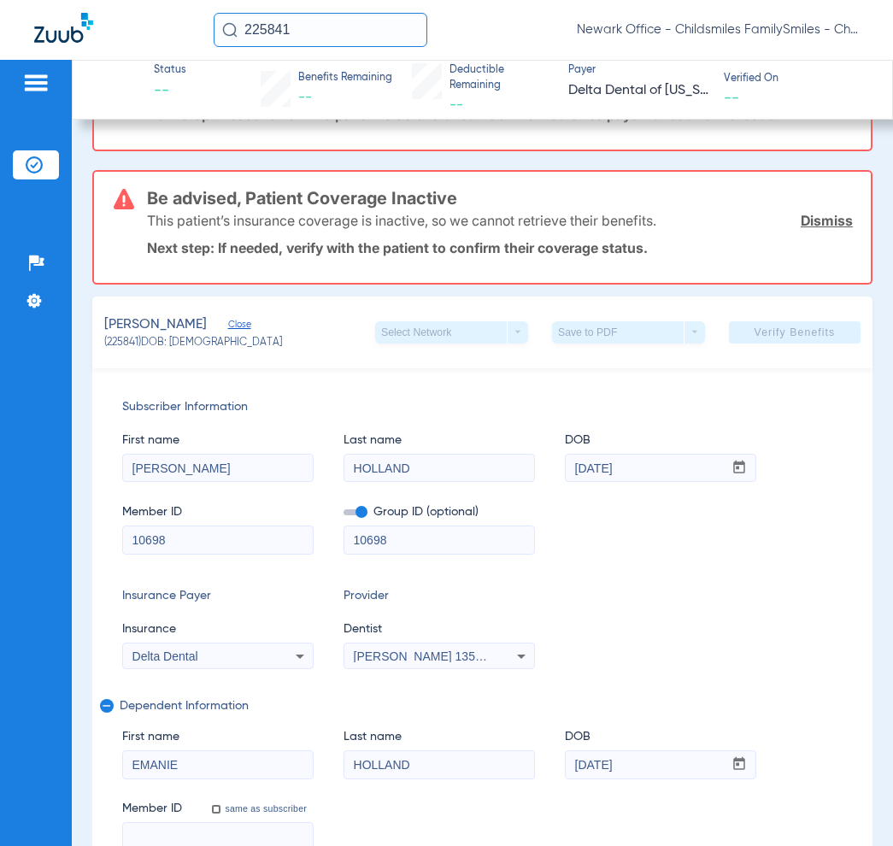
scroll to position [238, 0]
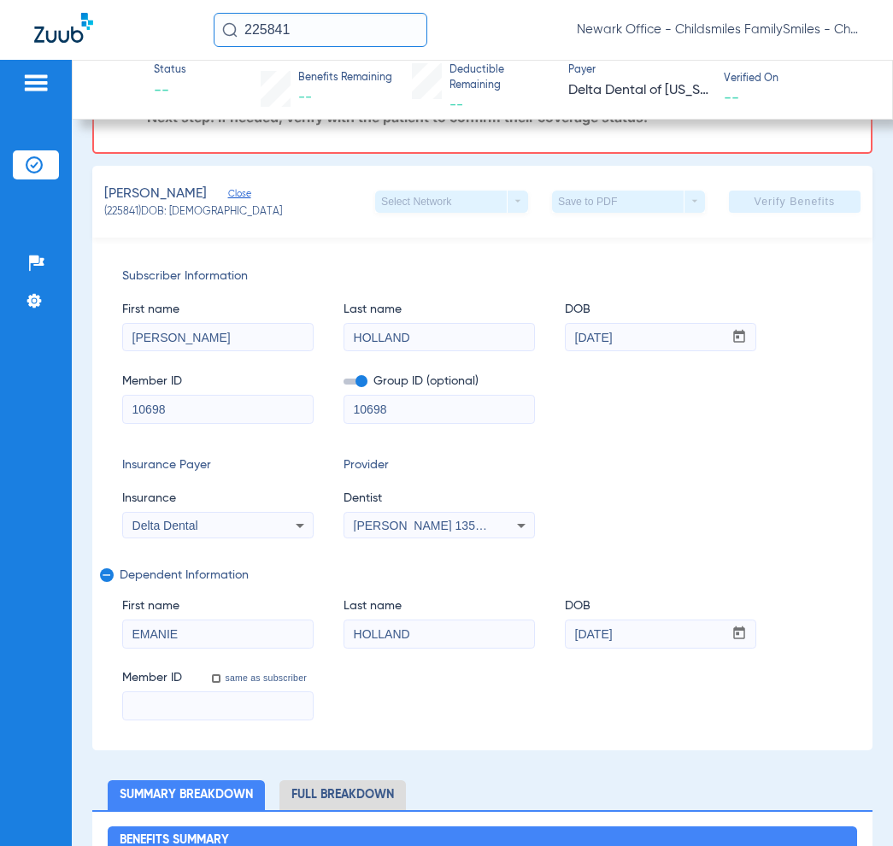
drag, startPoint x: 210, startPoint y: 407, endPoint x: 77, endPoint y: 409, distance: 133.3
paste input "1260812701"
type input "1260812701"
click at [151, 699] on input at bounding box center [218, 705] width 190 height 27
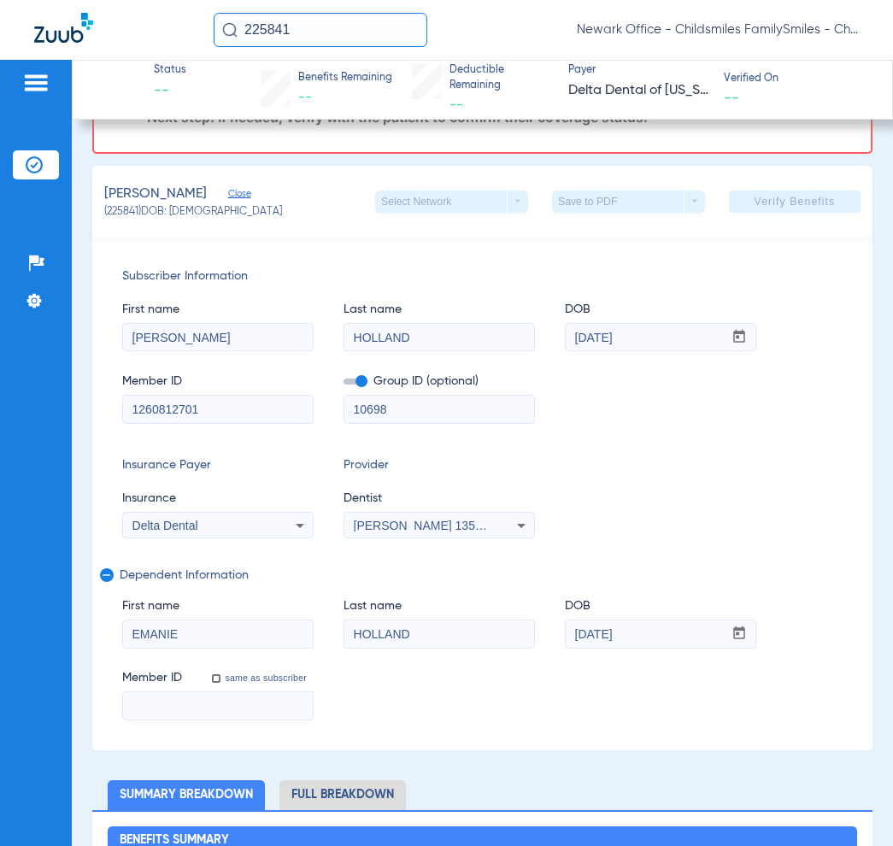
paste input "1260812701"
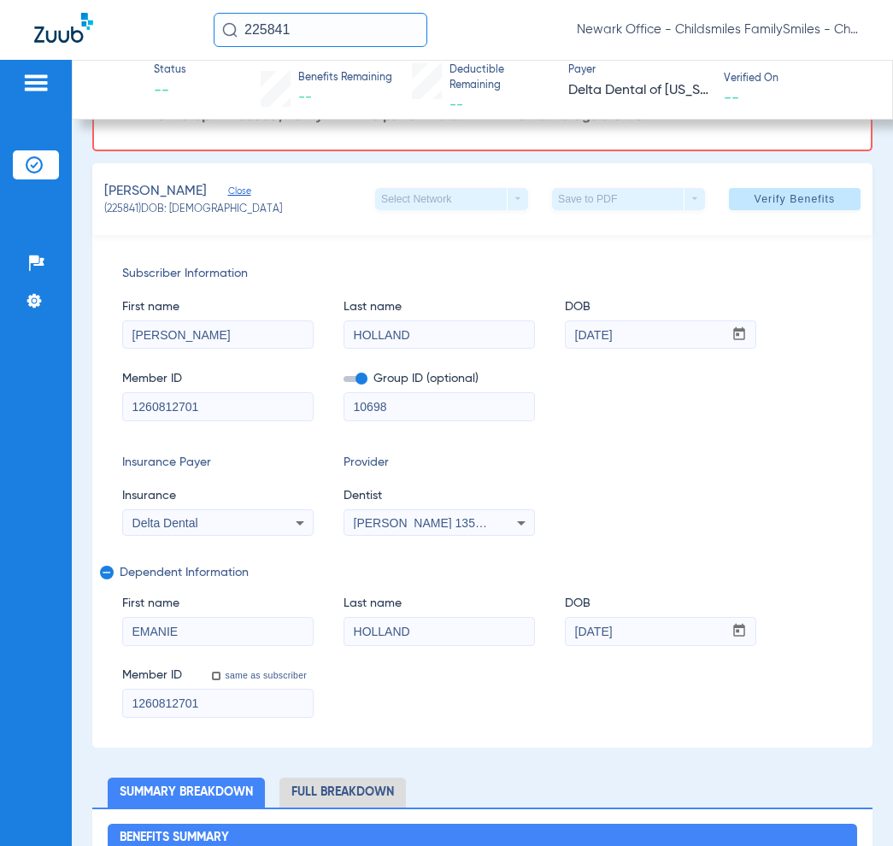
type input "1260812701"
drag, startPoint x: 226, startPoint y: 632, endPoint x: 62, endPoint y: 629, distance: 165.0
click at [62, 629] on div "Patients Insurance Verification Setup Help Center Settings Status -- Benefits R…" at bounding box center [446, 483] width 893 height 846
drag, startPoint x: 122, startPoint y: 348, endPoint x: 73, endPoint y: 348, distance: 48.7
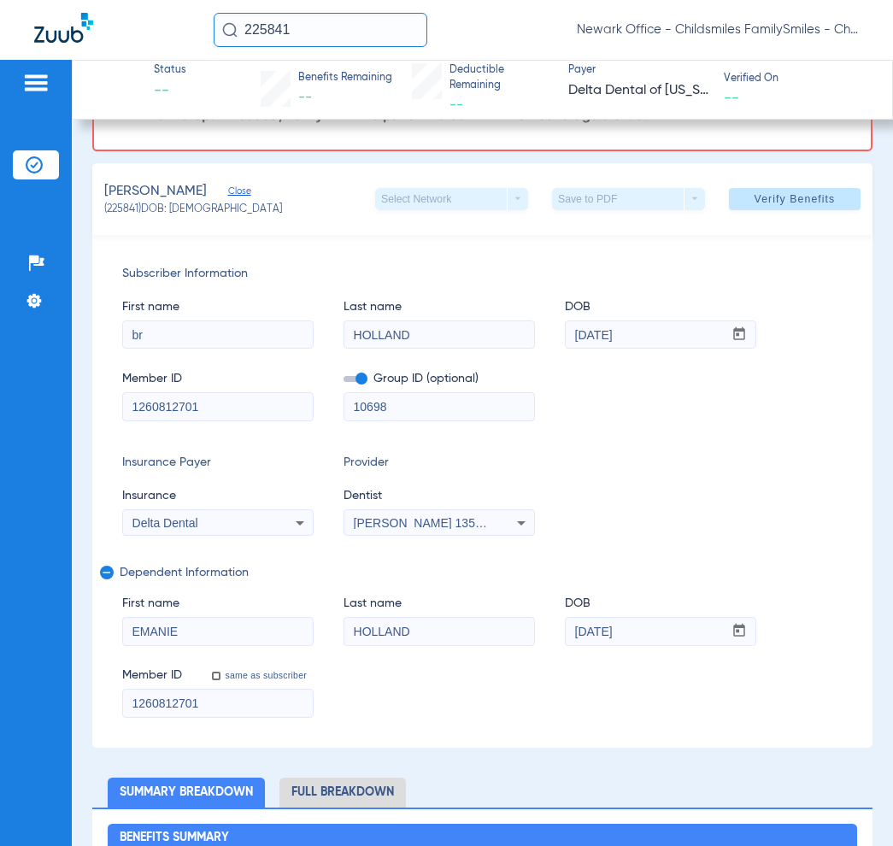
type input "b"
type input "BRANDY"
drag, startPoint x: 420, startPoint y: 323, endPoint x: 308, endPoint y: 329, distance: 112.1
click at [308, 329] on div "First name BRANDY Last name HOLLAND DOB mm / dd / yyyy 08/26/1978" at bounding box center [482, 316] width 720 height 66
type input "NELSON"
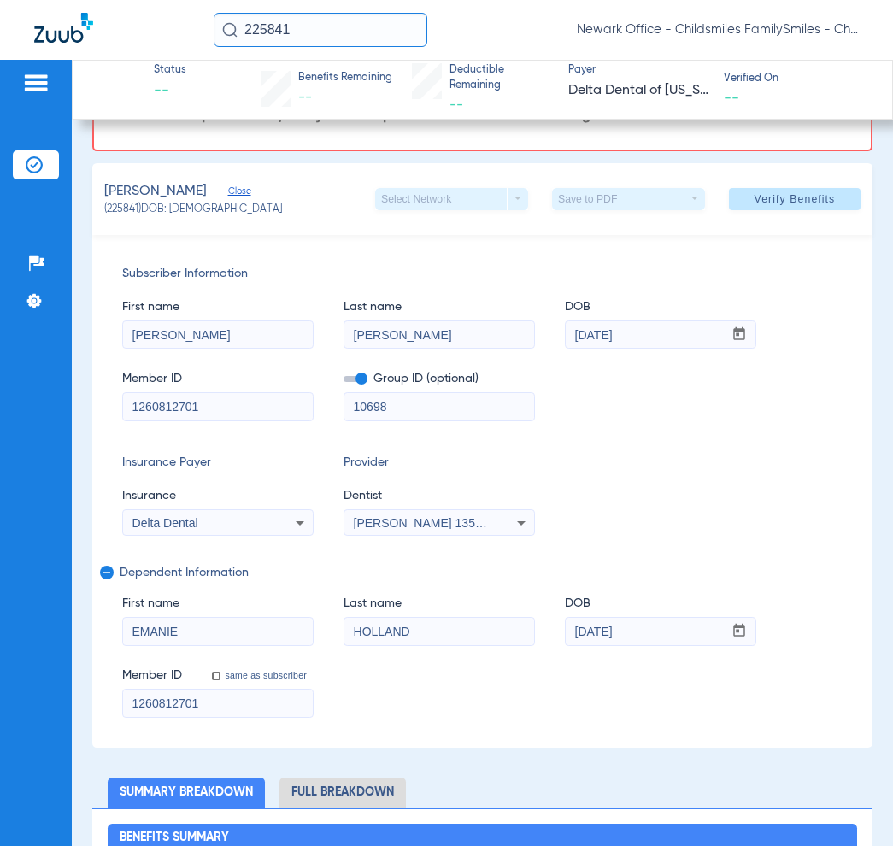
drag, startPoint x: 443, startPoint y: 334, endPoint x: 417, endPoint y: 334, distance: 25.6
click at [417, 334] on div "First name BRANDY Last name NELSON DOB mm / dd / yyyy 08/26/1978" at bounding box center [482, 316] width 720 height 66
type input "07/16/1975"
click at [788, 211] on span at bounding box center [795, 199] width 132 height 41
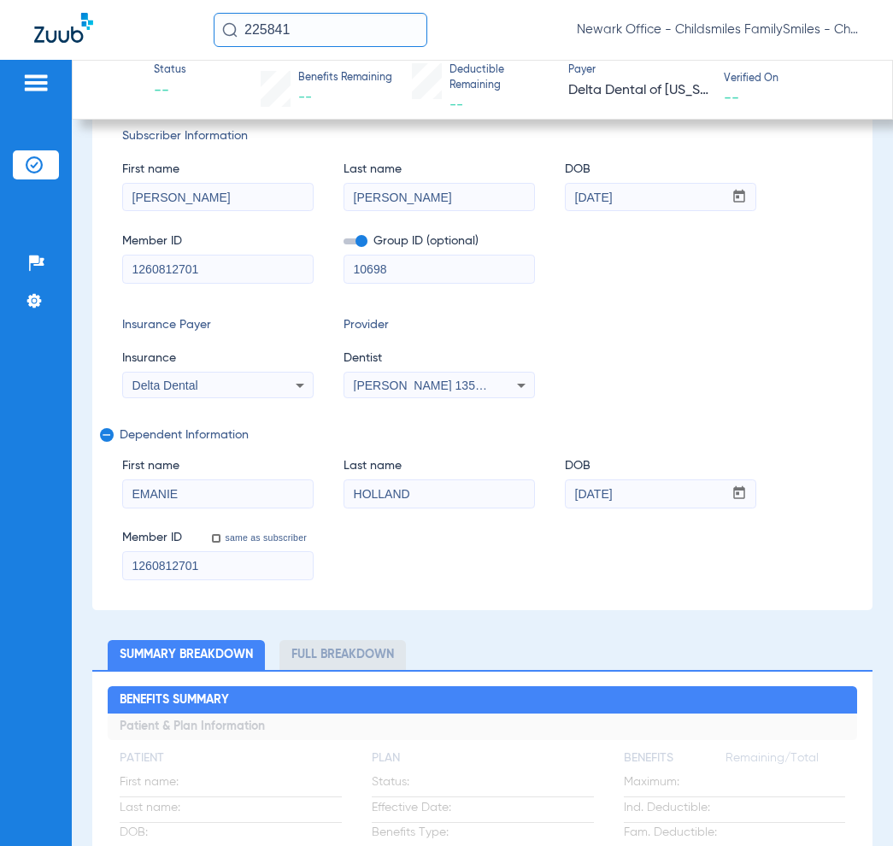
scroll to position [0, 0]
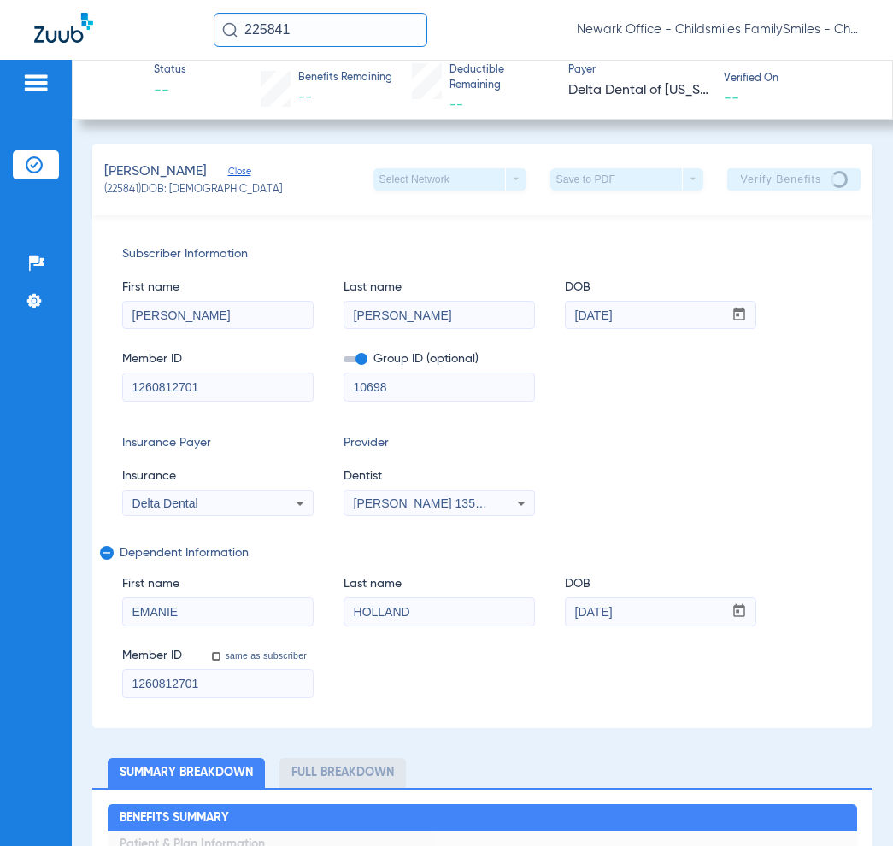
click at [374, 393] on input "10698" at bounding box center [439, 386] width 190 height 27
click at [373, 391] on input "10698" at bounding box center [439, 386] width 190 height 27
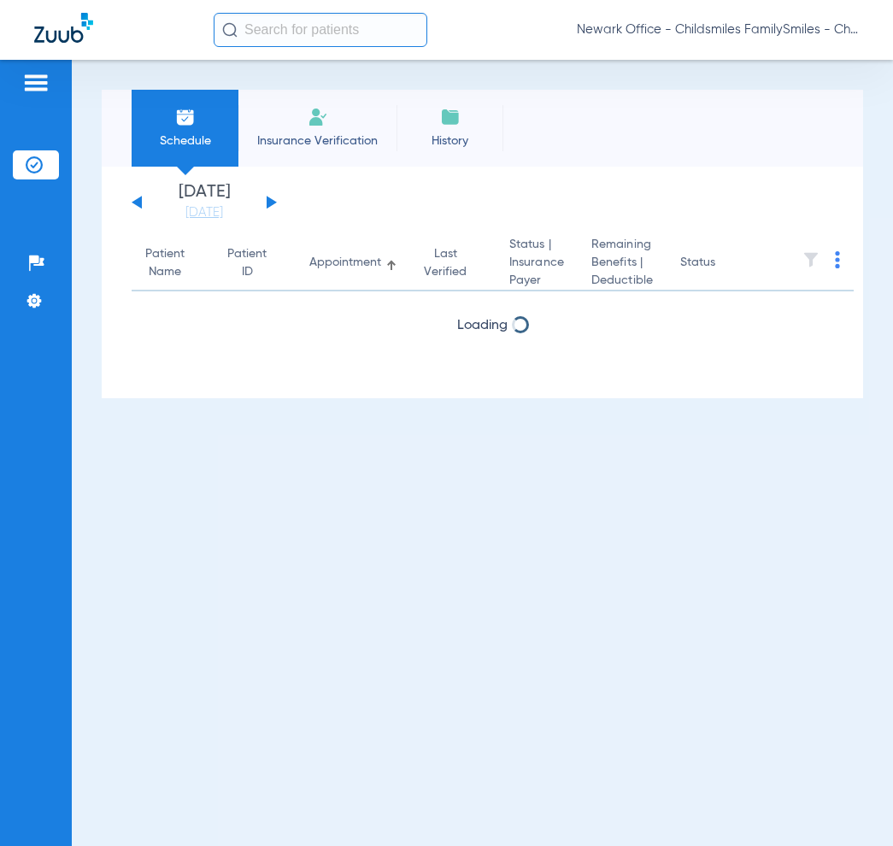
paste input "46340"
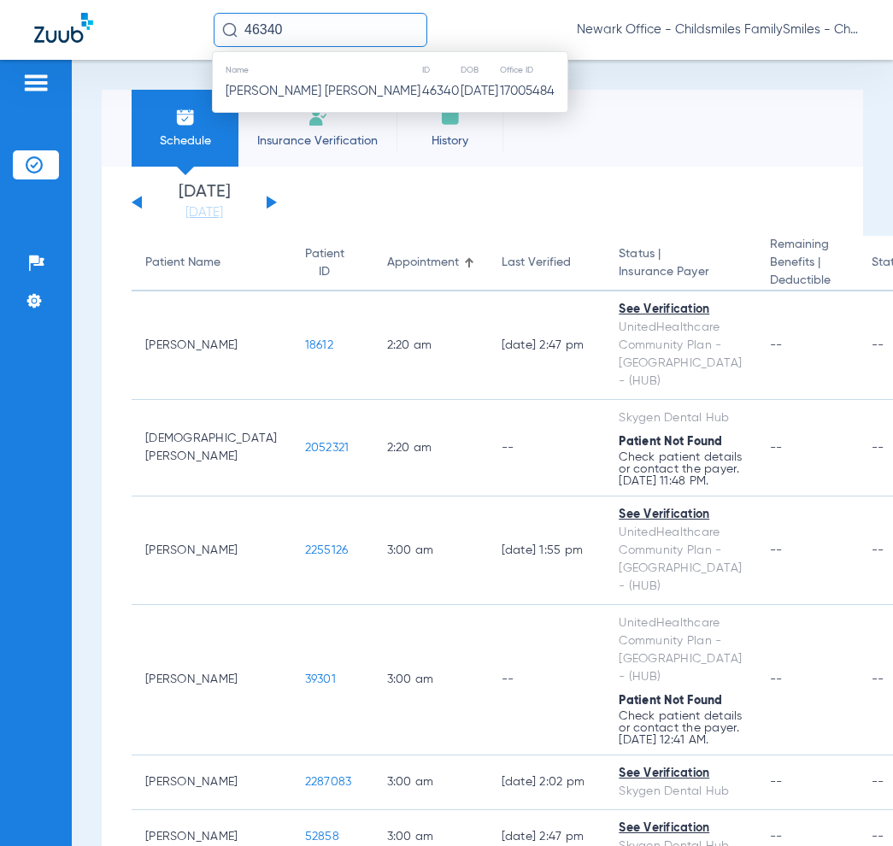
type input "46340"
click at [309, 91] on span "Veronica Diaz Gallegos" at bounding box center [323, 91] width 195 height 13
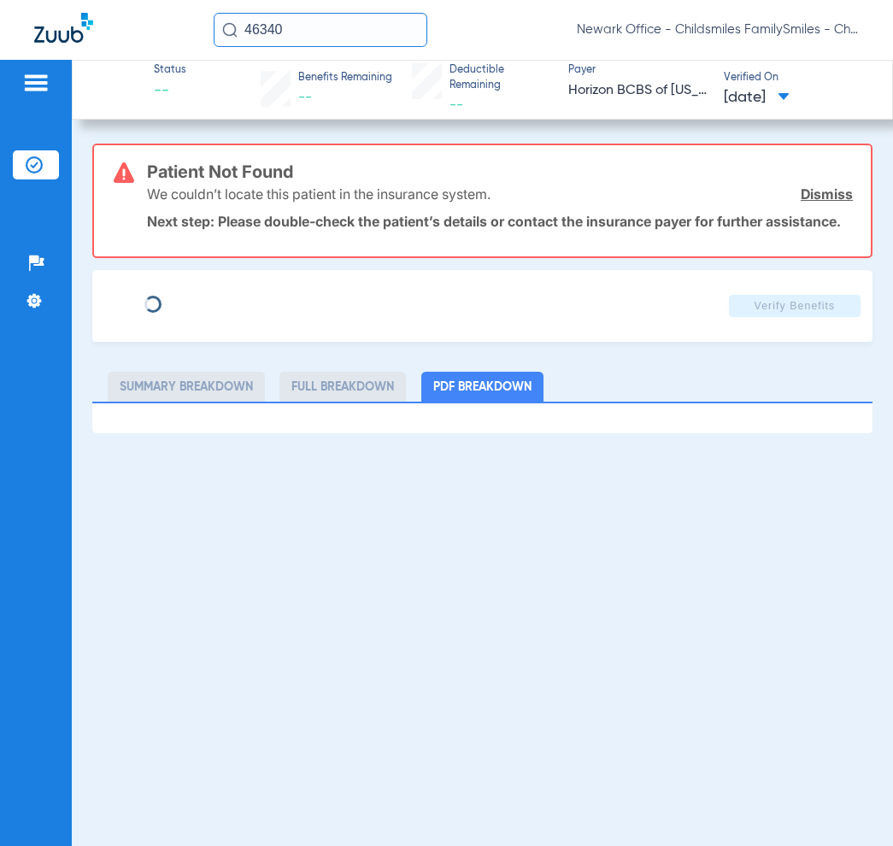
click at [827, 202] on div "We couldn’t locate this patient in the insurance system. Dismiss" at bounding box center [500, 194] width 706 height 44
click at [821, 197] on link "Dismiss" at bounding box center [827, 193] width 52 height 17
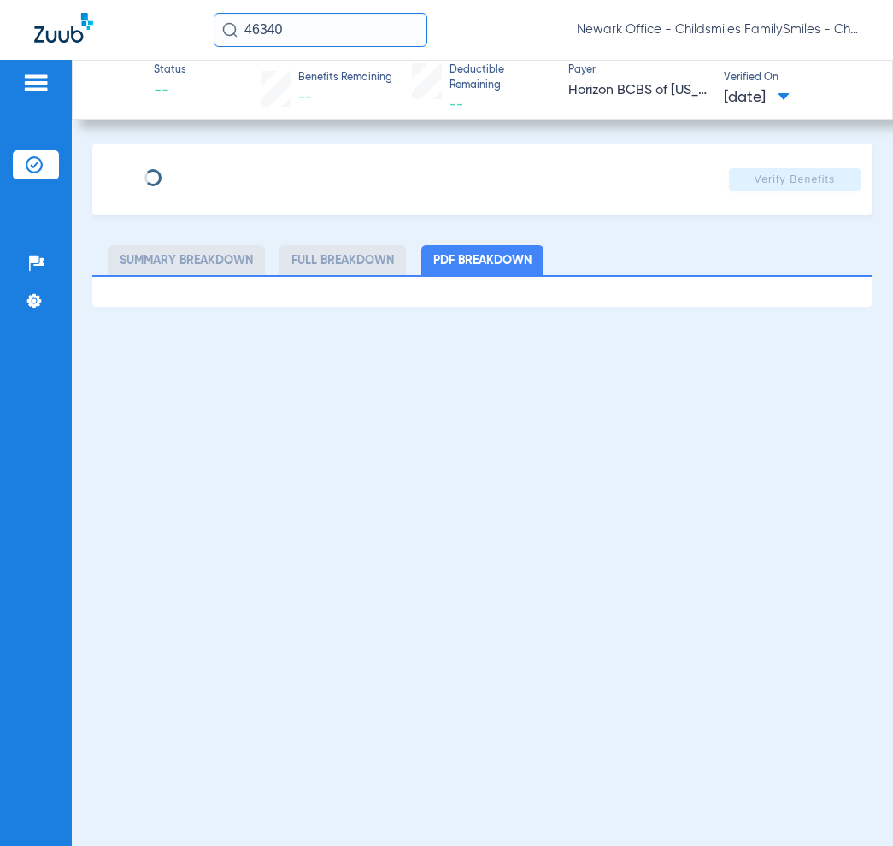
type input "VERONICA"
type input "DIAZ GALLEGOS"
type input "06/18/1988"
type input "3HZN75637230"
type input "100DN0010"
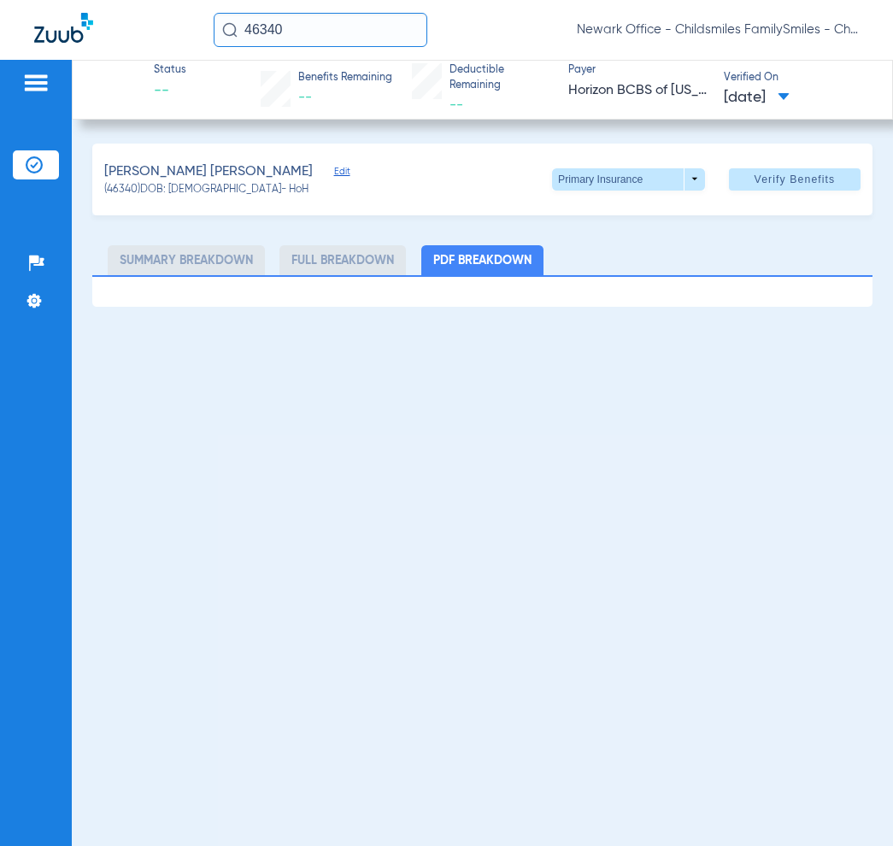
click at [334, 168] on span "Edit" at bounding box center [341, 174] width 15 height 16
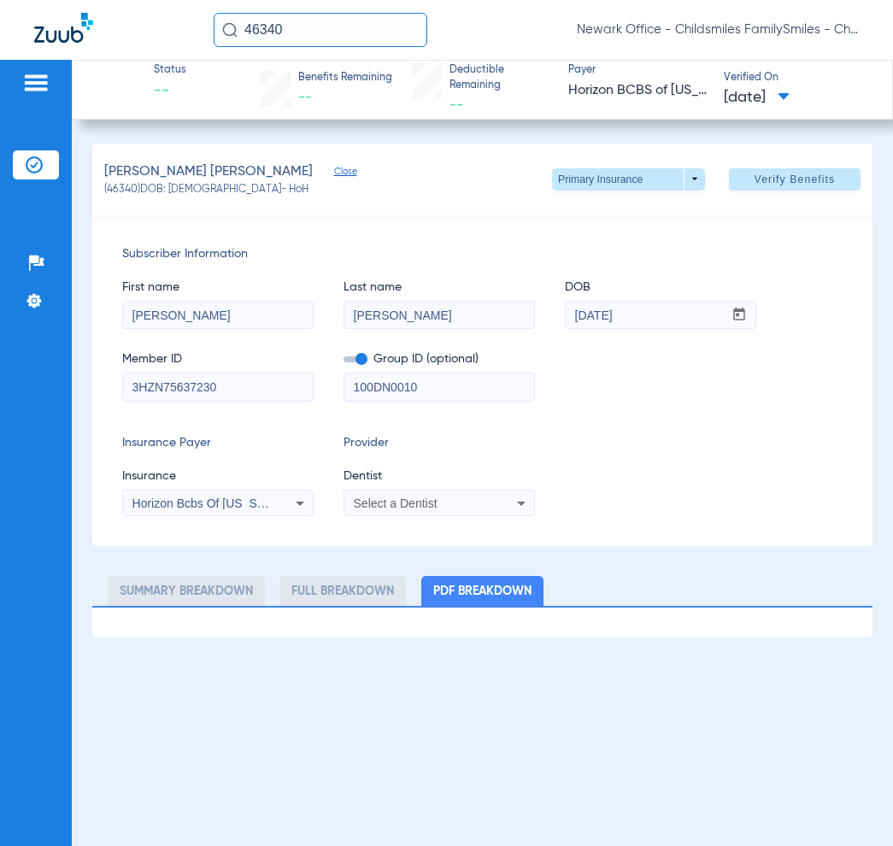
click at [399, 504] on span "Select a Dentist" at bounding box center [396, 504] width 84 height 14
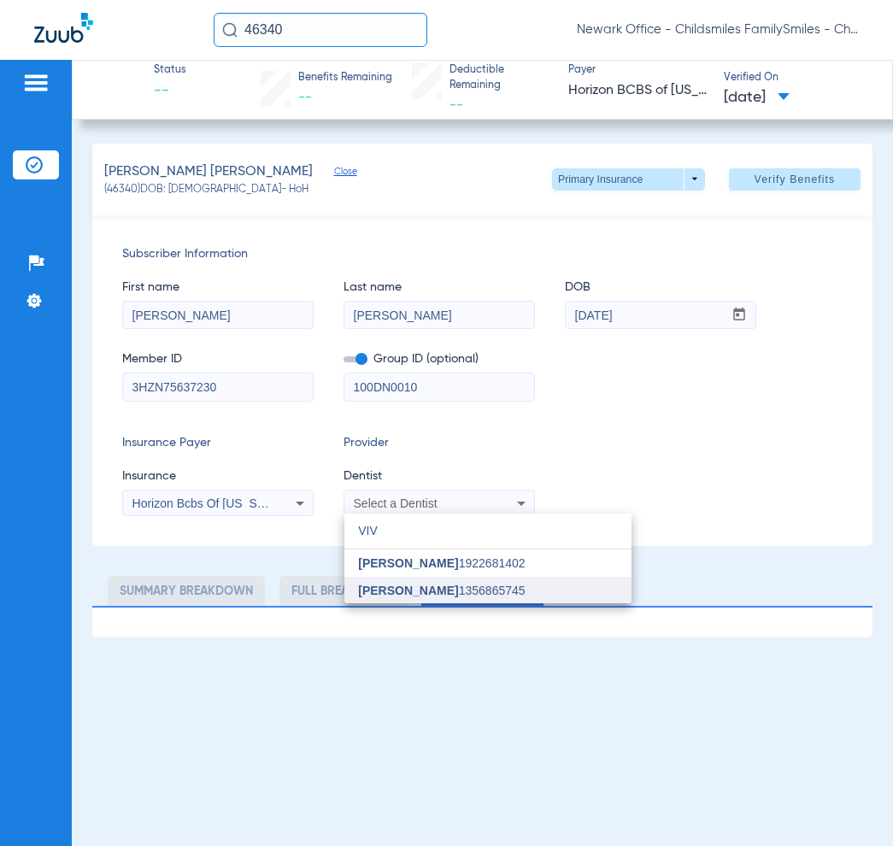
type input "VIV"
click at [404, 582] on mat-option "[PERSON_NAME] 1356865745" at bounding box center [487, 590] width 287 height 27
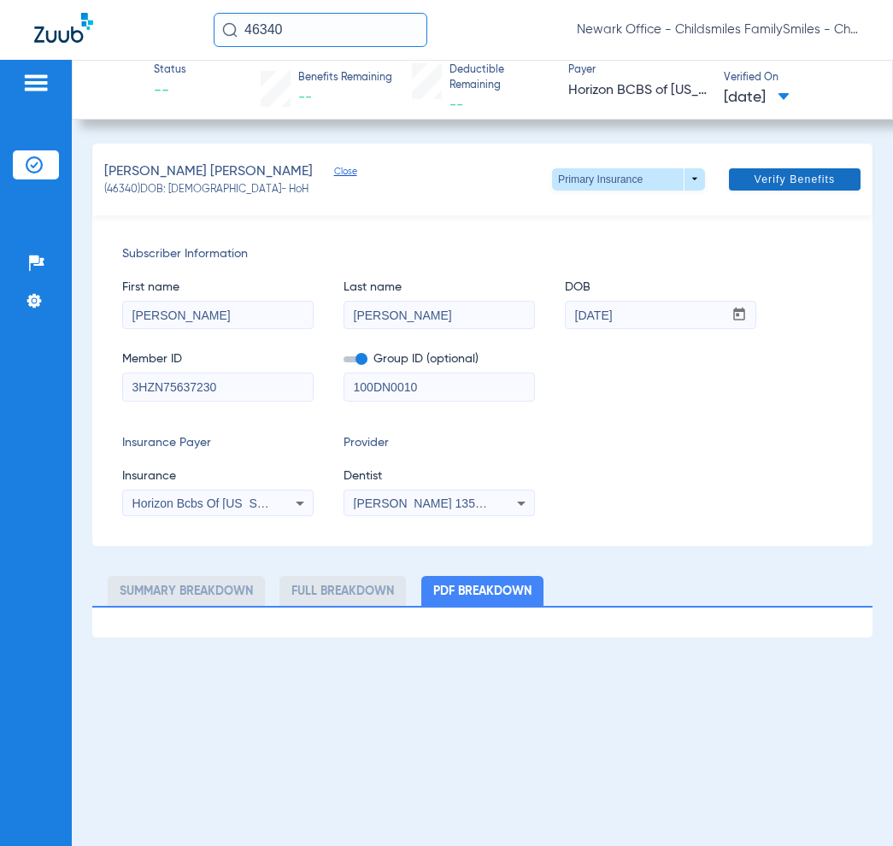
click at [767, 194] on span at bounding box center [795, 179] width 132 height 41
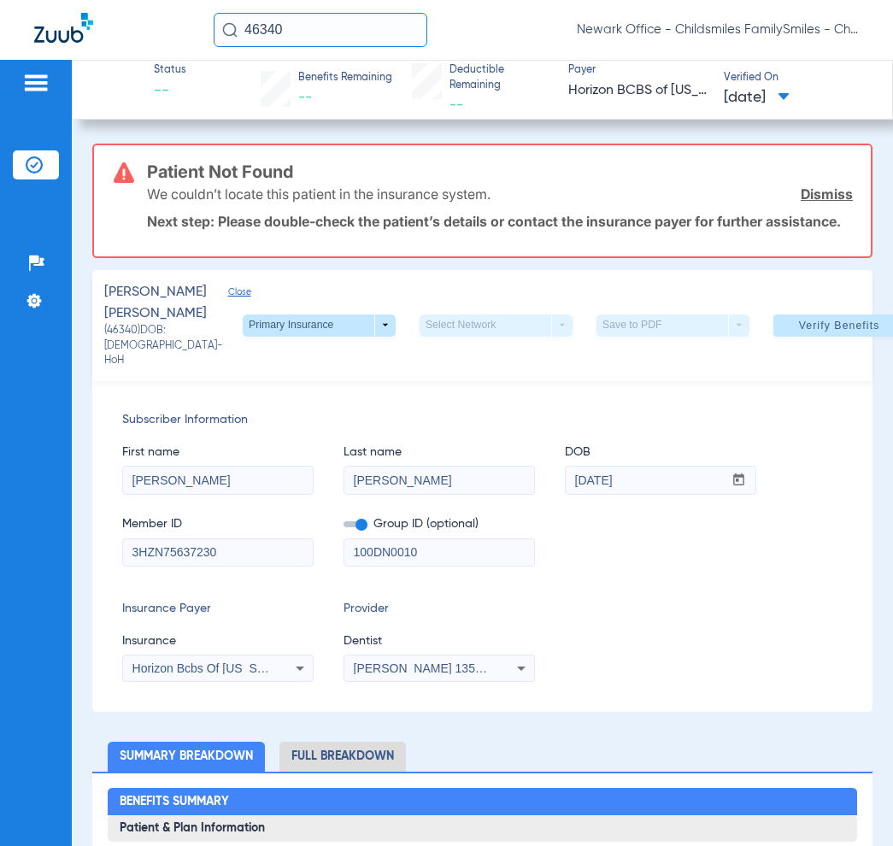
drag, startPoint x: 310, startPoint y: 22, endPoint x: 256, endPoint y: 24, distance: 53.9
click at [250, 26] on input "46340" at bounding box center [321, 30] width 214 height 34
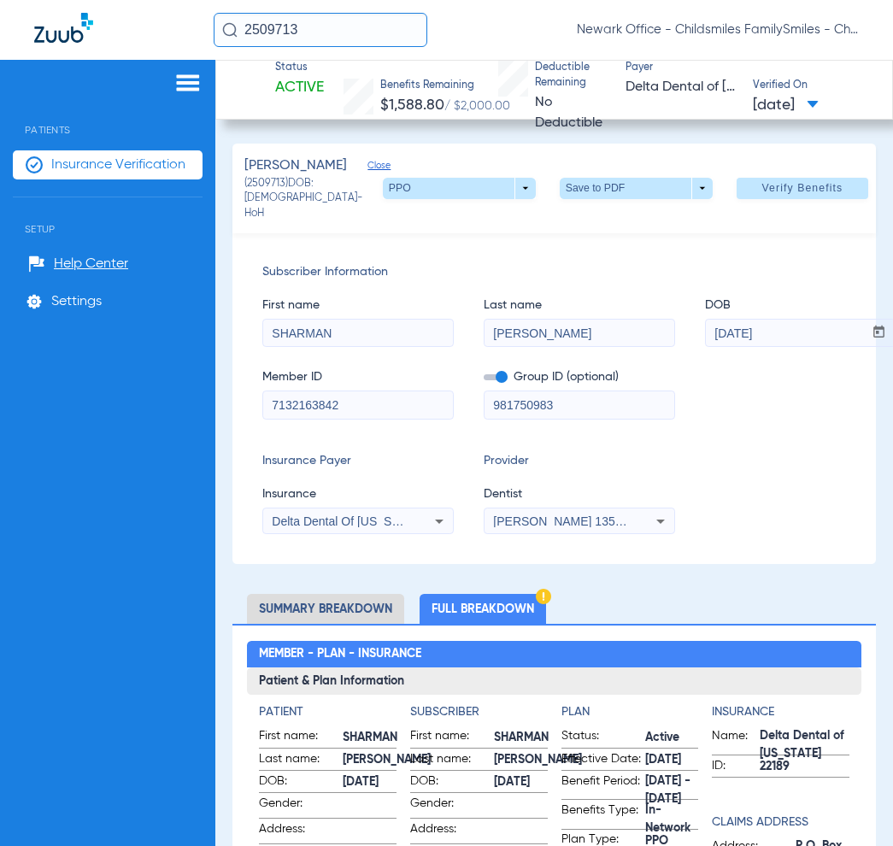
scroll to position [107, 0]
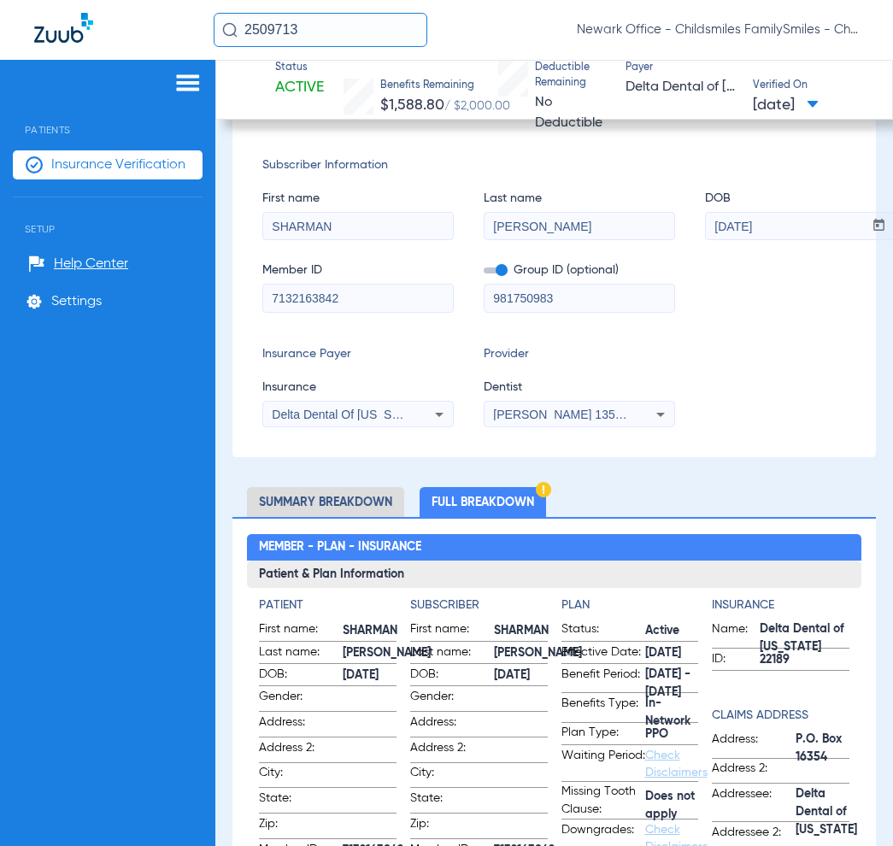
click at [207, 24] on div "2509713 Newark Office - Childsmiles FamilySmiles - ChildSmiles [GEOGRAPHIC_DATA…" at bounding box center [446, 30] width 893 height 60
click at [318, 38] on input "20956" at bounding box center [321, 30] width 214 height 34
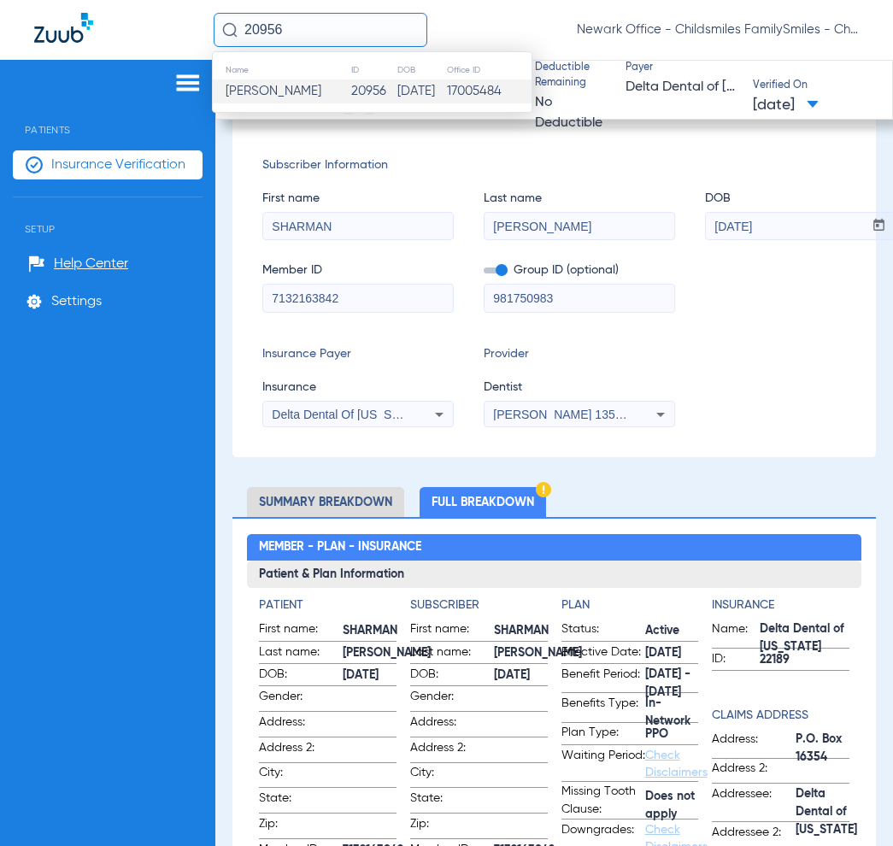
type input "20956"
click at [321, 97] on span "[PERSON_NAME]" at bounding box center [274, 91] width 96 height 13
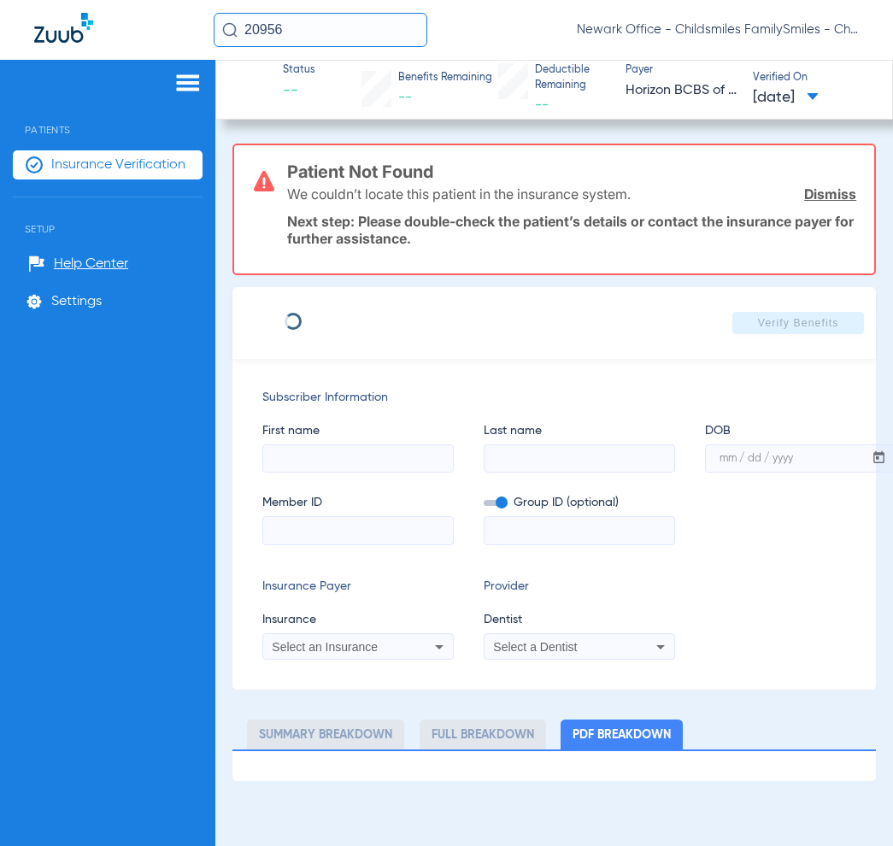
type input "[PERSON_NAME]"
type input "[DATE]"
type input "3HZN04585920"
type input "0762240020"
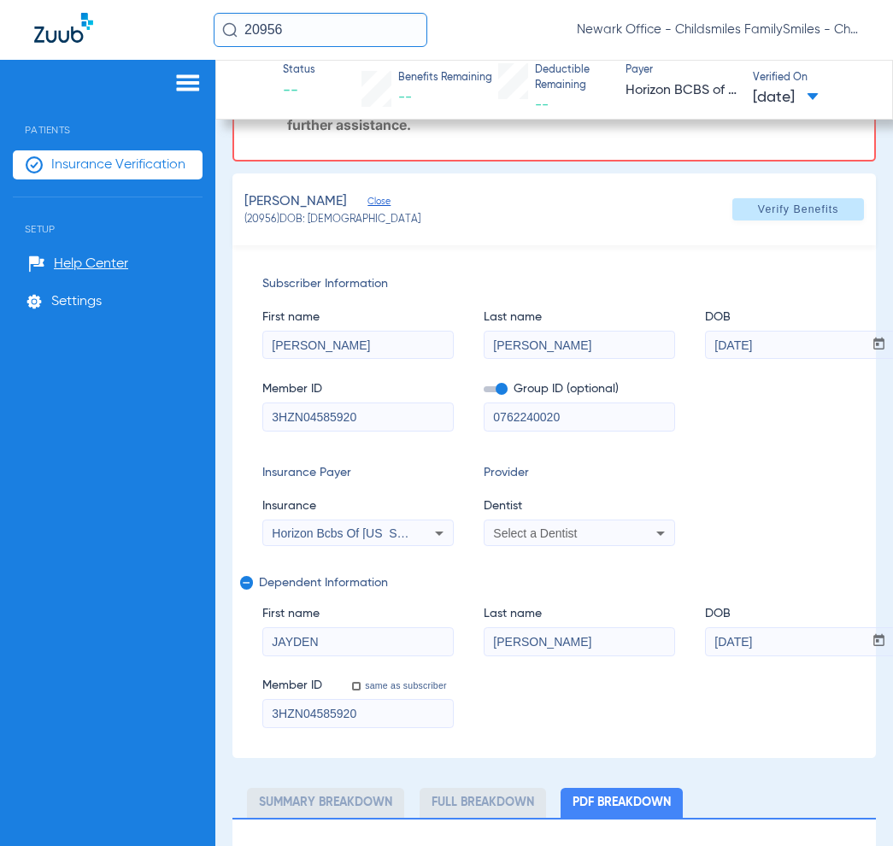
scroll to position [116, 0]
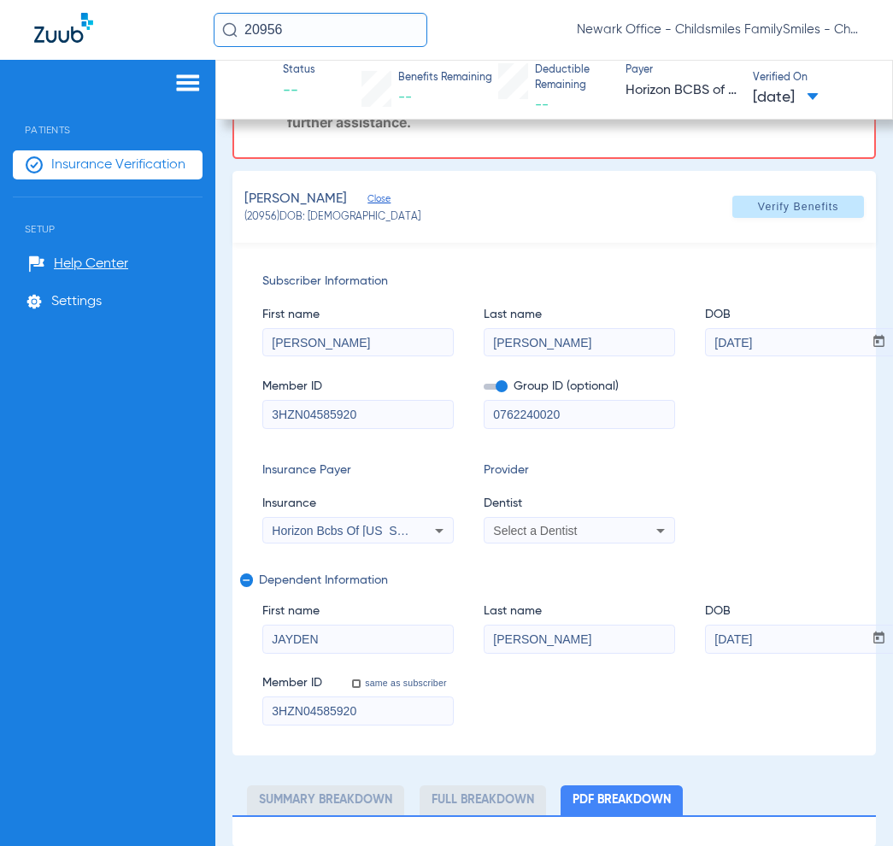
click at [574, 524] on span "Select a Dentist" at bounding box center [535, 531] width 84 height 14
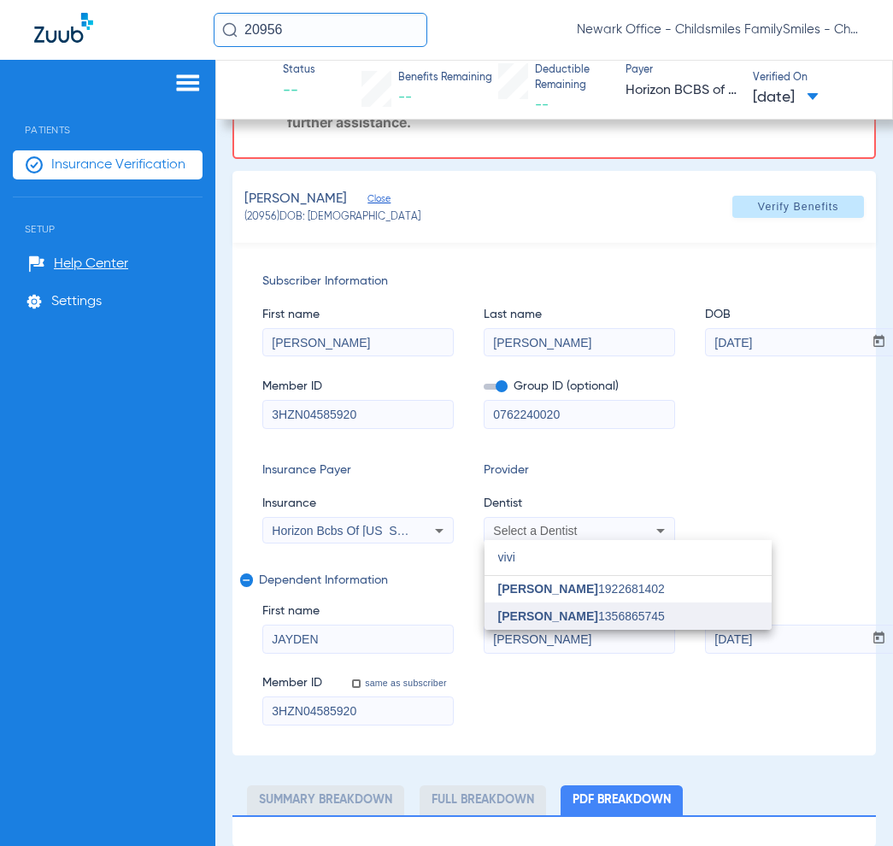
type input "vivi"
click at [573, 610] on span "[PERSON_NAME] 1356865745" at bounding box center [581, 616] width 167 height 12
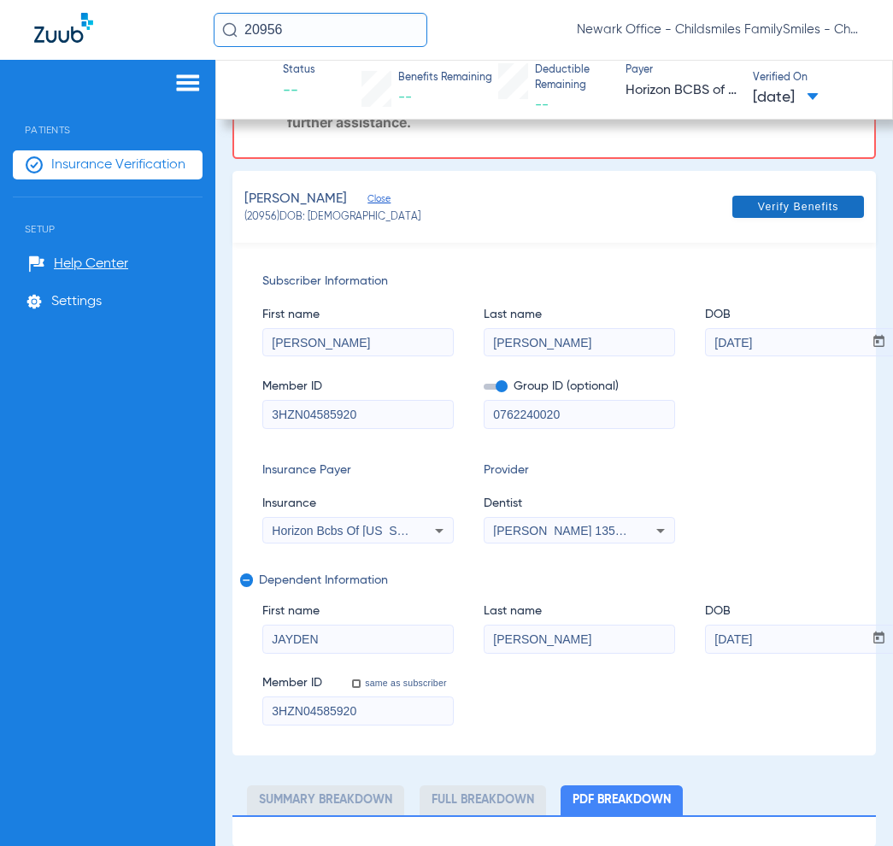
click at [775, 218] on span at bounding box center [798, 206] width 132 height 41
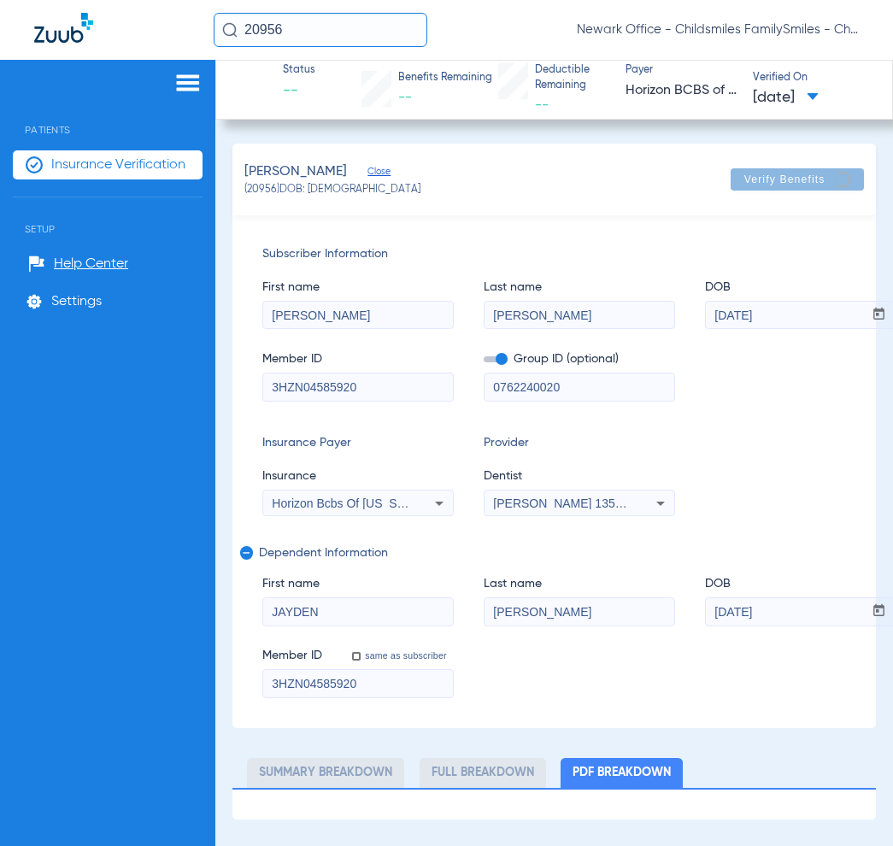
scroll to position [0, 0]
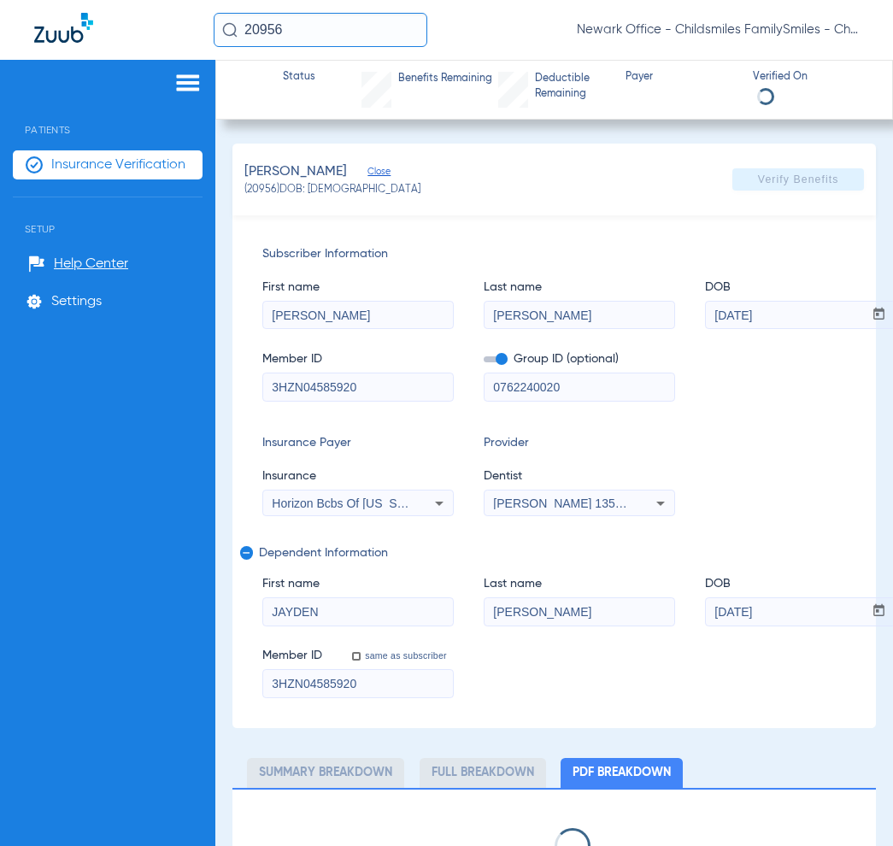
select select "page-width"
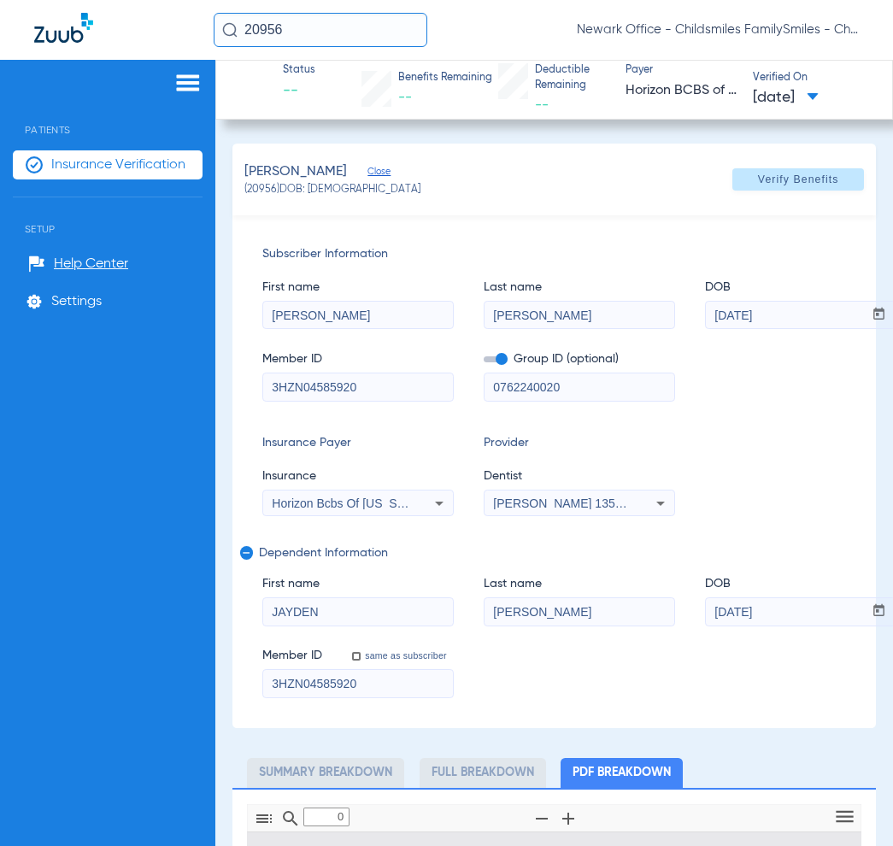
type input "1"
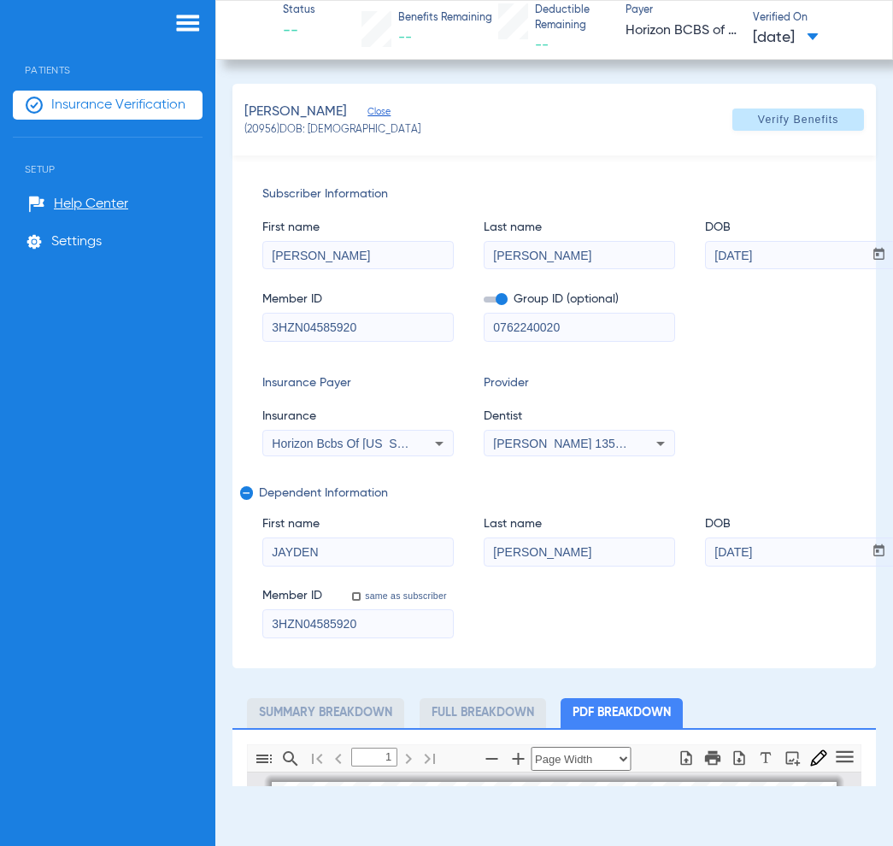
click at [472, 103] on div "[PERSON_NAME] Close (20956) DOB: [DEMOGRAPHIC_DATA] Verify Benefits" at bounding box center [554, 120] width 644 height 72
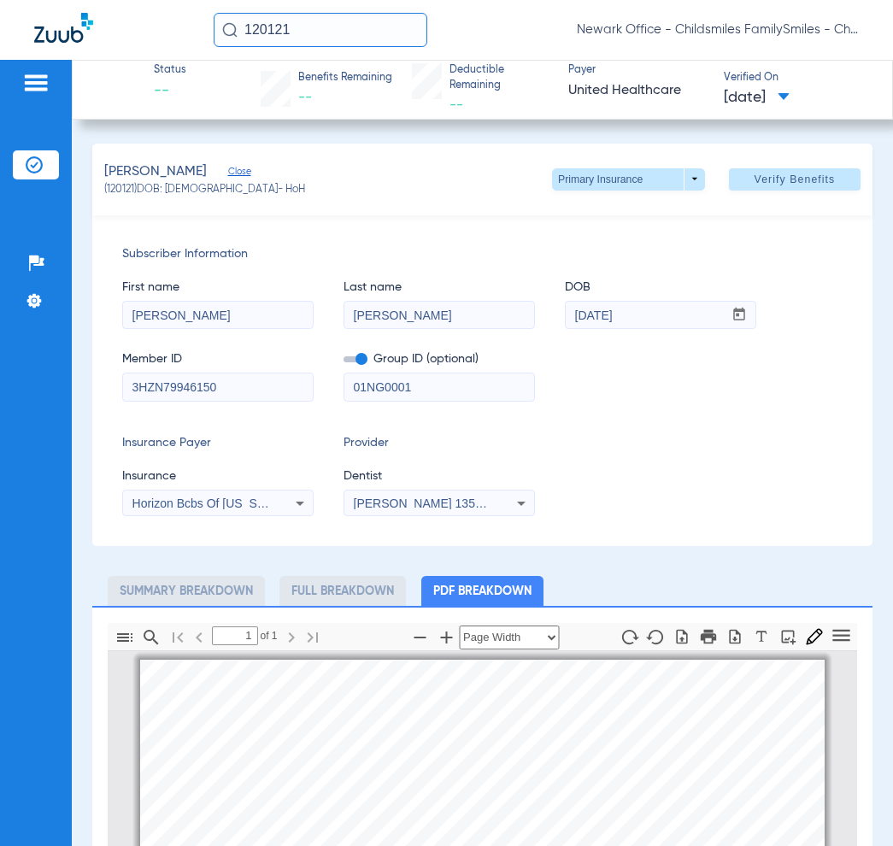
select select "page-width"
drag, startPoint x: 321, startPoint y: 31, endPoint x: 92, endPoint y: 31, distance: 229.0
click at [92, 31] on div "120121 Newark Office - Childsmiles FamilySmiles - ChildSmiles PA - Newark Gener…" at bounding box center [446, 30] width 893 height 60
paste input "950022"
click at [346, 30] on input "950022" at bounding box center [321, 30] width 214 height 34
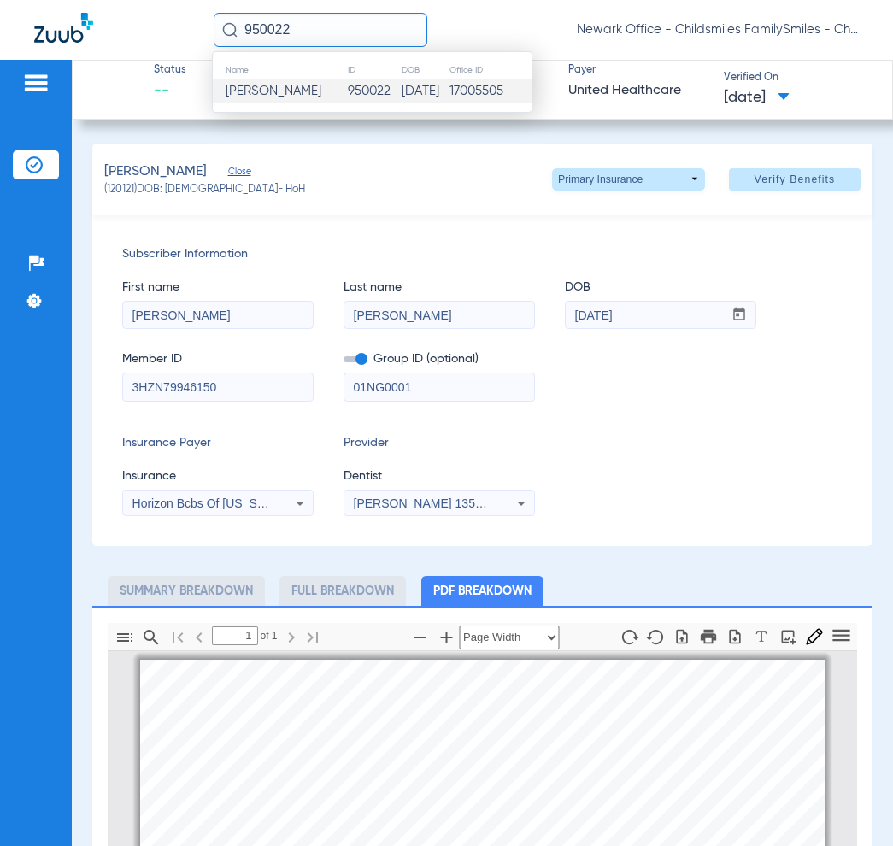
type input "950022"
click at [309, 94] on td "Cornell Sims" at bounding box center [280, 91] width 134 height 24
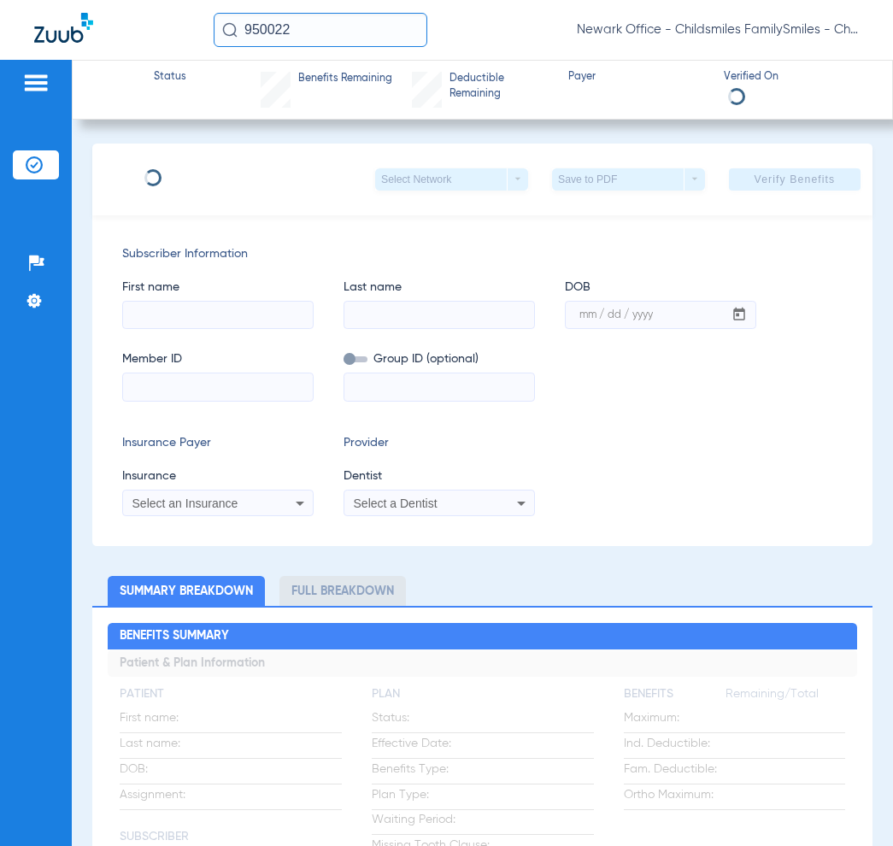
type input "CORNELL"
type input "SIMS III"
type input "01/14/1985"
type input "906424275"
type input "360011000"
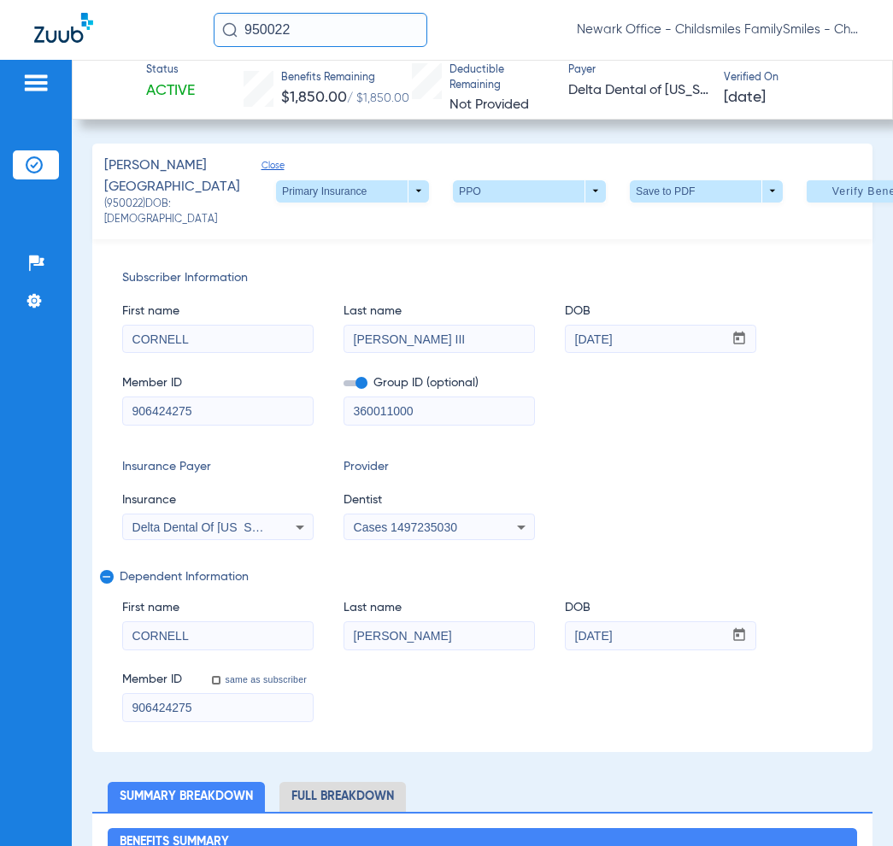
click at [429, 532] on span "Cases 1497235030" at bounding box center [405, 527] width 103 height 14
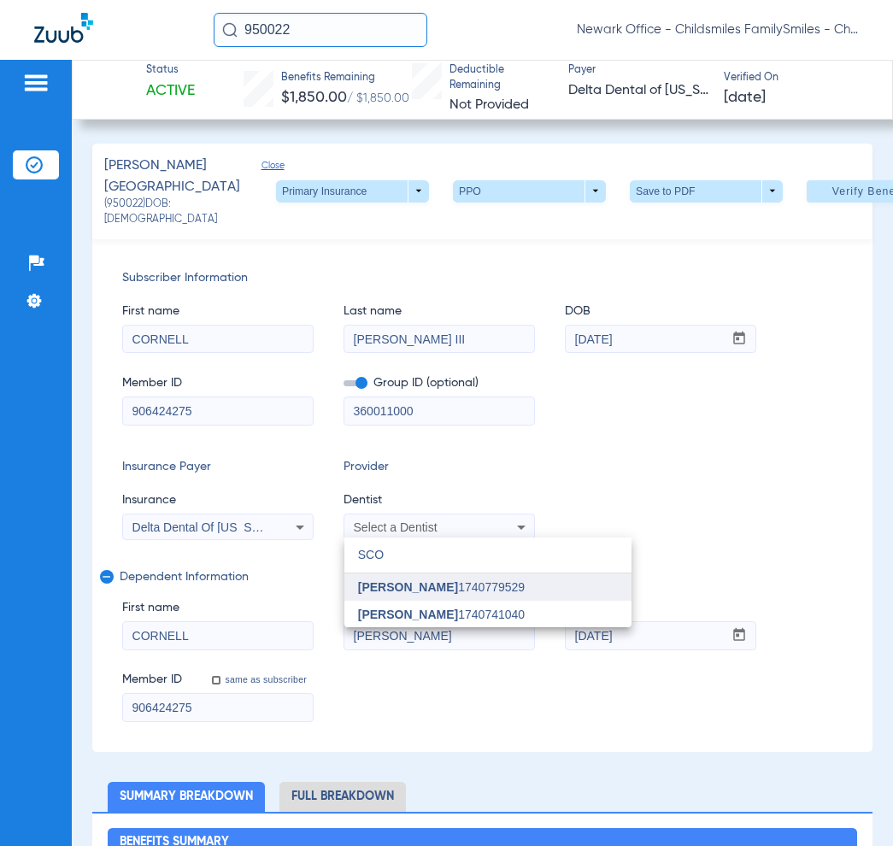
type input "SCO"
click at [432, 583] on span "Scott Oh 1740779529" at bounding box center [441, 587] width 167 height 12
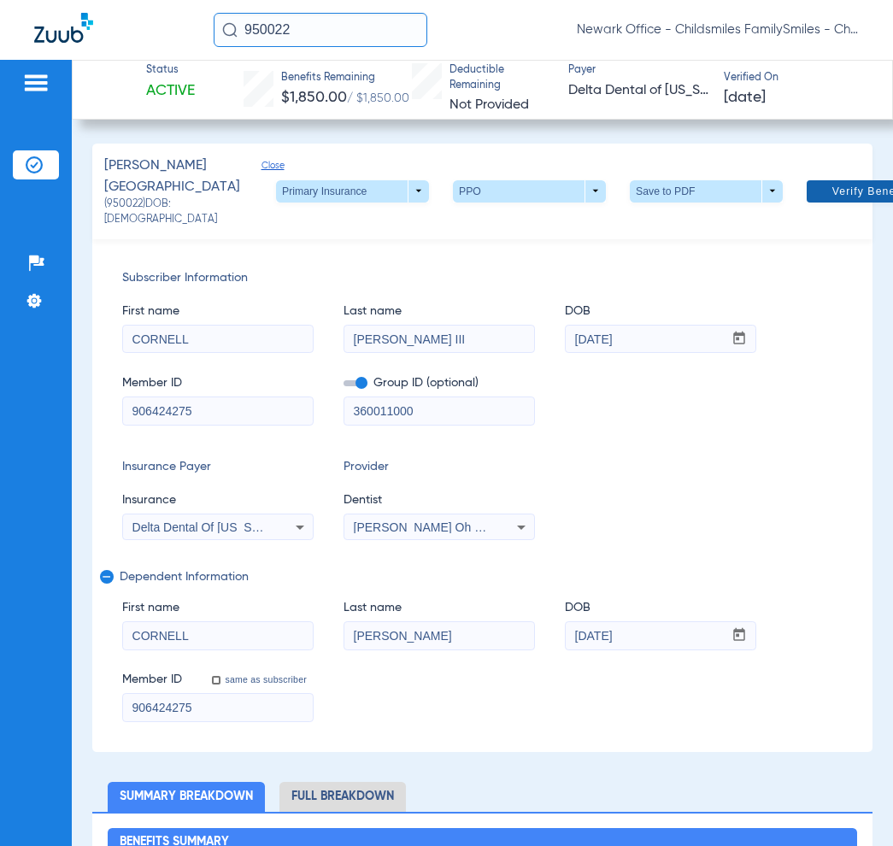
click at [832, 191] on span "Verify Benefits" at bounding box center [872, 192] width 81 height 14
drag, startPoint x: 288, startPoint y: 24, endPoint x: 237, endPoint y: 24, distance: 51.3
click at [237, 24] on div "950022" at bounding box center [321, 30] width 214 height 34
